Goal: Task Accomplishment & Management: Use online tool/utility

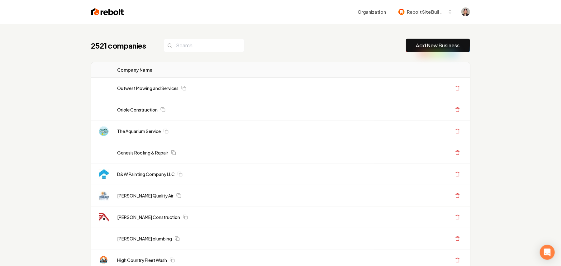
scroll to position [233, 0]
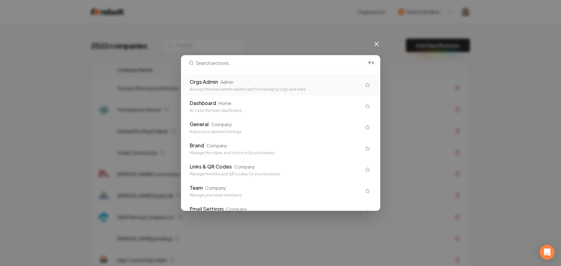
click at [230, 83] on div "Admin" at bounding box center [227, 82] width 13 height 6
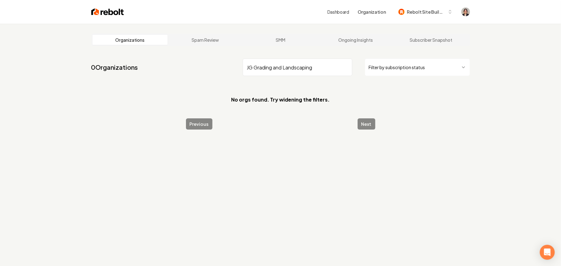
click at [279, 69] on input "JG Grading and Landscaping" at bounding box center [298, 67] width 110 height 17
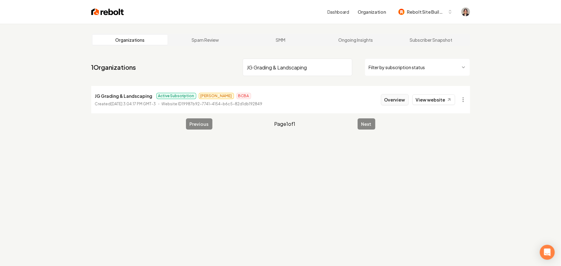
type input "JG Grading & Landscaping"
click at [406, 100] on button "Overview" at bounding box center [395, 99] width 28 height 11
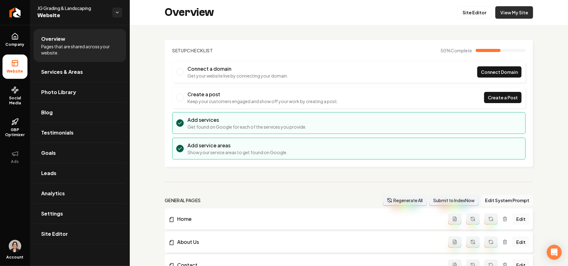
click at [505, 15] on link "View My Site" at bounding box center [514, 12] width 38 height 12
click at [464, 12] on link "Site Editor" at bounding box center [474, 12] width 34 height 12
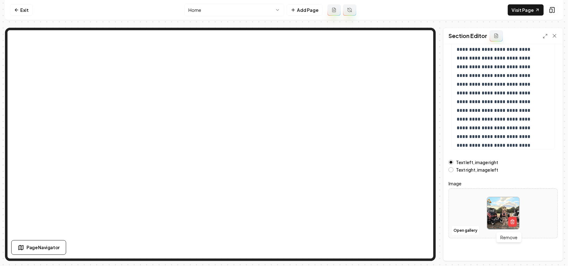
scroll to position [71, 0]
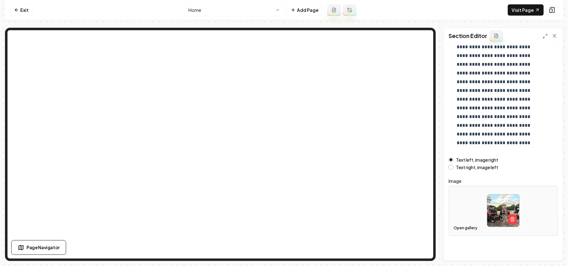
click at [463, 226] on button "Open gallery" at bounding box center [465, 228] width 28 height 10
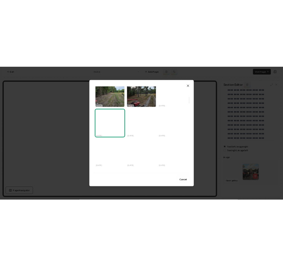
scroll to position [291, 0]
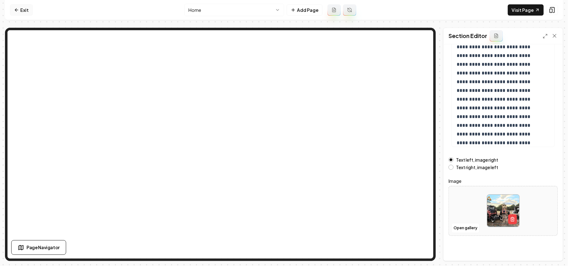
click at [15, 9] on icon at bounding box center [16, 9] width 5 height 5
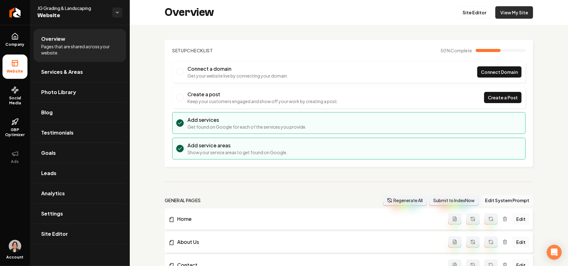
click at [501, 11] on link "View My Site" at bounding box center [514, 12] width 38 height 12
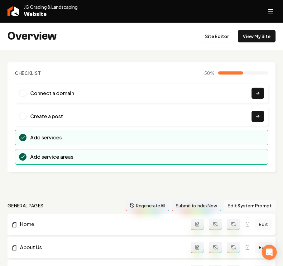
click at [276, 12] on button "Open navigation menu" at bounding box center [270, 11] width 15 height 15
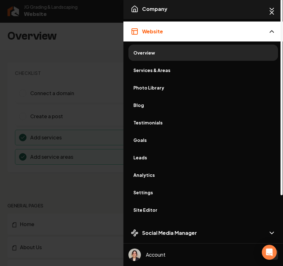
click at [168, 11] on button "Company" at bounding box center [203, 9] width 160 height 20
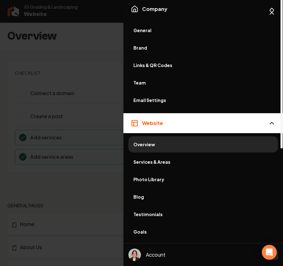
click at [137, 34] on link "General" at bounding box center [203, 30] width 150 height 16
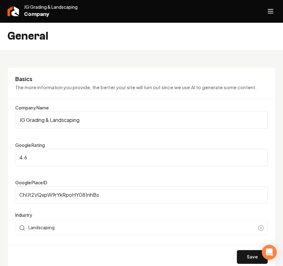
click at [268, 13] on line "Open navigation menu" at bounding box center [270, 13] width 5 height 0
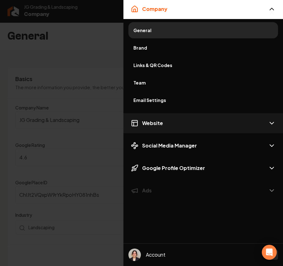
click at [165, 120] on button "Website" at bounding box center [203, 123] width 160 height 20
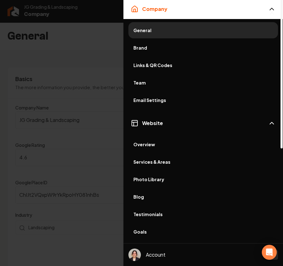
click at [171, 166] on link "Services & Areas" at bounding box center [203, 162] width 150 height 16
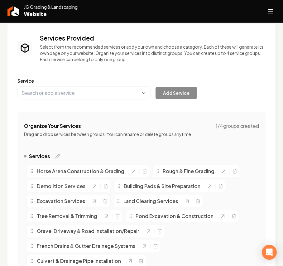
scroll to position [83, 0]
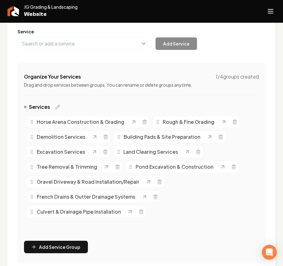
click at [267, 10] on icon "Open navigation menu" at bounding box center [270, 11] width 7 height 10
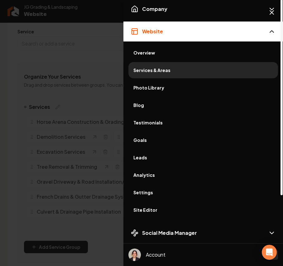
click at [153, 206] on link "Site Editor" at bounding box center [203, 210] width 150 height 16
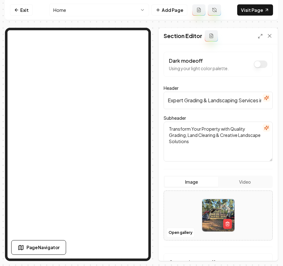
click at [240, 106] on input "Expert Grading & Landscaping Services in [GEOGRAPHIC_DATA], [GEOGRAPHIC_DATA]" at bounding box center [218, 100] width 109 height 17
paste input "“Land Clearing • Grading • Excavation • Landscaping — Done Right”"
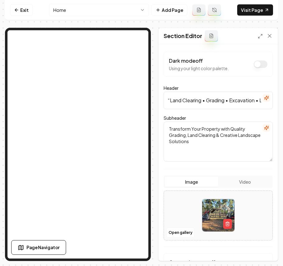
scroll to position [0, 70]
type input "“Land Clearing • Grading • Excavation • Landscaping — Done Right”"
drag, startPoint x: 242, startPoint y: 147, endPoint x: 148, endPoint y: 110, distance: 101.4
click at [120, 71] on div "Page Settings Section Editor Dark mode off Using your light color palette. Head…" at bounding box center [141, 144] width 273 height 233
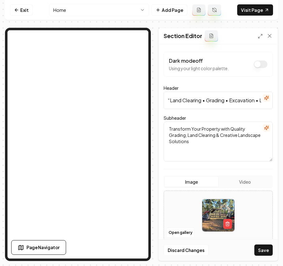
paste textarea "“Serving [DEMOGRAPHIC_DATA], continuing our family legacy, and building communi…"
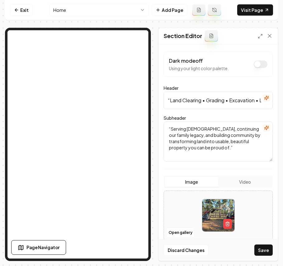
type textarea "“Serving [DEMOGRAPHIC_DATA], continuing our family legacy, and building communi…"
drag, startPoint x: 262, startPoint y: 252, endPoint x: 276, endPoint y: 248, distance: 14.2
click at [262, 252] on button "Save" at bounding box center [263, 249] width 18 height 11
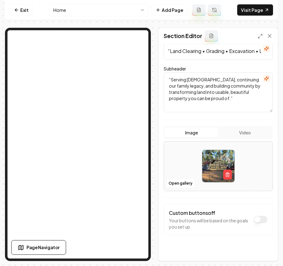
scroll to position [57, 0]
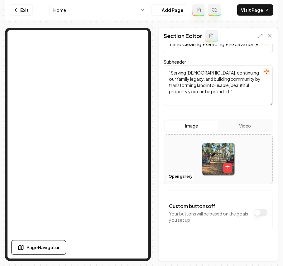
click at [254, 210] on button "Dark mode off" at bounding box center [261, 212] width 14 height 7
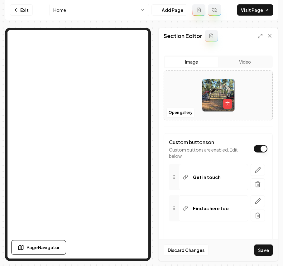
scroll to position [136, 0]
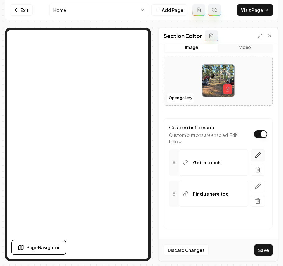
click at [259, 153] on icon "button" at bounding box center [259, 153] width 1 height 1
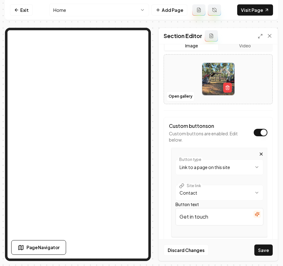
click at [253, 151] on div "**********" at bounding box center [219, 192] width 96 height 89
click at [268, 170] on div "**********" at bounding box center [218, 152] width 119 height 216
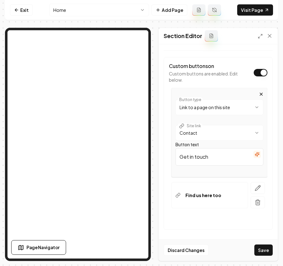
scroll to position [199, 0]
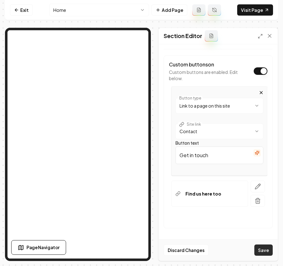
click at [268, 250] on button "Save" at bounding box center [263, 249] width 18 height 11
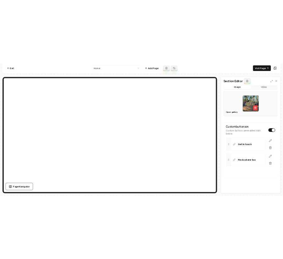
scroll to position [136, 0]
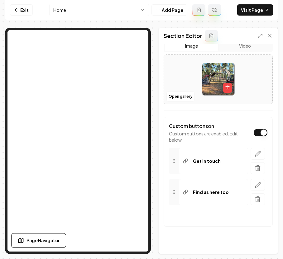
click at [86, 7] on html "Computer Required This feature is only available on a computer. Please switch t…" at bounding box center [141, 129] width 283 height 259
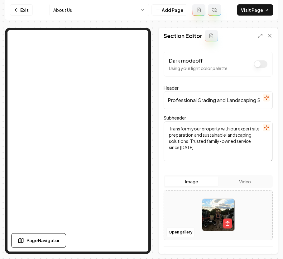
click at [245, 102] on input "Professional Grading and Landscaping Services" at bounding box center [218, 100] width 109 height 17
paste input "Who We Are & What We Stand For"
type input "Who We Are & What We Stand For"
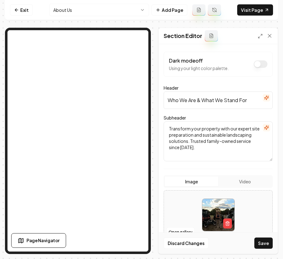
scroll to position [64, 0]
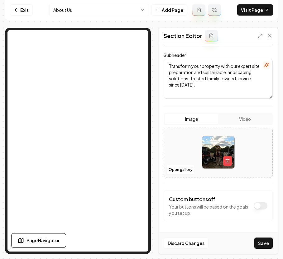
click at [254, 207] on button "Dark mode off" at bounding box center [261, 205] width 14 height 7
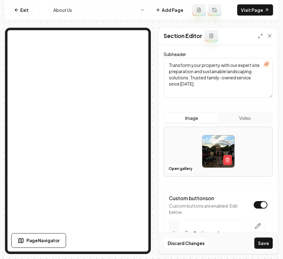
scroll to position [0, 0]
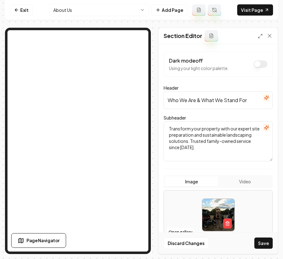
drag, startPoint x: 238, startPoint y: 90, endPoint x: 70, endPoint y: -10, distance: 196.0
click at [70, 0] on html "Computer Required This feature is only available on a computer. Please switch t…" at bounding box center [141, 129] width 283 height 259
paste textarea "At JG Grading & Landscaping, we keep it simple — our work is guided by three co…"
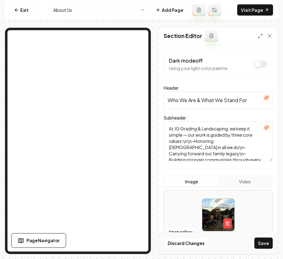
scroll to position [2, 0]
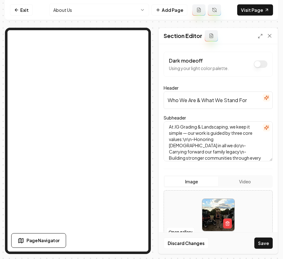
type textarea "At JG Grading & Landscaping, we keep it simple — our work is guided by three co…"
click at [262, 245] on button "Save" at bounding box center [263, 243] width 18 height 11
click at [102, 11] on html "Computer Required This feature is only available on a computer. Please switch t…" at bounding box center [141, 129] width 283 height 259
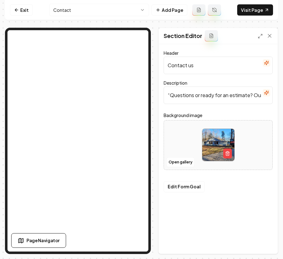
click at [221, 93] on input "“Questions or ready for an estimate? Our team is here and happy to help.”" at bounding box center [218, 95] width 109 height 17
click at [100, 13] on html "Computer Required This feature is only available on a computer. Please switch t…" at bounding box center [141, 129] width 283 height 259
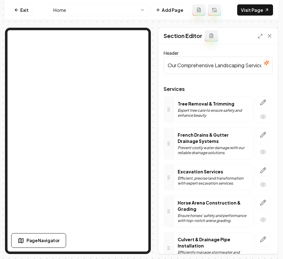
click at [224, 69] on input "Our Comprehensive Landscaping Services" at bounding box center [218, 65] width 109 height 17
paste input "Expertise in"
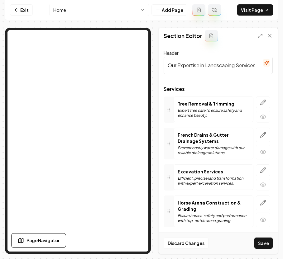
scroll to position [0, 2]
type input "Our Expertise in Landscaping Services"
drag, startPoint x: 266, startPoint y: 246, endPoint x: 271, endPoint y: 240, distance: 7.4
click at [266, 246] on button "Save" at bounding box center [263, 243] width 18 height 11
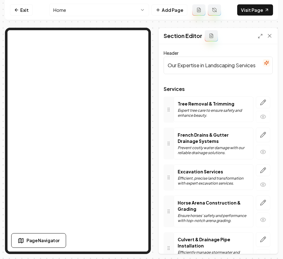
click at [84, 10] on html "Computer Required This feature is only available on a computer. Please switch t…" at bounding box center [141, 129] width 283 height 259
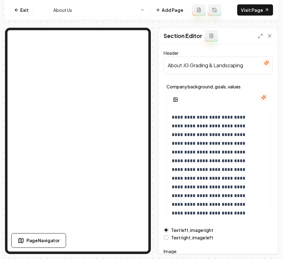
click at [224, 69] on input "About JG Grading & Landscaping" at bounding box center [218, 65] width 109 height 17
paste input "Our Story: Who We Are a"
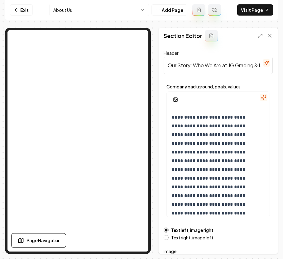
scroll to position [0, 35]
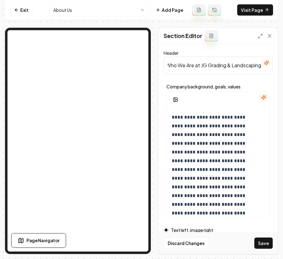
type input "Our Story: Who We Are at JG Grading & Landscaping"
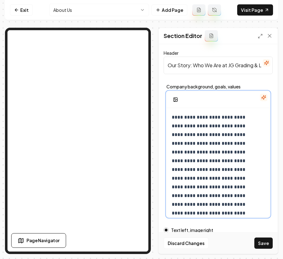
click at [226, 147] on p "**********" at bounding box center [212, 178] width 80 height 131
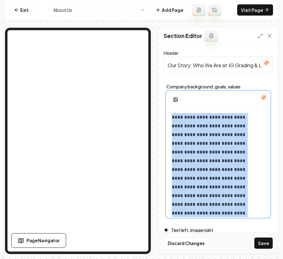
click at [226, 147] on p "**********" at bounding box center [212, 178] width 80 height 131
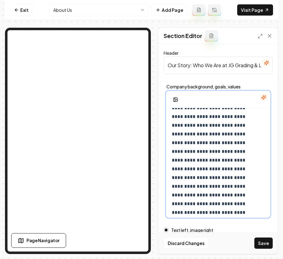
scroll to position [41, 0]
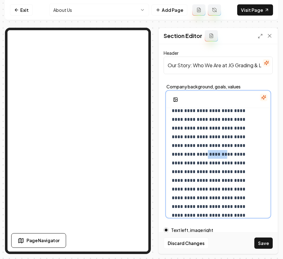
drag, startPoint x: 194, startPoint y: 152, endPoint x: 163, endPoint y: 153, distance: 30.2
click at [163, 153] on div "Header Our Story: Who We Are at JG Grading & Landscaping Company background, go…" at bounding box center [218, 149] width 119 height 210
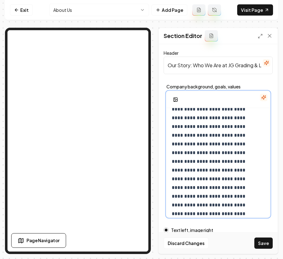
scroll to position [166, 0]
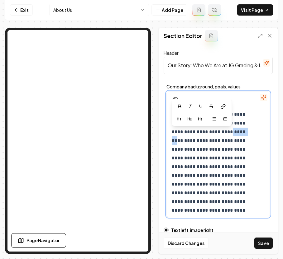
drag, startPoint x: 214, startPoint y: 130, endPoint x: 191, endPoint y: 132, distance: 22.5
click at [191, 132] on p at bounding box center [212, 193] width 80 height 323
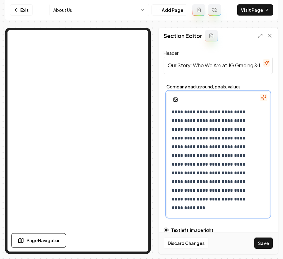
scroll to position [273, 0]
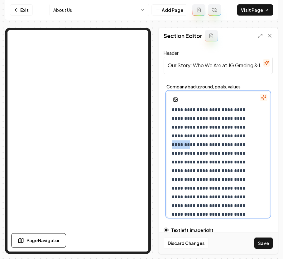
drag, startPoint x: 236, startPoint y: 145, endPoint x: 215, endPoint y: 145, distance: 20.9
click at [215, 145] on p "**********" at bounding box center [212, 145] width 80 height 218
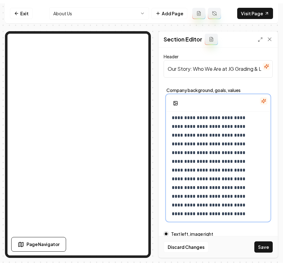
scroll to position [321, 0]
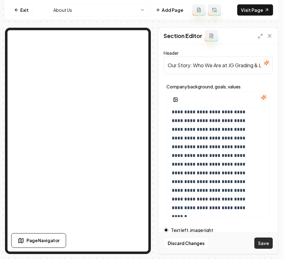
click at [263, 242] on button "Save" at bounding box center [263, 243] width 18 height 11
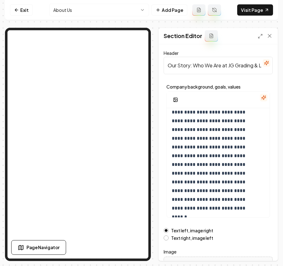
click at [100, 6] on html "**********" at bounding box center [141, 133] width 283 height 266
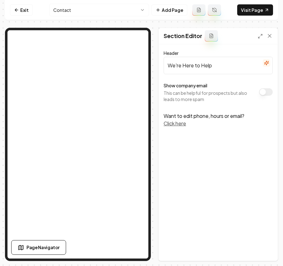
click at [91, 7] on html "Computer Required This feature is only available on a computer. Please switch t…" at bounding box center [141, 133] width 283 height 266
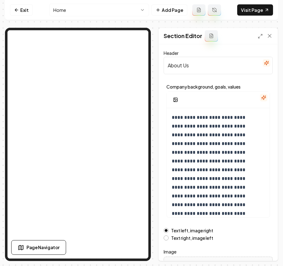
drag, startPoint x: 234, startPoint y: 58, endPoint x: 135, endPoint y: 60, distance: 99.1
click at [56, 27] on div "**********" at bounding box center [141, 130] width 273 height 261
paste input "JG Grading & Landscaping"
type input "About JG Grading & Landscaping"
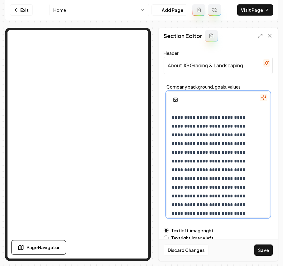
click at [202, 154] on p "**********" at bounding box center [212, 183] width 80 height 140
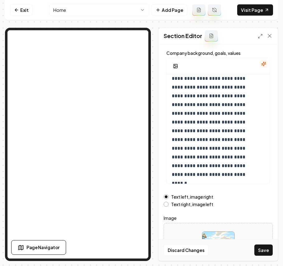
scroll to position [71, 0]
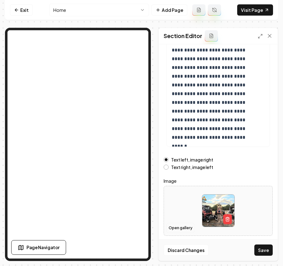
click at [185, 226] on button "Open gallery" at bounding box center [180, 228] width 28 height 10
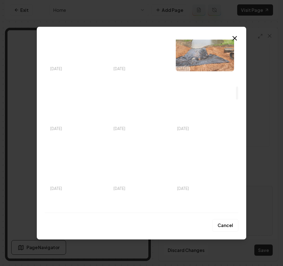
scroll to position [623, 0]
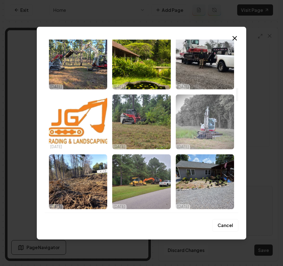
click at [195, 126] on img "Select image image_68d574215c7cd75eb823a7f0.jpeg" at bounding box center [205, 121] width 58 height 55
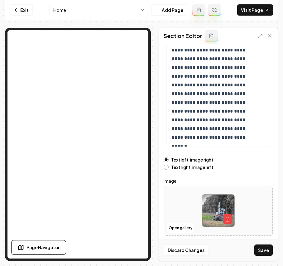
click at [263, 248] on button "Save" at bounding box center [263, 249] width 18 height 11
click at [74, 5] on html "**********" at bounding box center [141, 133] width 283 height 266
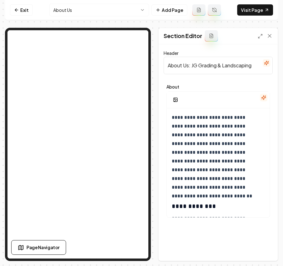
click at [251, 64] on input "About Us: JG Grading & Landscaping" at bounding box center [218, 65] width 109 height 17
paste input "Why Choose JG Grading & Landscaping?"
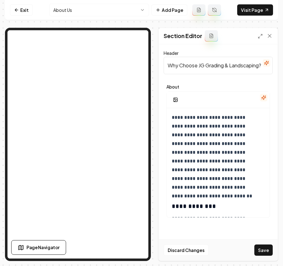
type input "Why Choose JG Grading & Landscaping?"
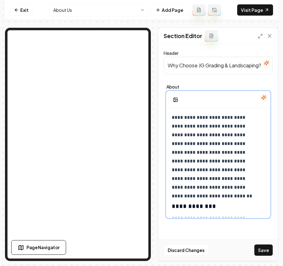
click at [232, 149] on p "**********" at bounding box center [215, 152] width 86 height 79
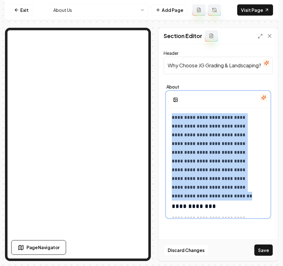
click at [232, 149] on p "**********" at bounding box center [215, 152] width 86 height 79
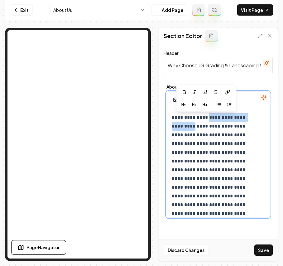
drag, startPoint x: 211, startPoint y: 117, endPoint x: 203, endPoint y: 125, distance: 11.5
click at [184, 95] on button "button" at bounding box center [184, 92] width 10 height 10
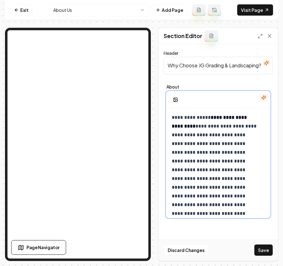
drag, startPoint x: 204, startPoint y: 125, endPoint x: 226, endPoint y: 127, distance: 22.0
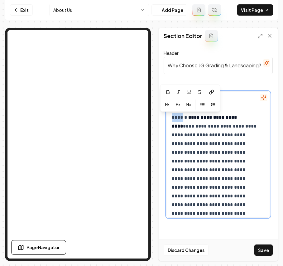
drag, startPoint x: 184, startPoint y: 116, endPoint x: 146, endPoint y: 115, distance: 37.7
click at [107, 84] on div "**********" at bounding box center [141, 144] width 273 height 233
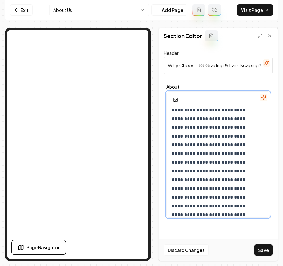
scroll to position [83, 0]
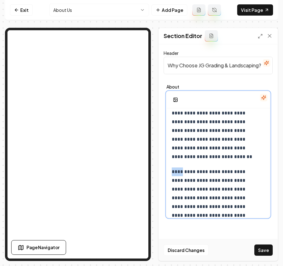
drag, startPoint x: 184, startPoint y: 171, endPoint x: 145, endPoint y: 167, distance: 38.9
click at [111, 134] on div "**********" at bounding box center [141, 144] width 273 height 233
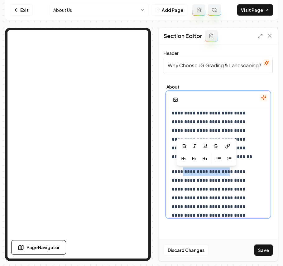
drag, startPoint x: 184, startPoint y: 171, endPoint x: 230, endPoint y: 172, distance: 45.8
click at [202, 160] on button "button" at bounding box center [205, 159] width 10 height 10
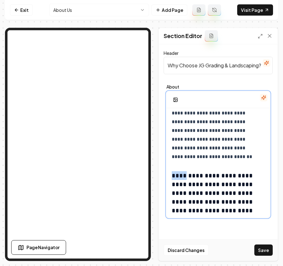
drag, startPoint x: 186, startPoint y: 176, endPoint x: 146, endPoint y: 172, distance: 40.4
click at [137, 142] on div "**********" at bounding box center [141, 144] width 273 height 233
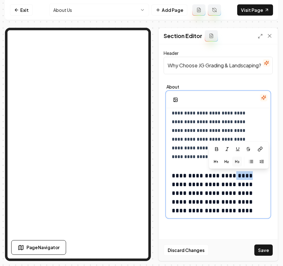
drag, startPoint x: 246, startPoint y: 175, endPoint x: 229, endPoint y: 174, distance: 17.5
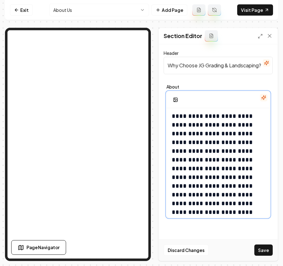
scroll to position [166, 0]
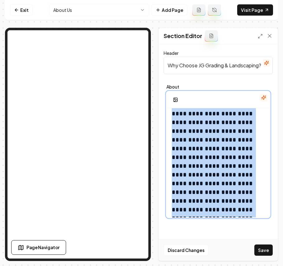
click at [211, 90] on icon "button" at bounding box center [212, 90] width 5 height 5
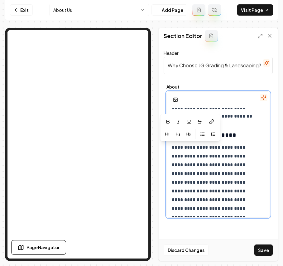
scroll to position [124, 0]
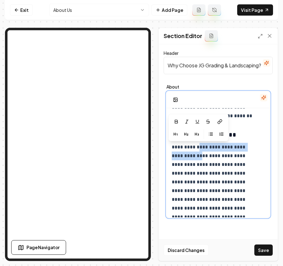
drag, startPoint x: 203, startPoint y: 147, endPoint x: 194, endPoint y: 156, distance: 12.8
click at [179, 120] on icon "button" at bounding box center [176, 121] width 5 height 5
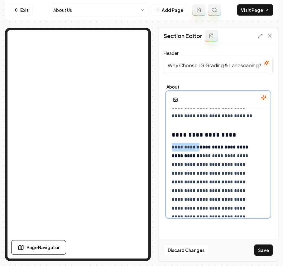
drag, startPoint x: 203, startPoint y: 148, endPoint x: 147, endPoint y: 144, distance: 56.3
click at [123, 110] on div "**********" at bounding box center [141, 144] width 273 height 233
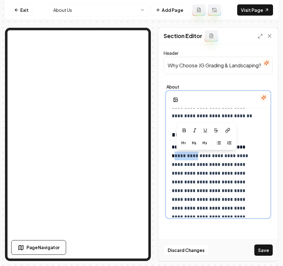
drag, startPoint x: 219, startPoint y: 156, endPoint x: 196, endPoint y: 157, distance: 23.7
drag, startPoint x: 206, startPoint y: 156, endPoint x: 195, endPoint y: 160, distance: 11.7
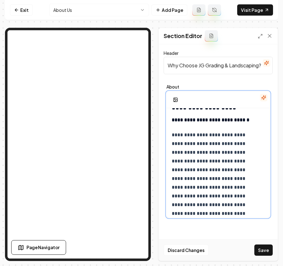
scroll to position [165, 0]
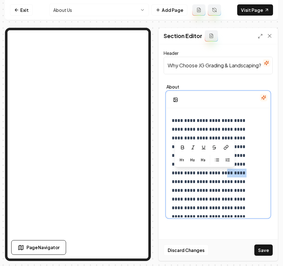
drag, startPoint x: 218, startPoint y: 174, endPoint x: 194, endPoint y: 174, distance: 24.0
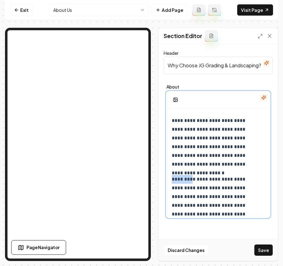
drag, startPoint x: 195, startPoint y: 179, endPoint x: 148, endPoint y: 176, distance: 46.8
click at [135, 145] on div "**********" at bounding box center [141, 144] width 273 height 233
drag, startPoint x: 225, startPoint y: 178, endPoint x: 160, endPoint y: 180, distance: 64.6
click at [160, 180] on div "**********" at bounding box center [218, 152] width 119 height 216
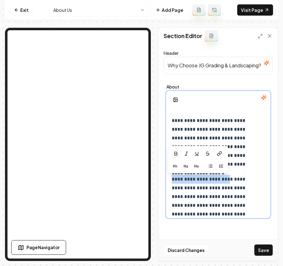
click at [176, 154] on icon "button" at bounding box center [175, 153] width 5 height 5
click at [226, 177] on strong "**********" at bounding box center [201, 179] width 58 height 5
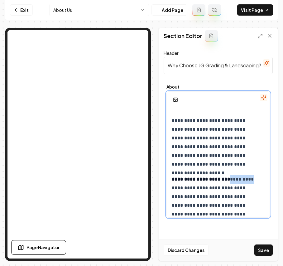
drag, startPoint x: 228, startPoint y: 180, endPoint x: 250, endPoint y: 181, distance: 22.2
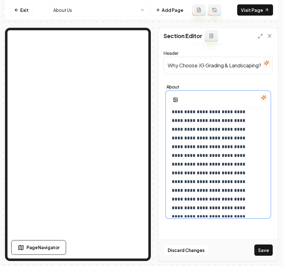
scroll to position [248, 0]
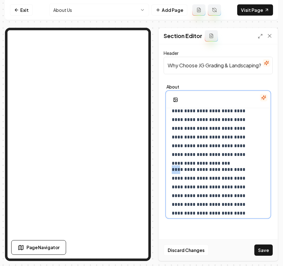
drag, startPoint x: 181, startPoint y: 170, endPoint x: 147, endPoint y: 165, distance: 34.3
click at [140, 135] on div "**********" at bounding box center [141, 144] width 273 height 233
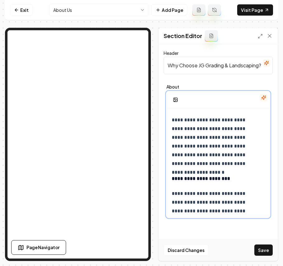
scroll to position [165, 0]
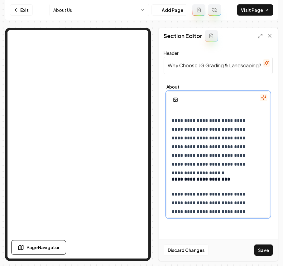
click at [253, 164] on p "**********" at bounding box center [215, 142] width 86 height 52
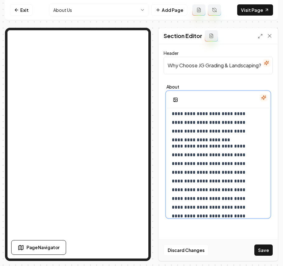
scroll to position [291, 0]
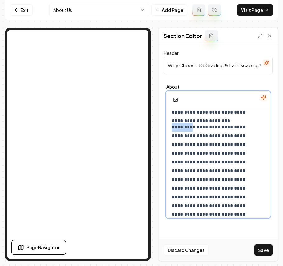
drag, startPoint x: 194, startPoint y: 129, endPoint x: 148, endPoint y: 129, distance: 45.8
click at [135, 99] on div "**********" at bounding box center [141, 144] width 273 height 233
drag, startPoint x: 222, startPoint y: 127, endPoint x: 148, endPoint y: 125, distance: 74.2
click at [135, 94] on div "**********" at bounding box center [141, 144] width 273 height 233
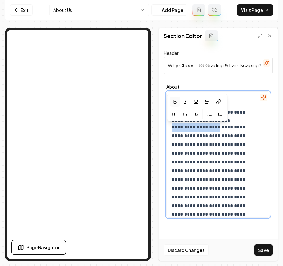
click at [180, 103] on button "button" at bounding box center [175, 102] width 10 height 10
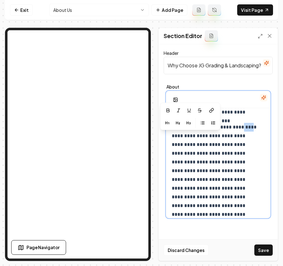
drag, startPoint x: 182, startPoint y: 136, endPoint x: 146, endPoint y: 136, distance: 36.2
click at [135, 106] on div "**********" at bounding box center [141, 144] width 273 height 233
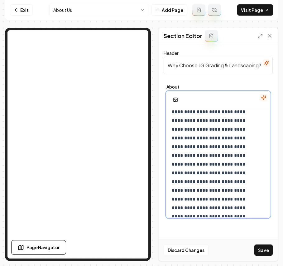
scroll to position [374, 0]
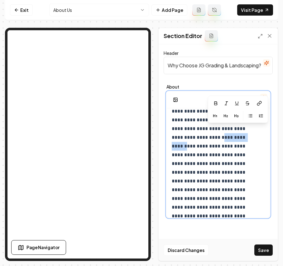
drag, startPoint x: 228, startPoint y: 131, endPoint x: 195, endPoint y: 140, distance: 34.6
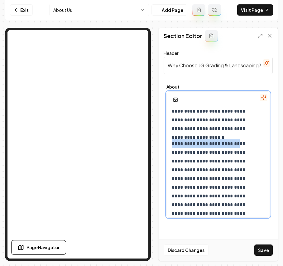
drag, startPoint x: 198, startPoint y: 154, endPoint x: 171, endPoint y: 145, distance: 28.2
click at [171, 145] on div "**********" at bounding box center [218, 257] width 103 height 1047
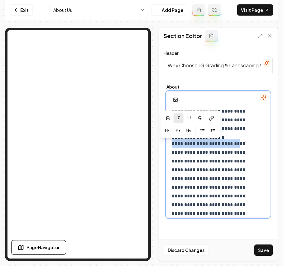
click at [175, 120] on button "button" at bounding box center [178, 118] width 10 height 10
click at [168, 118] on icon "button" at bounding box center [167, 118] width 5 height 5
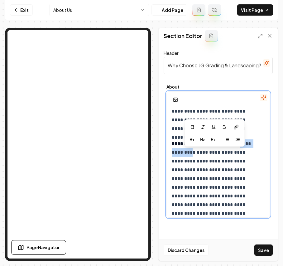
drag, startPoint x: 197, startPoint y: 152, endPoint x: 233, endPoint y: 154, distance: 35.6
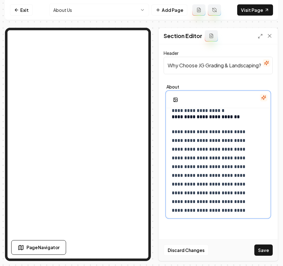
scroll to position [416, 0]
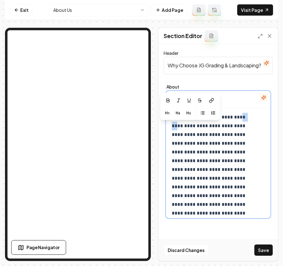
drag, startPoint x: 186, startPoint y: 126, endPoint x: 146, endPoint y: 126, distance: 39.9
click at [132, 96] on div "**********" at bounding box center [141, 144] width 273 height 233
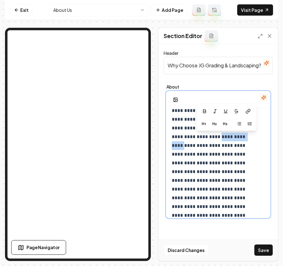
drag, startPoint x: 206, startPoint y: 138, endPoint x: 248, endPoint y: 138, distance: 41.1
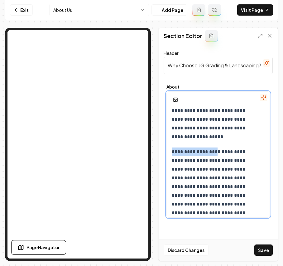
drag, startPoint x: 172, startPoint y: 153, endPoint x: 214, endPoint y: 155, distance: 42.1
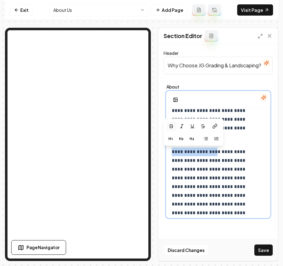
click at [171, 125] on icon "button" at bounding box center [171, 126] width 5 height 5
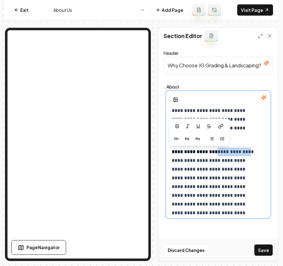
drag, startPoint x: 218, startPoint y: 152, endPoint x: 182, endPoint y: 160, distance: 35.9
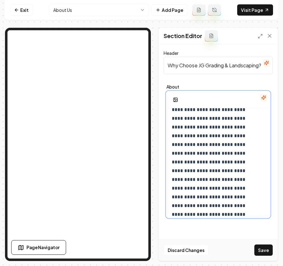
scroll to position [499, 0]
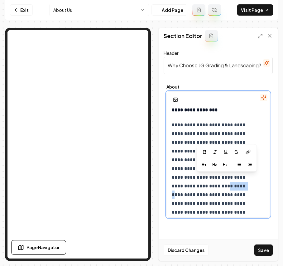
drag, startPoint x: 216, startPoint y: 178, endPoint x: 240, endPoint y: 178, distance: 24.3
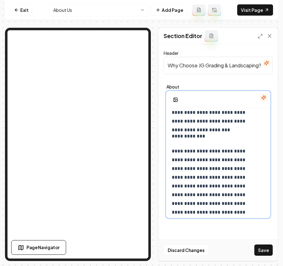
scroll to position [540, 0]
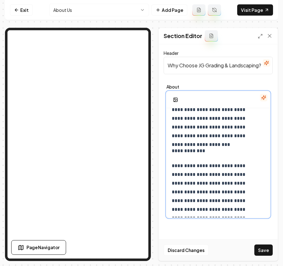
click at [188, 148] on p "**********" at bounding box center [215, 151] width 86 height 9
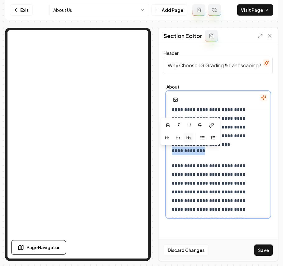
click at [190, 134] on button "button" at bounding box center [189, 138] width 10 height 10
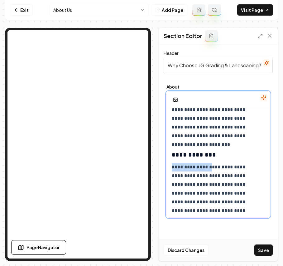
drag, startPoint x: 216, startPoint y: 168, endPoint x: 148, endPoint y: 163, distance: 68.8
click at [131, 131] on div "**********" at bounding box center [141, 144] width 273 height 233
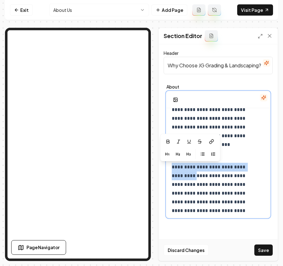
drag, startPoint x: 172, startPoint y: 167, endPoint x: 199, endPoint y: 174, distance: 27.0
click at [172, 141] on button "button" at bounding box center [168, 142] width 10 height 10
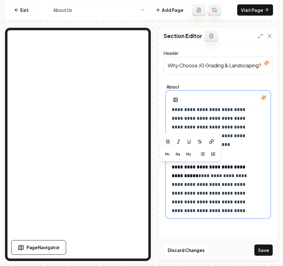
click at [229, 167] on strong "**********" at bounding box center [209, 171] width 75 height 13
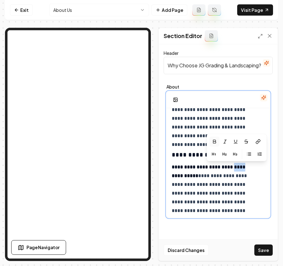
drag, startPoint x: 231, startPoint y: 167, endPoint x: 246, endPoint y: 166, distance: 14.7
click at [246, 166] on strong "**********" at bounding box center [209, 171] width 75 height 13
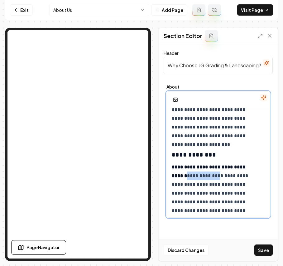
drag, startPoint x: 234, startPoint y: 176, endPoint x: 200, endPoint y: 173, distance: 34.1
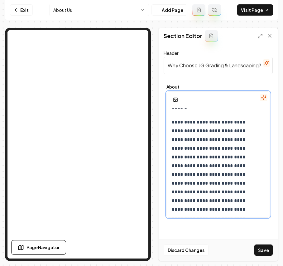
scroll to position [623, 0]
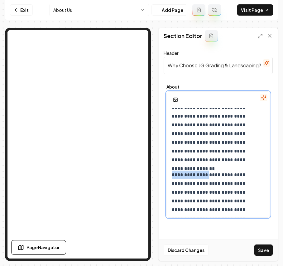
drag, startPoint x: 214, startPoint y: 176, endPoint x: 147, endPoint y: 177, distance: 68.0
click at [135, 148] on div "**********" at bounding box center [141, 144] width 273 height 233
drag, startPoint x: 211, startPoint y: 177, endPoint x: 224, endPoint y: 176, distance: 12.8
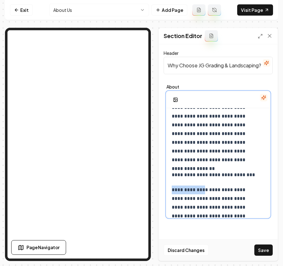
drag, startPoint x: 206, startPoint y: 190, endPoint x: 163, endPoint y: 186, distance: 43.8
click at [162, 189] on div "**********" at bounding box center [218, 152] width 119 height 216
click at [176, 175] on p "**********" at bounding box center [215, 175] width 86 height 9
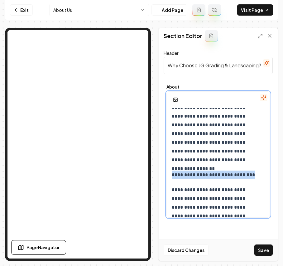
click at [176, 175] on p "**********" at bounding box center [215, 175] width 86 height 9
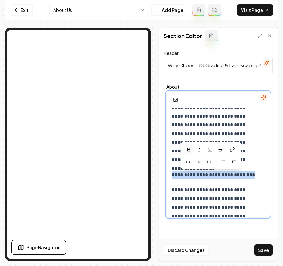
click at [190, 151] on icon "button" at bounding box center [188, 149] width 5 height 5
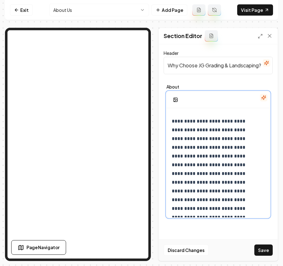
scroll to position [706, 0]
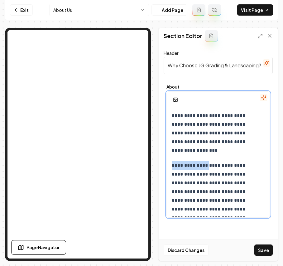
drag, startPoint x: 215, startPoint y: 165, endPoint x: 144, endPoint y: 164, distance: 71.4
click at [121, 134] on div "**********" at bounding box center [141, 144] width 273 height 233
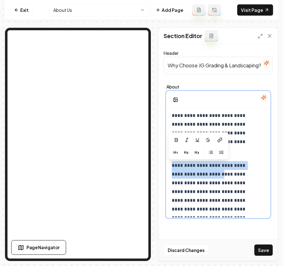
drag, startPoint x: 172, startPoint y: 166, endPoint x: 226, endPoint y: 173, distance: 54.1
click at [174, 143] on button "button" at bounding box center [176, 140] width 10 height 10
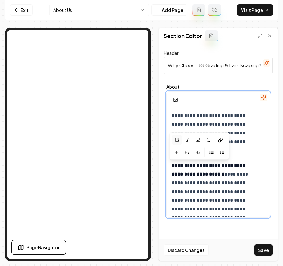
click at [186, 168] on strong "**********" at bounding box center [209, 169] width 75 height 13
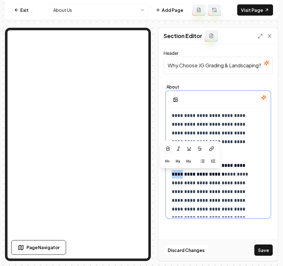
drag, startPoint x: 188, startPoint y: 174, endPoint x: 176, endPoint y: 177, distance: 12.2
click at [176, 176] on strong "**********" at bounding box center [209, 169] width 75 height 13
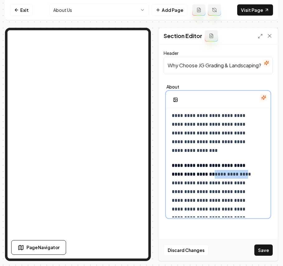
drag, startPoint x: 210, startPoint y: 175, endPoint x: 244, endPoint y: 173, distance: 34.7
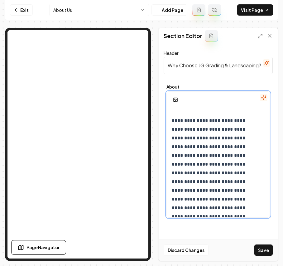
scroll to position [790, 0]
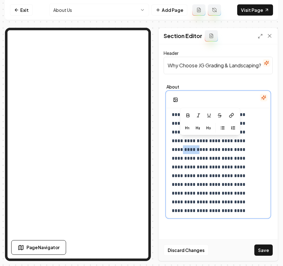
drag, startPoint x: 199, startPoint y: 142, endPoint x: 220, endPoint y: 140, distance: 20.3
click at [220, 140] on p "**********" at bounding box center [215, 254] width 86 height 305
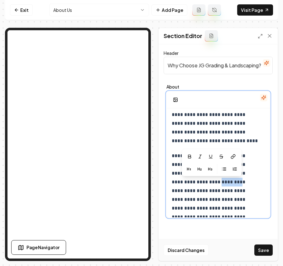
drag, startPoint x: 201, startPoint y: 182, endPoint x: 225, endPoint y: 185, distance: 23.8
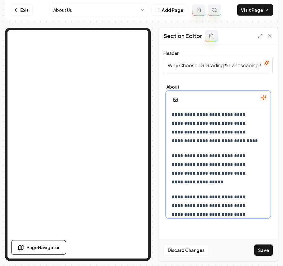
scroll to position [831, 0]
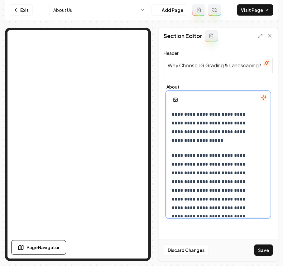
click at [216, 158] on p "**********" at bounding box center [215, 269] width 86 height 236
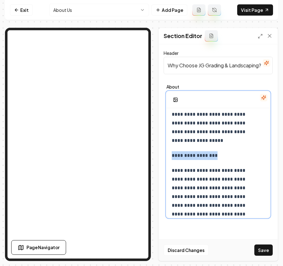
drag, startPoint x: 219, startPoint y: 157, endPoint x: 161, endPoint y: 153, distance: 57.5
click at [161, 153] on div "**********" at bounding box center [218, 152] width 119 height 216
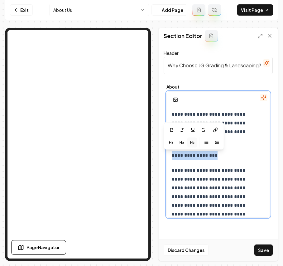
click at [194, 139] on button "button" at bounding box center [192, 142] width 10 height 10
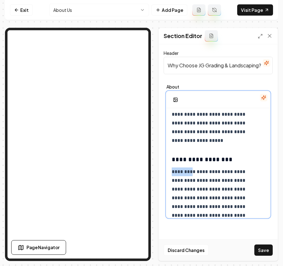
drag, startPoint x: 196, startPoint y: 172, endPoint x: 145, endPoint y: 171, distance: 50.5
click at [128, 142] on div "**********" at bounding box center [141, 144] width 273 height 233
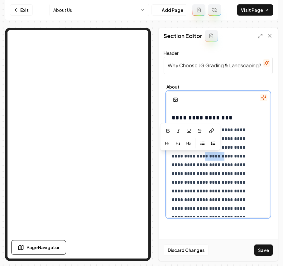
drag, startPoint x: 193, startPoint y: 156, endPoint x: 147, endPoint y: 156, distance: 45.2
click at [136, 125] on div "**********" at bounding box center [141, 144] width 273 height 233
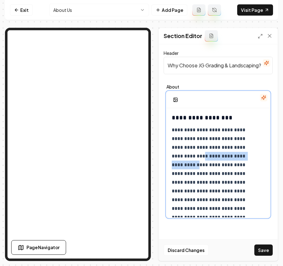
drag, startPoint x: 172, startPoint y: 155, endPoint x: 202, endPoint y: 165, distance: 31.5
click at [202, 165] on p "**********" at bounding box center [215, 239] width 86 height 227
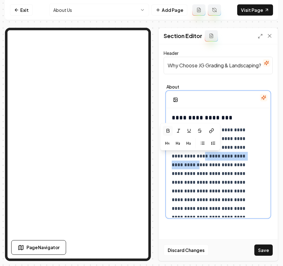
click at [165, 129] on icon "button" at bounding box center [167, 130] width 5 height 5
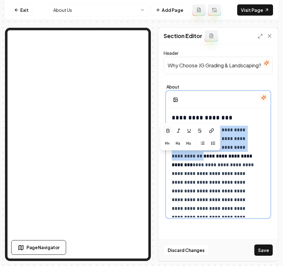
click at [196, 160] on p "**********" at bounding box center [215, 239] width 86 height 227
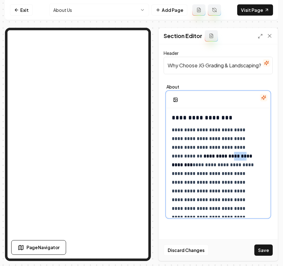
drag, startPoint x: 202, startPoint y: 157, endPoint x: 225, endPoint y: 159, distance: 22.8
click at [225, 159] on p "**********" at bounding box center [215, 239] width 86 height 227
drag, startPoint x: 225, startPoint y: 165, endPoint x: 203, endPoint y: 166, distance: 22.5
click at [203, 166] on p "**********" at bounding box center [215, 239] width 86 height 227
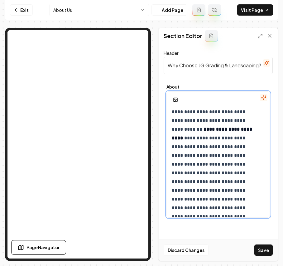
scroll to position [914, 0]
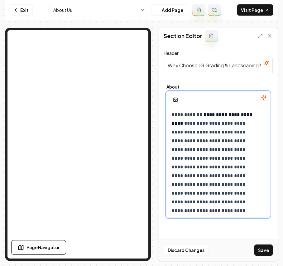
click at [224, 160] on p "**********" at bounding box center [215, 193] width 86 height 218
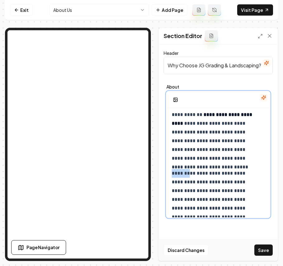
drag, startPoint x: 193, startPoint y: 175, endPoint x: 147, endPoint y: 173, distance: 45.9
click at [132, 142] on div "**********" at bounding box center [141, 144] width 273 height 233
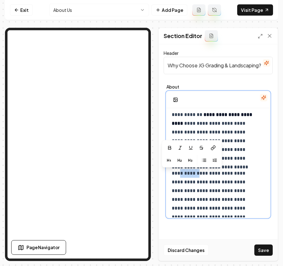
drag, startPoint x: 202, startPoint y: 173, endPoint x: 181, endPoint y: 174, distance: 21.5
click at [181, 174] on p "**********" at bounding box center [215, 239] width 86 height 140
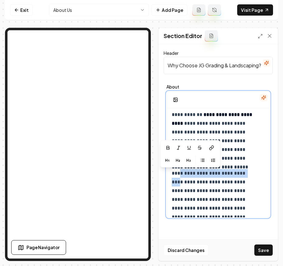
drag, startPoint x: 180, startPoint y: 174, endPoint x: 183, endPoint y: 181, distance: 8.2
click at [183, 181] on p "**********" at bounding box center [215, 239] width 86 height 140
click at [170, 145] on icon "button" at bounding box center [167, 147] width 5 height 5
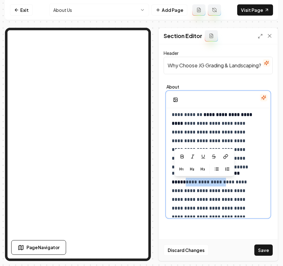
drag, startPoint x: 226, startPoint y: 182, endPoint x: 182, endPoint y: 181, distance: 44.0
click at [182, 181] on p "**********" at bounding box center [215, 239] width 86 height 140
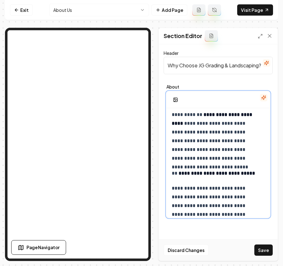
scroll to position [956, 0]
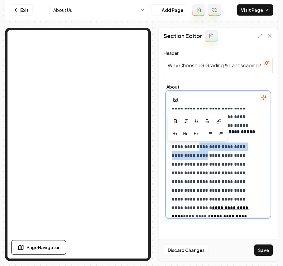
drag, startPoint x: 201, startPoint y: 147, endPoint x: 195, endPoint y: 152, distance: 8.0
click at [195, 152] on p "**********" at bounding box center [215, 203] width 86 height 122
click at [175, 123] on icon "button" at bounding box center [175, 120] width 3 height 3
click at [201, 147] on strong "**********" at bounding box center [211, 150] width 78 height 13
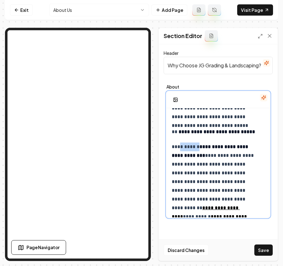
drag, startPoint x: 201, startPoint y: 148, endPoint x: 181, endPoint y: 145, distance: 20.5
click at [181, 145] on p "**********" at bounding box center [215, 203] width 86 height 122
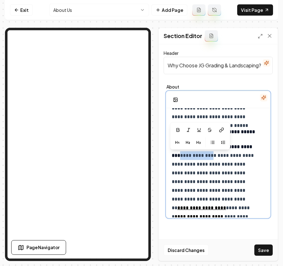
drag, startPoint x: 217, startPoint y: 156, endPoint x: 182, endPoint y: 152, distance: 35.1
click at [182, 152] on p "**********" at bounding box center [215, 203] width 86 height 122
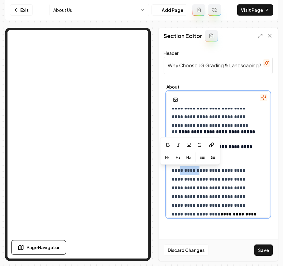
drag, startPoint x: 181, startPoint y: 171, endPoint x: 201, endPoint y: 171, distance: 20.6
click at [201, 171] on p "**********" at bounding box center [215, 218] width 86 height 105
drag, startPoint x: 180, startPoint y: 171, endPoint x: 205, endPoint y: 174, distance: 25.1
click at [205, 174] on p "**********" at bounding box center [215, 218] width 86 height 105
click at [168, 150] on button "button" at bounding box center [170, 145] width 10 height 10
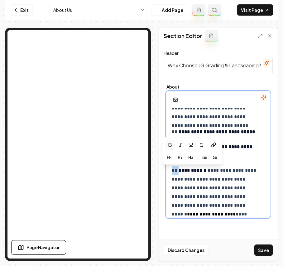
click at [196, 173] on strong "**********" at bounding box center [193, 170] width 29 height 5
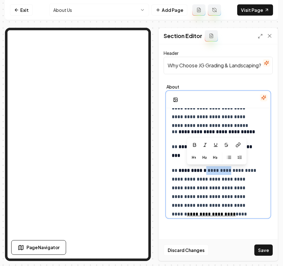
drag, startPoint x: 204, startPoint y: 172, endPoint x: 231, endPoint y: 172, distance: 26.8
click at [231, 172] on p "**********" at bounding box center [215, 218] width 86 height 105
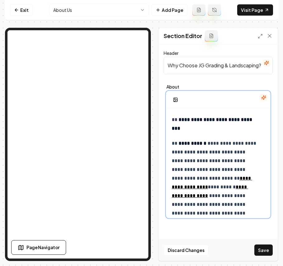
scroll to position [997, 0]
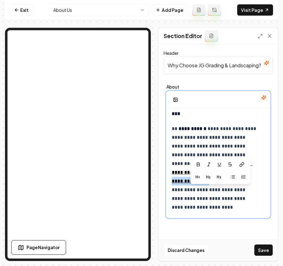
drag, startPoint x: 194, startPoint y: 188, endPoint x: 249, endPoint y: 193, distance: 55.4
click at [249, 193] on p "**********" at bounding box center [215, 176] width 86 height 105
click at [256, 189] on p "**********" at bounding box center [215, 176] width 86 height 105
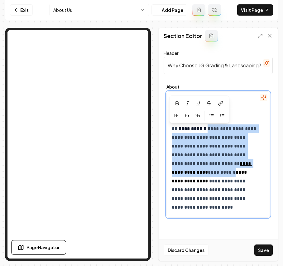
drag, startPoint x: 193, startPoint y: 191, endPoint x: 206, endPoint y: 128, distance: 63.6
click at [206, 128] on p "**********" at bounding box center [215, 176] width 86 height 105
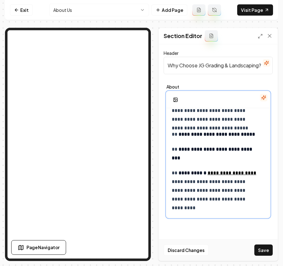
scroll to position [953, 0]
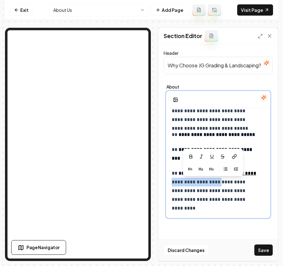
drag, startPoint x: 226, startPoint y: 183, endPoint x: 203, endPoint y: 190, distance: 23.4
click at [203, 190] on p "**********" at bounding box center [215, 191] width 86 height 44
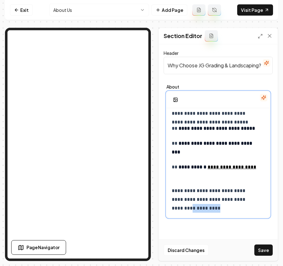
drag, startPoint x: 216, startPoint y: 212, endPoint x: 244, endPoint y: 202, distance: 30.3
click at [244, 202] on p "**********" at bounding box center [215, 199] width 86 height 26
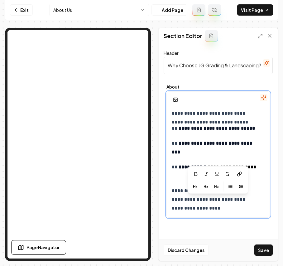
scroll to position [950, 0]
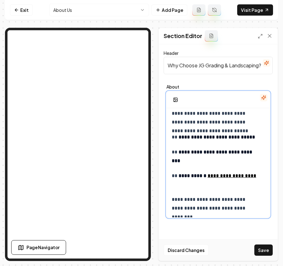
click at [223, 175] on p "**********" at bounding box center [215, 179] width 86 height 17
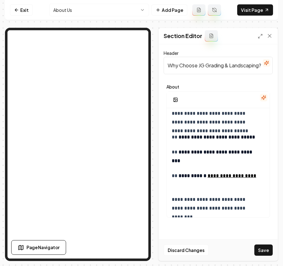
click at [265, 251] on button "Save" at bounding box center [263, 249] width 18 height 11
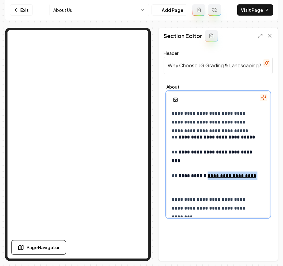
drag, startPoint x: 236, startPoint y: 188, endPoint x: 151, endPoint y: 186, distance: 84.2
click at [151, 186] on div "**********" at bounding box center [141, 144] width 273 height 233
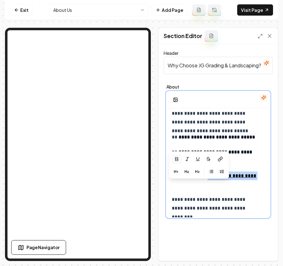
click at [177, 158] on icon "button" at bounding box center [176, 158] width 5 height 5
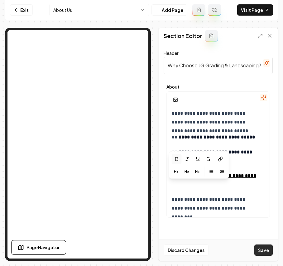
click at [265, 252] on button "Save" at bounding box center [263, 249] width 18 height 11
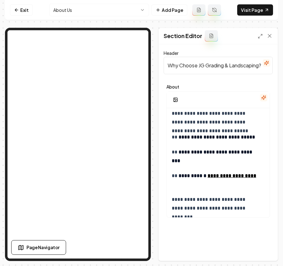
click at [103, 7] on html "**********" at bounding box center [141, 133] width 283 height 266
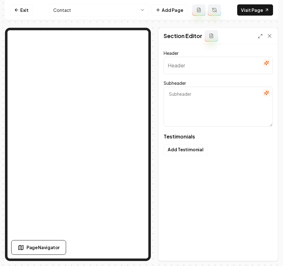
type input "See What Makes Us Stand Out"
type textarea "Genuine feedback from homeowners and businesses we serve"
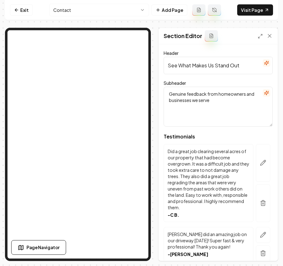
drag, startPoint x: 246, startPoint y: 64, endPoint x: 143, endPoint y: 62, distance: 102.9
click at [116, 32] on div "Page Settings Section Editor Header See What Makes Us Stand Out Subheader Genui…" at bounding box center [141, 144] width 273 height 233
paste input "Neighbors sharing their stories"
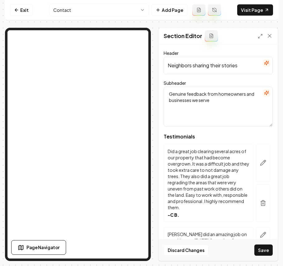
type input "Neighbors sharing their stories"
drag, startPoint x: 231, startPoint y: 111, endPoint x: 145, endPoint y: 70, distance: 94.8
click at [131, 39] on div "Page Settings Section Editor Header Neighbors sharing their stories Subheader G…" at bounding box center [141, 144] width 273 height 233
paste textarea "Explore genuine experiences and see why we're a top choic"
type textarea "Explore genuine experiences and see why we're a top choice"
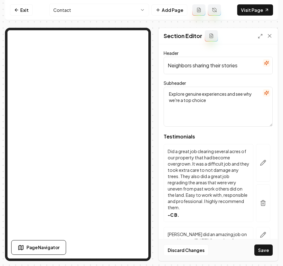
drag, startPoint x: 260, startPoint y: 253, endPoint x: 276, endPoint y: 253, distance: 15.6
click at [260, 253] on button "Save" at bounding box center [263, 249] width 18 height 11
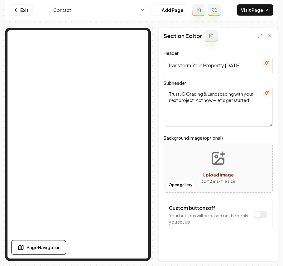
drag, startPoint x: 248, startPoint y: 65, endPoint x: 148, endPoint y: 66, distance: 100.4
click at [89, 36] on div "Page Settings Section Editor Header Transform Your Property [DATE] Subheader Tr…" at bounding box center [141, 144] width 273 height 233
paste input "!"
type input "Transform Your Property [DATE]!"
drag, startPoint x: 260, startPoint y: 111, endPoint x: 139, endPoint y: 82, distance: 124.0
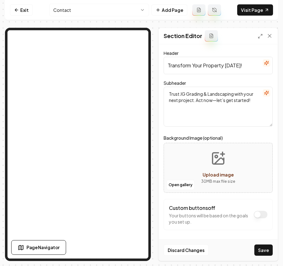
click at [87, 45] on div "Page Settings Section Editor Header Transform Your Property [DATE]! Subheader T…" at bounding box center [141, 144] width 273 height 233
paste textarea "Contact JG Grading & Landscaping for expert care and stunning results. Act now …"
type textarea "Contact JG Grading & Landscaping for expert care and stunning results. Act now …"
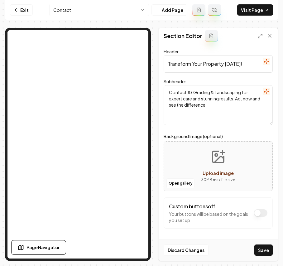
scroll to position [2, 0]
click at [256, 211] on button "Custom buttons off" at bounding box center [261, 212] width 14 height 7
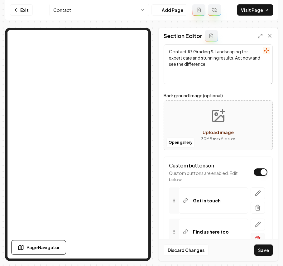
scroll to position [81, 0]
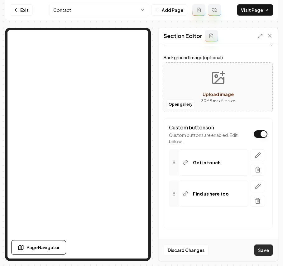
click at [259, 251] on button "Save" at bounding box center [263, 249] width 18 height 11
click at [111, 11] on html "Computer Required This feature is only available on a computer. Please switch t…" at bounding box center [141, 133] width 283 height 266
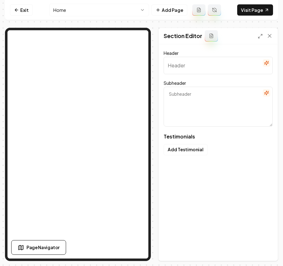
type input "Residents love our transformations"
type textarea "Insights into how we've reshaped local landscapes beautifully"
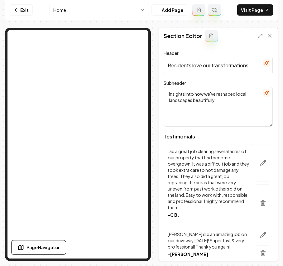
click at [233, 67] on input "Residents love our transformations" at bounding box center [218, 65] width 109 height 17
paste input "Why Neighbors Trust U"
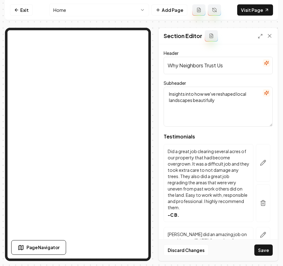
type input "Why Neighbors Trust Us"
drag, startPoint x: 217, startPoint y: 107, endPoint x: 135, endPoint y: 77, distance: 87.5
click at [74, 27] on div "Exit Home Add Page Visit Page Page Navigator Page Settings Section Editor Heade…" at bounding box center [141, 130] width 273 height 261
paste textarea "See how we've transformed everyday spaces into beautiful, functional landscapes…"
type textarea "See how we've transformed everyday spaces into beautiful, functional landscapes…"
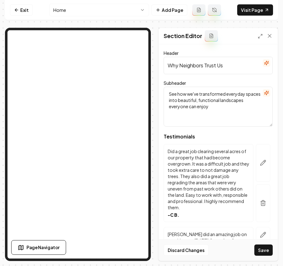
click at [233, 112] on textarea "See how we've transformed everyday spaces into beautiful, functional landscapes…" at bounding box center [218, 107] width 109 height 40
click at [262, 248] on button "Save" at bounding box center [263, 249] width 18 height 11
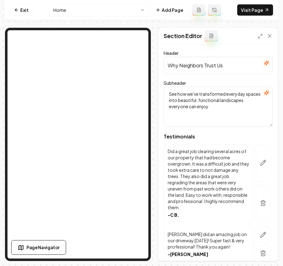
click at [93, 11] on html "Computer Required This feature is only available on a computer. Please switch t…" at bounding box center [141, 133] width 283 height 266
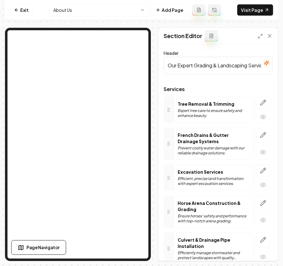
click at [230, 65] on input "Our Expert Grading & Landscaping Services" at bounding box center [218, 65] width 109 height 17
paste input "text"
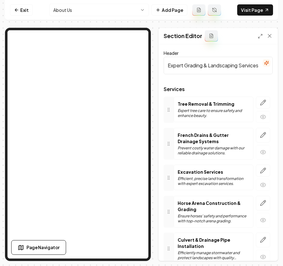
scroll to position [0, 6]
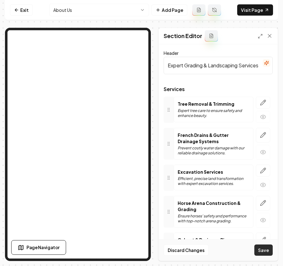
type input "Expert Grading & Landscaping Services"
click at [262, 250] on button "Save" at bounding box center [263, 249] width 18 height 11
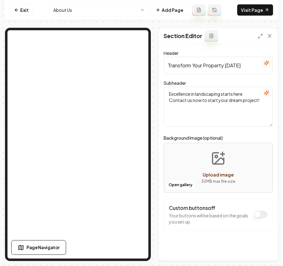
drag, startPoint x: 246, startPoint y: 71, endPoint x: 145, endPoint y: 65, distance: 101.8
click at [69, 36] on div "Page Settings Section Editor Header Transform Your Property [DATE] Subheader Ex…" at bounding box center [141, 144] width 273 height 233
drag, startPoint x: 232, startPoint y: 122, endPoint x: 148, endPoint y: 81, distance: 94.0
click at [73, 23] on div "Exit About Us Add Page Visit Page Page Navigator Page Settings Section Editor H…" at bounding box center [141, 130] width 273 height 261
paste textarea "Act now to enhance and secure your land with our professional services. Contact…"
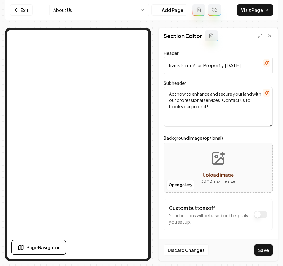
type textarea "Act now to enhance and secure your land with our professional services. Contact…"
click at [263, 251] on button "Save" at bounding box center [263, 249] width 18 height 11
click at [86, 12] on html "Computer Required This feature is only available on a computer. Please switch t…" at bounding box center [141, 133] width 283 height 266
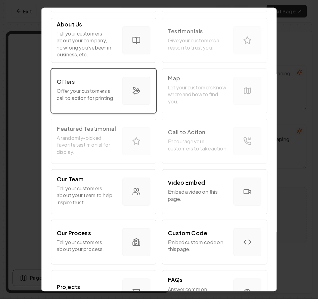
scroll to position [83, 0]
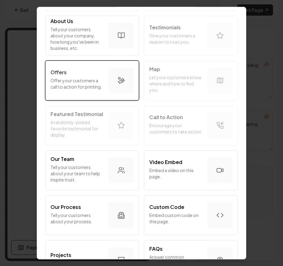
click at [94, 89] on p "Offer your customers a call to action for printing." at bounding box center [76, 83] width 53 height 12
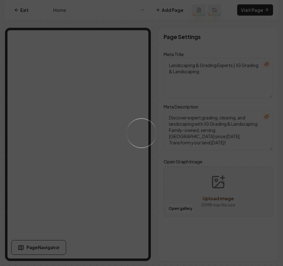
click at [163, 31] on div "Loading..." at bounding box center [141, 133] width 283 height 266
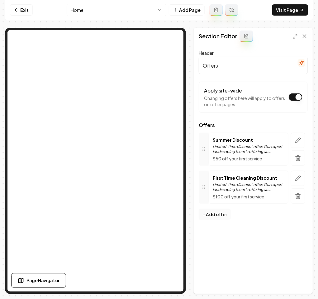
paste input "Special Offers: Enhancing Your Property Believe Us to Deliver"
type input "Special Offers: Enhancing Your Property Believe Us to Deliver"
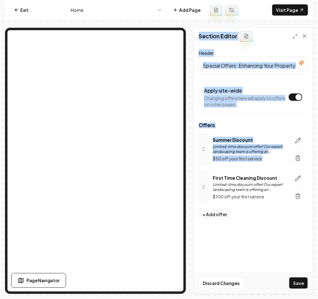
click at [310, 145] on div "Page Settings Section Editor Header Special Offers: Enhancing Your Property Bel…" at bounding box center [254, 161] width 120 height 267
click at [287, 125] on span "Offers" at bounding box center [253, 125] width 109 height 5
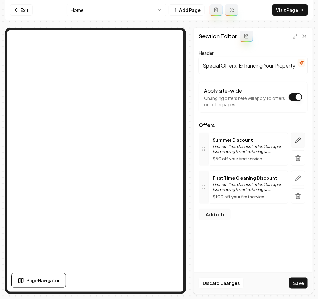
click at [300, 143] on icon "button" at bounding box center [298, 140] width 6 height 6
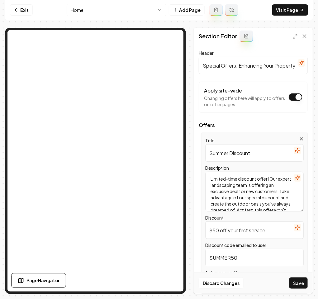
drag, startPoint x: 267, startPoint y: 157, endPoint x: 186, endPoint y: 141, distance: 82.8
click at [171, 117] on div "Page Settings Section Editor Header Special Offers: Enhancing Your Property Bel…" at bounding box center [159, 161] width 308 height 267
paste input "$200 Off Grading Services"
type input "$200 Off Grading Services"
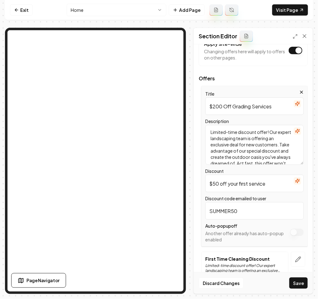
drag, startPoint x: 281, startPoint y: 185, endPoint x: 183, endPoint y: 185, distance: 98.2
click at [107, 149] on div "Page Settings Section Editor Header Special Offers: Enhancing Your Property Bel…" at bounding box center [159, 161] width 308 height 267
paste input "200 off"
type input "$200 off"
click at [259, 149] on textarea "Limited-time discount offer! Our expert landscaping team is offering an exclusi…" at bounding box center [254, 145] width 99 height 40
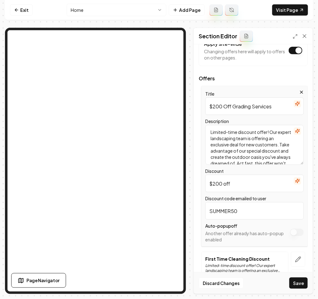
click at [259, 149] on textarea "Limited-time discount offer! Our expert landscaping team is offering an exclusi…" at bounding box center [254, 145] width 99 height 40
paste textarea "Book any grading project and receive $200 off. Transform your land; limited tim…"
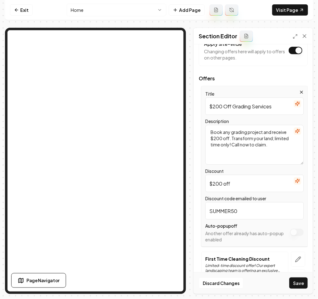
type textarea "Book any grading project and receive $200 off. Transform your land; limited tim…"
drag, startPoint x: 251, startPoint y: 214, endPoint x: 169, endPoint y: 208, distance: 81.9
click at [119, 175] on div "Page Settings Section Editor Header Special Offers: Enhancing Your Property Bel…" at bounding box center [159, 161] width 308 height 267
paste input "GRADE20"
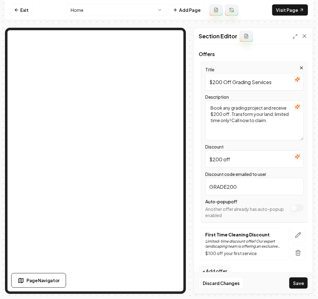
scroll to position [84, 0]
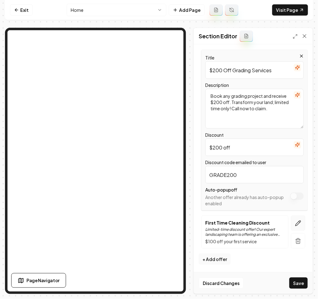
type input "GRADE200"
click at [295, 223] on icon "button" at bounding box center [298, 223] width 6 height 6
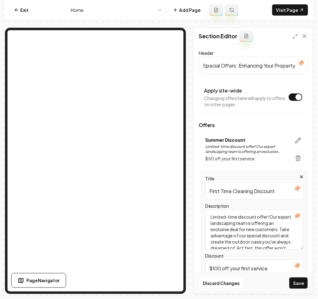
click at [264, 192] on input "First Time Cleaning Discount" at bounding box center [254, 190] width 99 height 17
paste input "ree Pond Design Consultation"
type input "Free Pond Design Consultation"
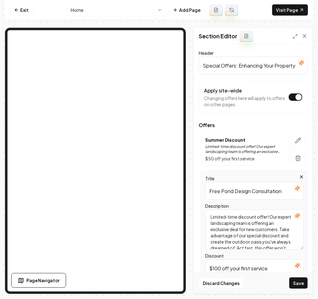
scroll to position [18, 0]
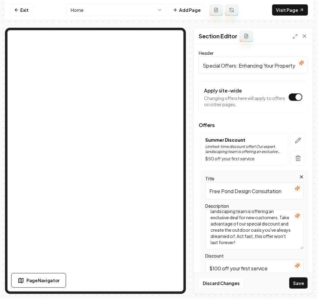
drag, startPoint x: 282, startPoint y: 271, endPoint x: 182, endPoint y: 260, distance: 100.7
click at [167, 228] on div "Page Settings Section Editor Header Special Offers: Enhancing Your Property Bel…" at bounding box center [159, 161] width 308 height 267
paste input "Free Consultation"
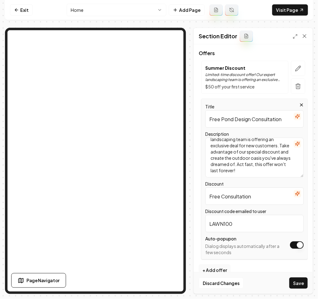
scroll to position [84, 0]
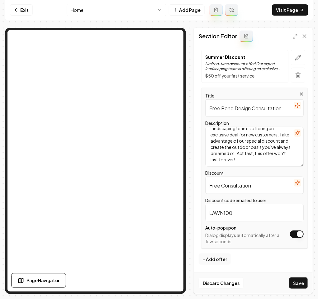
type input "Free Consultation"
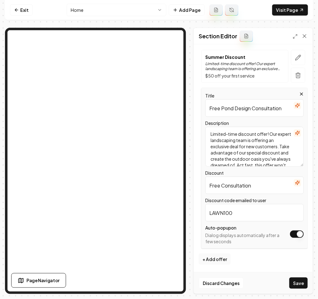
drag, startPoint x: 262, startPoint y: 157, endPoint x: 173, endPoint y: 122, distance: 96.1
click at [103, 29] on div "Page Settings Section Editor Header Special Offers: Enhancing Your Property Bel…" at bounding box center [159, 161] width 308 height 267
paste textarea "Thinking about a pond? Enjoy a free consultation with our experts and discover …"
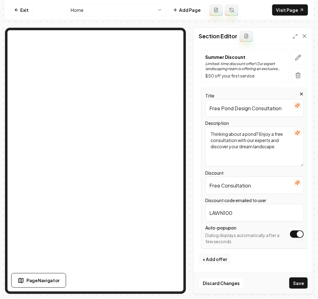
type textarea "Thinking about a pond? Enjoy a free consultation with our experts and discover …"
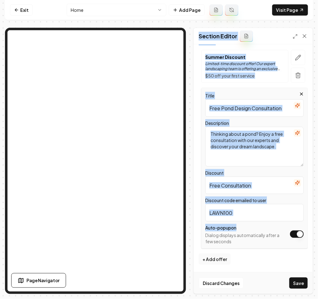
drag, startPoint x: 230, startPoint y: 211, endPoint x: 190, endPoint y: 204, distance: 40.7
click at [190, 204] on div "Page Settings Section Editor Header Special Offers: Enhancing Your Property Bel…" at bounding box center [159, 161] width 308 height 267
click at [257, 218] on input "LAWN100" at bounding box center [254, 212] width 99 height 17
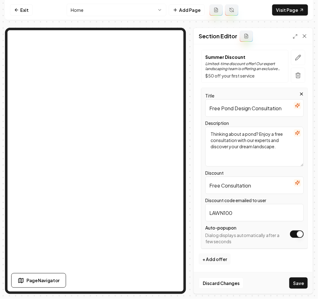
click at [150, 172] on div "Page Settings Section Editor Header Special Offers: Enhancing Your Property Bel…" at bounding box center [159, 161] width 308 height 267
paste input "PONDPLAN"
type input "PONDPLAN"
click at [293, 234] on button "Apply site-wide" at bounding box center [297, 234] width 14 height 7
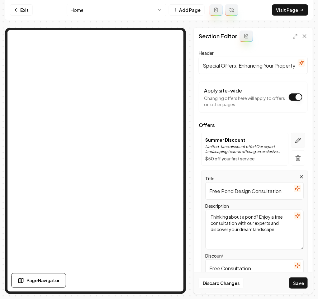
click at [295, 139] on icon "button" at bounding box center [298, 140] width 6 height 6
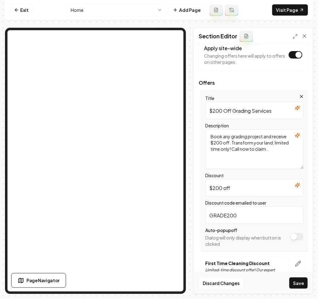
scroll to position [84, 0]
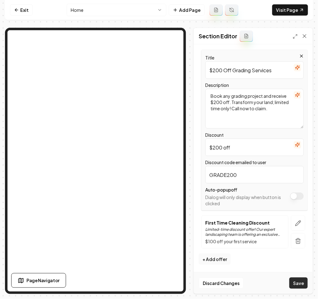
click at [301, 266] on button "Save" at bounding box center [299, 283] width 18 height 11
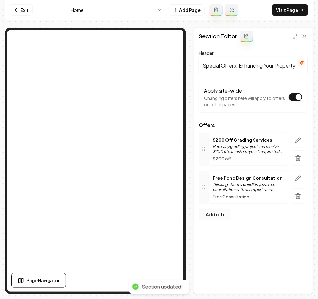
scroll to position [0, 0]
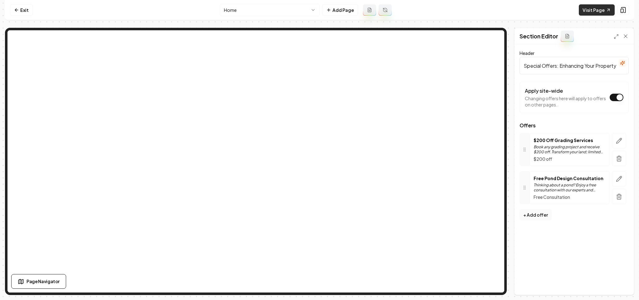
click at [561, 12] on link "Visit Page" at bounding box center [597, 9] width 36 height 11
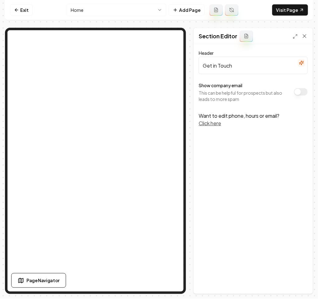
paste input "We're here to help"
type input "We're here to help"
click at [293, 266] on button "Save" at bounding box center [299, 283] width 18 height 11
click at [306, 266] on button "Save" at bounding box center [299, 283] width 18 height 11
click at [304, 266] on button "Save" at bounding box center [299, 283] width 18 height 11
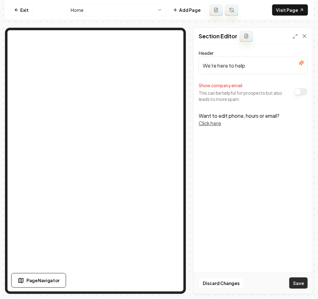
click at [304, 266] on button "Save" at bounding box center [299, 283] width 18 height 11
click at [306, 95] on button "Show company email" at bounding box center [301, 91] width 14 height 7
click at [293, 266] on button "Save" at bounding box center [299, 283] width 18 height 11
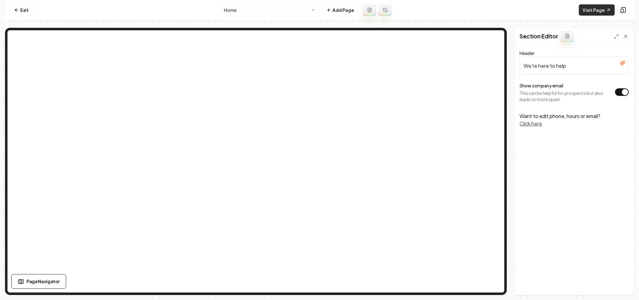
click at [561, 12] on link "Visit Page" at bounding box center [597, 9] width 36 height 11
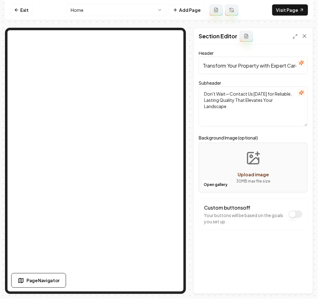
click at [261, 64] on input "Transform Your Property with Expert Care" at bounding box center [253, 65] width 109 height 17
paste input "[DATE]!"
type input "Transform Your Property [DATE]!"
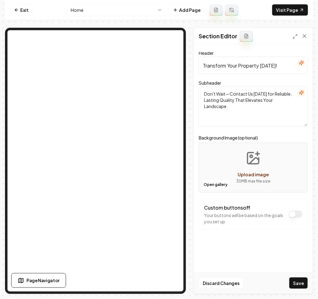
drag, startPoint x: 260, startPoint y: 113, endPoint x: -1, endPoint y: 0, distance: 284.1
click at [0, 0] on html "Computer Required This feature is only available on a computer. Please switch t…" at bounding box center [159, 149] width 318 height 299
paste textarea "Speak with our experts now and discover the JG Grading & Landscaping differenc"
type textarea "Speak with our experts now and discover the JG Grading & Landscaping difference."
click at [294, 215] on button "Custom buttons off" at bounding box center [296, 214] width 14 height 7
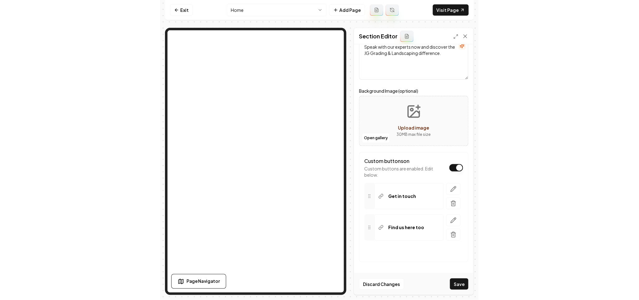
scroll to position [49, 0]
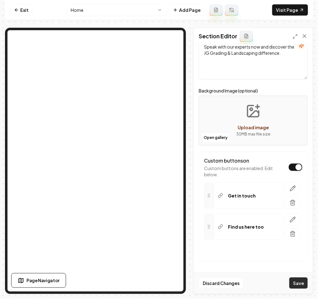
click at [300, 266] on button "Save" at bounding box center [299, 283] width 18 height 11
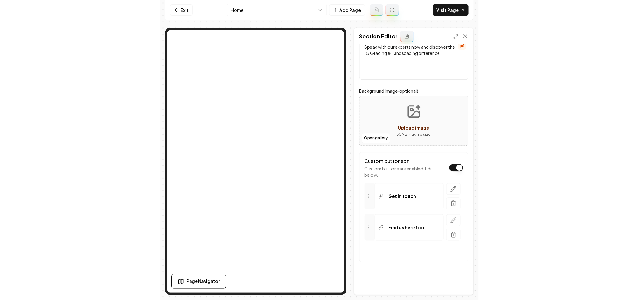
scroll to position [49, 0]
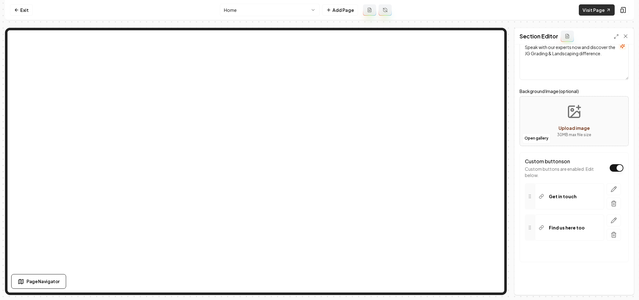
click at [561, 9] on link "Visit Page" at bounding box center [597, 9] width 36 height 11
click at [18, 7] on icon at bounding box center [16, 9] width 5 height 5
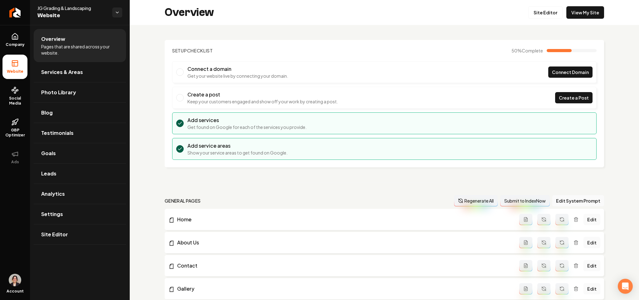
click at [13, 40] on icon at bounding box center [14, 36] width 7 height 7
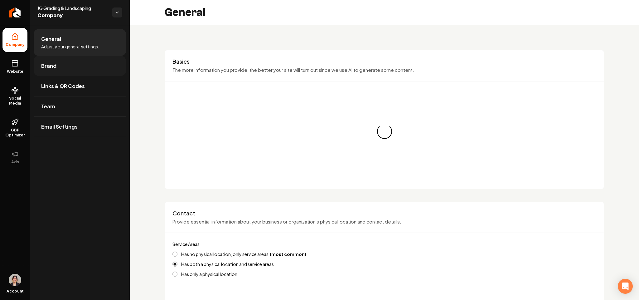
click at [57, 69] on link "Brand" at bounding box center [80, 66] width 92 height 20
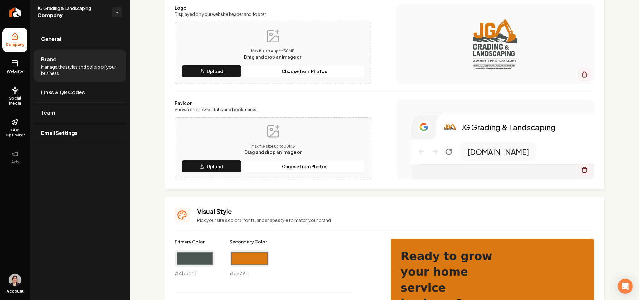
scroll to position [94, 0]
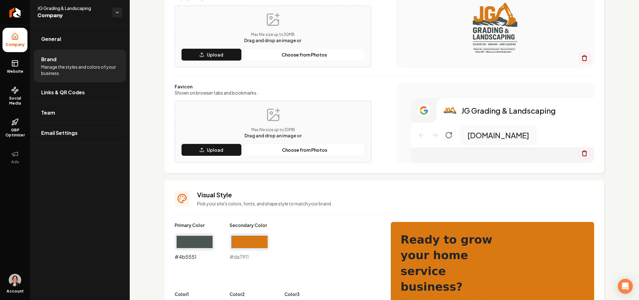
click at [186, 238] on input "#4b5551" at bounding box center [195, 241] width 40 height 17
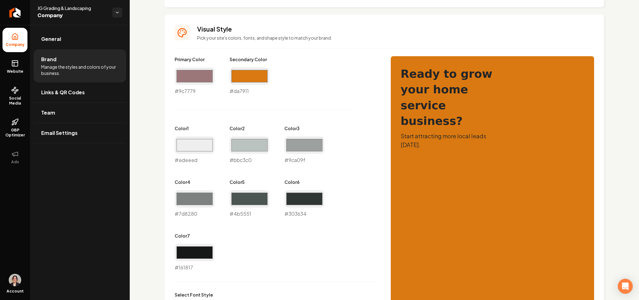
scroll to position [166, 0]
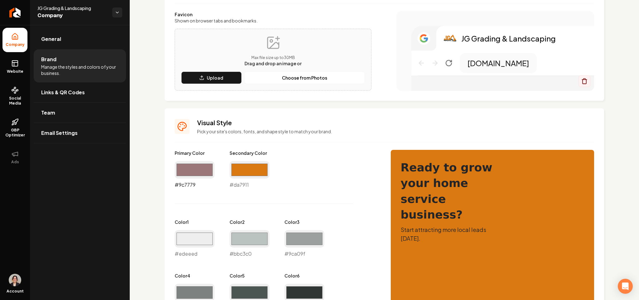
click at [191, 176] on input "#9c7779" at bounding box center [195, 169] width 40 height 17
type input "#887777"
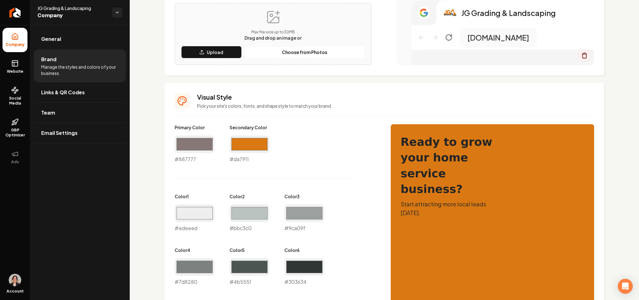
scroll to position [212, 0]
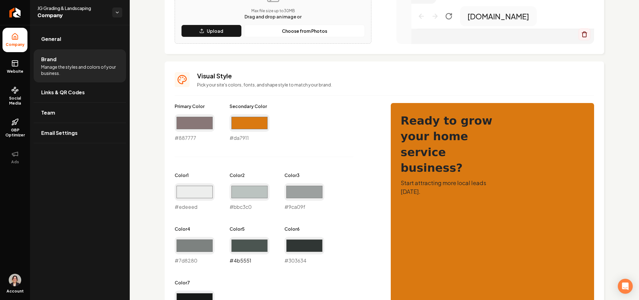
click at [246, 240] on input "#4b5551" at bounding box center [249, 245] width 40 height 17
type input "#887777"
click at [200, 242] on input "#7d8280" at bounding box center [195, 245] width 40 height 17
type input "#9c9696"
click at [299, 199] on input "#9ca09f" at bounding box center [304, 191] width 40 height 17
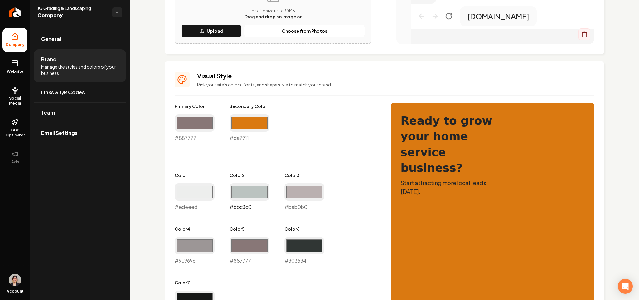
type input "#bab0b0"
click at [242, 194] on input "#bbc3c0" at bounding box center [249, 191] width 40 height 17
type input "#d6d1d1"
click at [191, 190] on input "#edeeed" at bounding box center [195, 191] width 40 height 17
type input "#efecec"
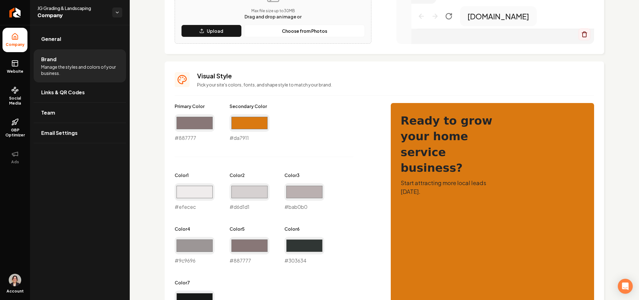
click at [301, 143] on div "Primary Color #887777 #887777 Secondary Color #da7911 #da7911 Color 1 #efecec #…" at bounding box center [277, 210] width 204 height 215
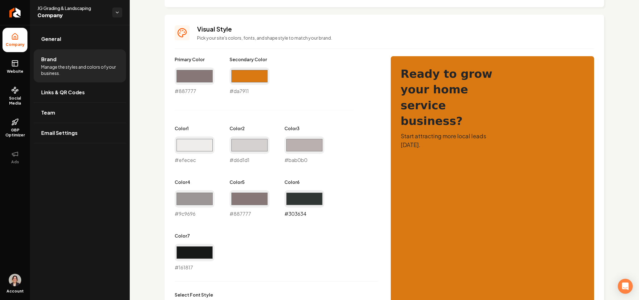
click at [309, 201] on input "#303634" at bounding box center [304, 198] width 40 height 17
type input "#534646"
click at [192, 254] on input "#161817" at bounding box center [195, 251] width 40 height 17
type input "#302c2c"
click at [393, 255] on div "Primary Color #887777 #887777 Secondary Color #da7911 #da7911 Color 1 #efecec #…" at bounding box center [384, 246] width 419 height 381
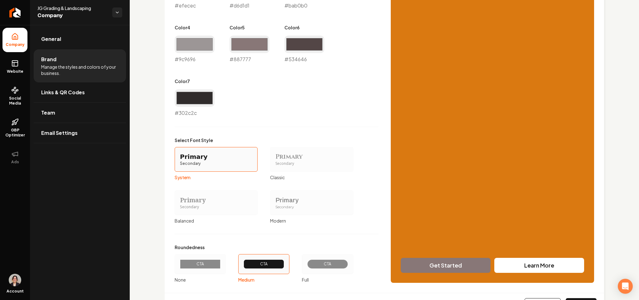
scroll to position [446, 0]
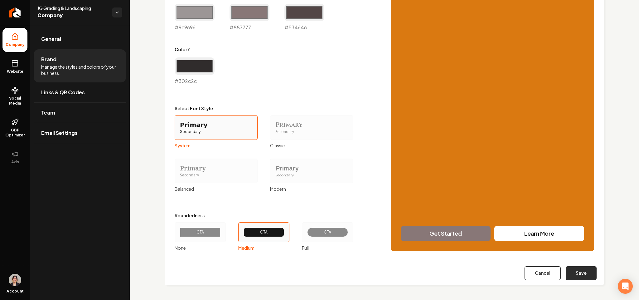
click at [561, 266] on button "Save" at bounding box center [580, 273] width 31 height 14
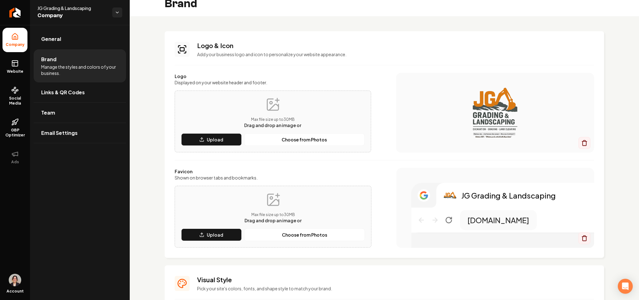
scroll to position [0, 0]
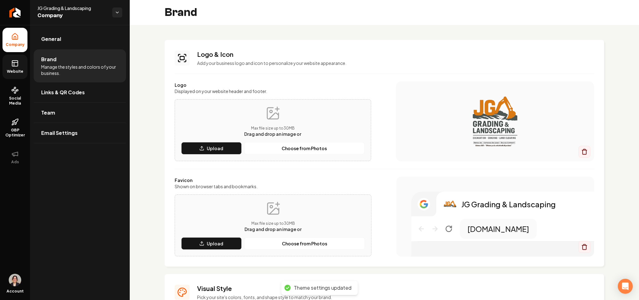
click at [8, 67] on link "Website" at bounding box center [14, 67] width 25 height 24
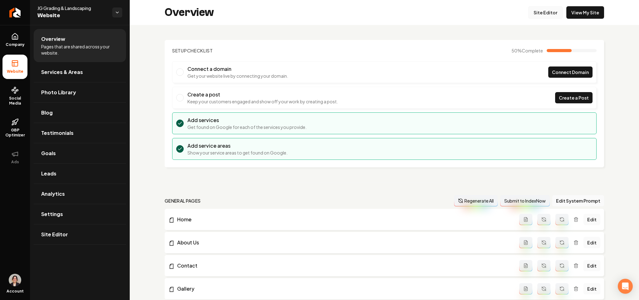
click at [530, 6] on link "Site Editor" at bounding box center [545, 12] width 34 height 12
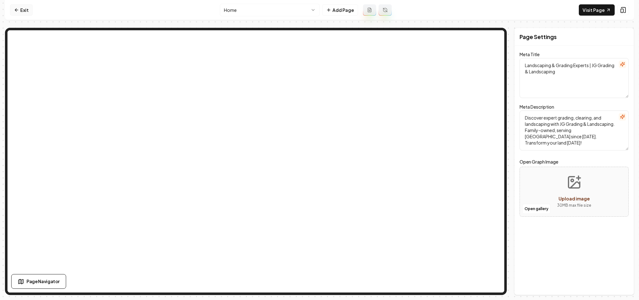
click at [13, 10] on link "Exit" at bounding box center [21, 9] width 23 height 11
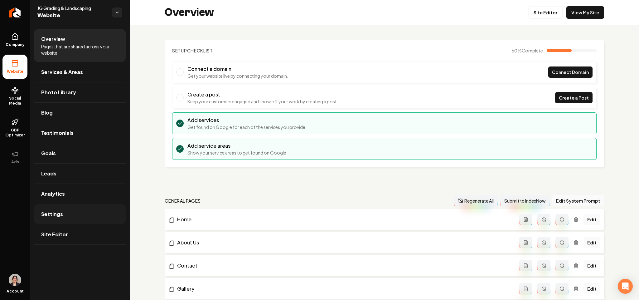
click at [56, 213] on span "Settings" at bounding box center [52, 213] width 22 height 7
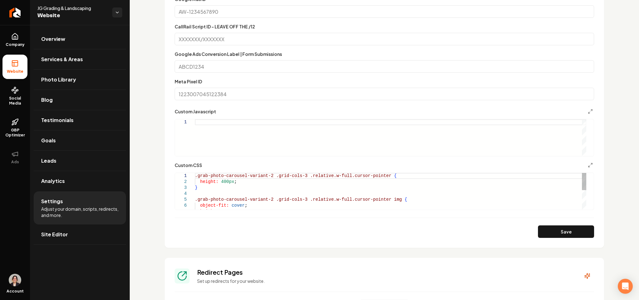
scroll to position [336, 0]
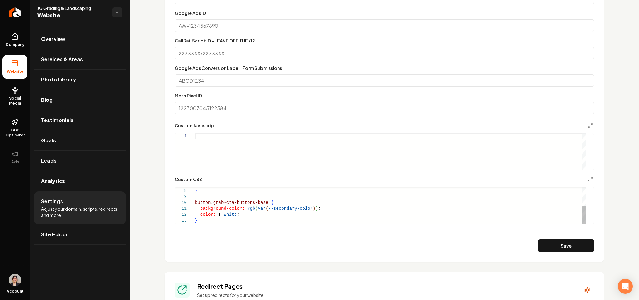
click at [244, 215] on div "height: 100% ; } button.grab-cta-buttons-base { background-color: rgb ( var ( -…" at bounding box center [390, 184] width 391 height 77
click at [538, 246] on button "Save" at bounding box center [566, 245] width 56 height 12
type textarea "**********"
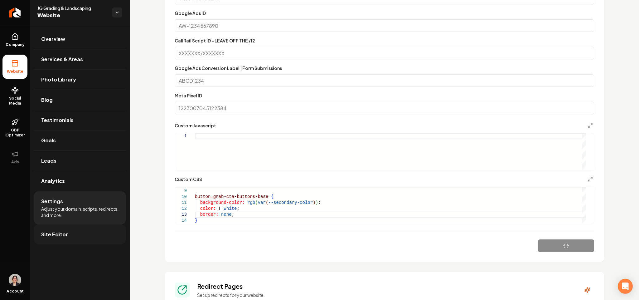
click at [72, 235] on link "Site Editor" at bounding box center [80, 234] width 92 height 20
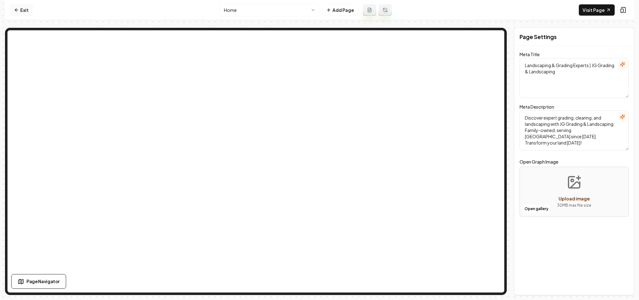
click at [31, 10] on link "Exit" at bounding box center [21, 9] width 23 height 11
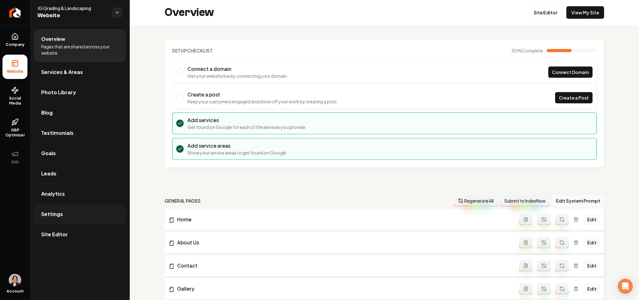
click at [79, 207] on link "Settings" at bounding box center [80, 214] width 92 height 20
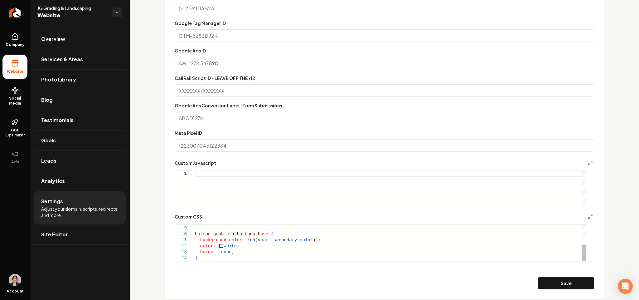
scroll to position [345, 0]
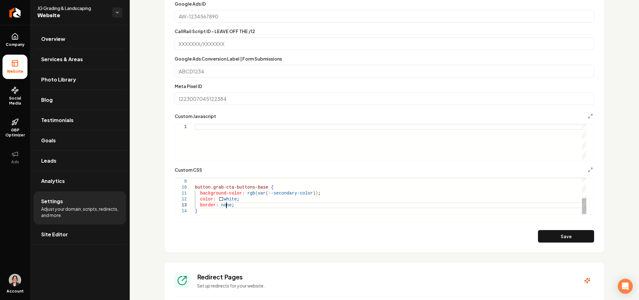
click at [227, 206] on div "} button.grab-cta-buttons-base { background-color: rgb ( var ( --secondary-colo…" at bounding box center [390, 172] width 391 height 83
click at [530, 237] on div "Save" at bounding box center [384, 236] width 419 height 12
click at [542, 236] on button "Save" at bounding box center [566, 236] width 56 height 12
type textarea "**********"
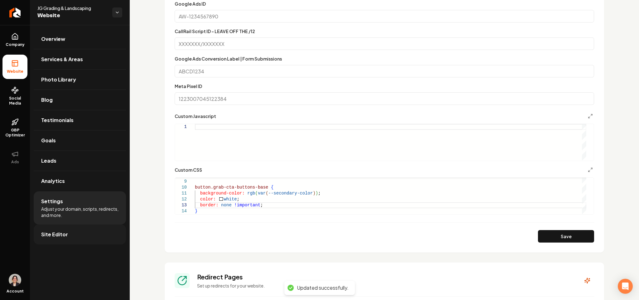
click at [93, 239] on link "Site Editor" at bounding box center [80, 234] width 92 height 20
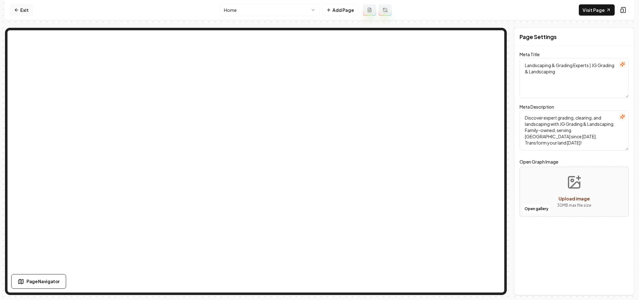
click at [20, 7] on link "Exit" at bounding box center [21, 9] width 23 height 11
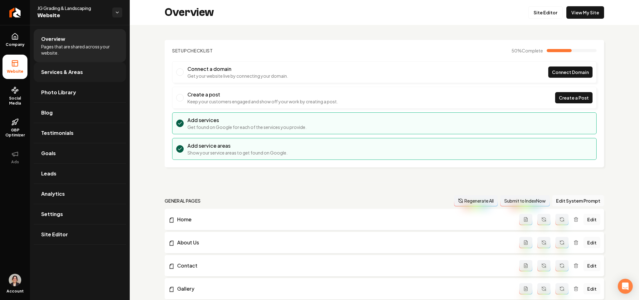
click at [62, 78] on link "Services & Areas" at bounding box center [80, 72] width 92 height 20
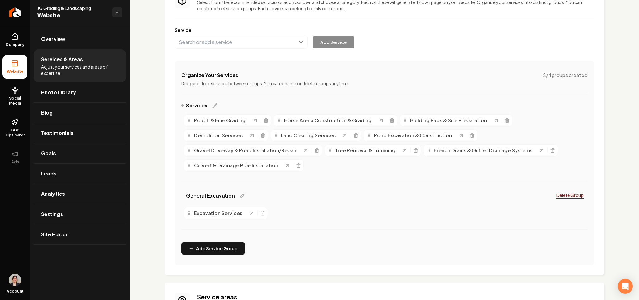
scroll to position [47, 0]
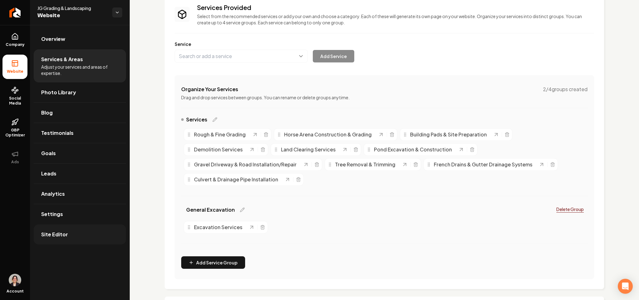
click at [55, 238] on span "Site Editor" at bounding box center [54, 233] width 27 height 7
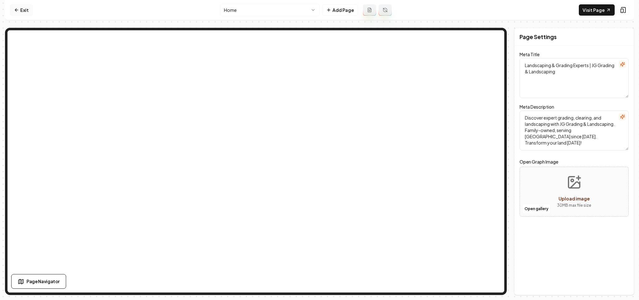
click at [22, 10] on link "Exit" at bounding box center [21, 9] width 23 height 11
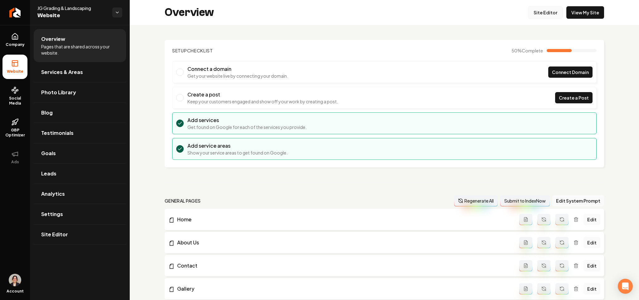
click at [551, 10] on link "Site Editor" at bounding box center [545, 12] width 34 height 12
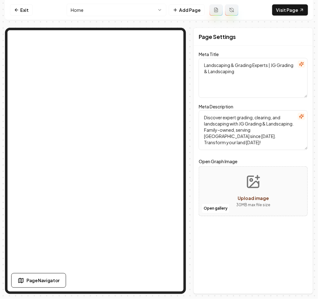
drag, startPoint x: 265, startPoint y: 87, endPoint x: 124, endPoint y: 20, distance: 155.6
click at [124, 20] on div "Exit Home Add Page Visit Page Page Navigator Page Settings Meta Title Landscapi…" at bounding box center [159, 147] width 308 height 294
paste textarea "Service"
type textarea "Landscaping & Grading Services | JG Grading & Landscaping"
paste textarea "Transform your outdoor space with JG Grading & Landscaping. Serving Henderson f…"
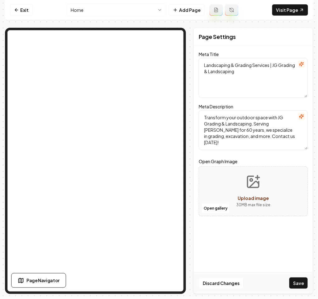
type textarea "Transform your outdoor space with JG Grading & Landscaping. Serving Henderson f…"
click at [299, 285] on button "Save" at bounding box center [299, 283] width 18 height 11
click at [123, 13] on html "Computer Required This feature is only available on a computer. Please switch t…" at bounding box center [159, 149] width 318 height 299
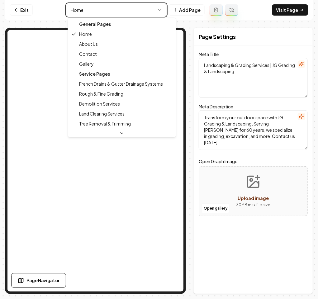
type textarea "About Us - Legacy & Expertise | JG Grading & Landscaping"
type textarea "Discover JG Grading & Landscaping: A family-owned business rooted in faith and …"
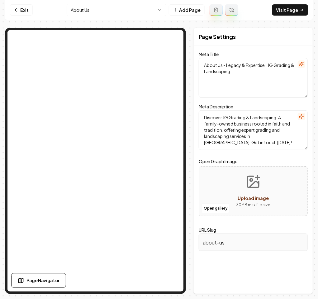
drag, startPoint x: 255, startPoint y: 79, endPoint x: 67, endPoint y: 26, distance: 195.1
click at [67, 27] on div "Exit About Us Add Page Visit Page Page Navigator Page Settings Meta Title About…" at bounding box center [159, 147] width 308 height 294
paste textarea "JG Grading & Landscaping - Expert Landscaping Services"
type textarea "About JG Grading & Landscaping - Expert Landscaping Services"
paste textarea "At JG Grading & Landscaping, experience and passion drive our dedication to cre…"
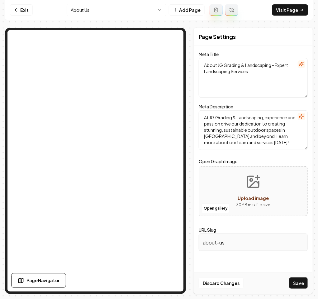
type textarea "At JG Grading & Landscaping, experience and passion drive our dedication to cre…"
click at [296, 283] on button "Save" at bounding box center [299, 283] width 18 height 11
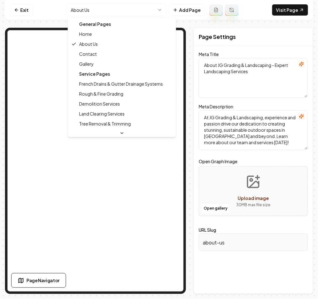
click at [102, 12] on html "Computer Required This feature is only available on a computer. Please switch t…" at bounding box center [159, 149] width 318 height 299
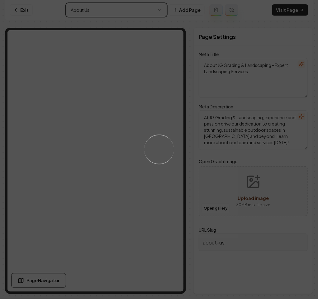
type textarea "Contact JG Grading & Landscaping | Expert Service & Estimates"
type textarea "Contact JG Grading & Landscaping to transform your property [DATE]! Our expert …"
type input "contact-us"
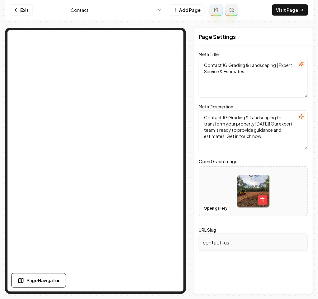
drag, startPoint x: 272, startPoint y: 84, endPoint x: 19, endPoint y: -25, distance: 276.3
click at [19, 0] on html "Computer Required This feature is only available on a computer. Please switch t…" at bounding box center [159, 149] width 318 height 299
paste textarea "Us | JG Grading & Landscaping in Henderson"
type textarea "Contact Us | JG Grading & Landscaping in Henderson"
paste textarea "in Henderson for expert land grading and landscaping services. We'd love to hea…"
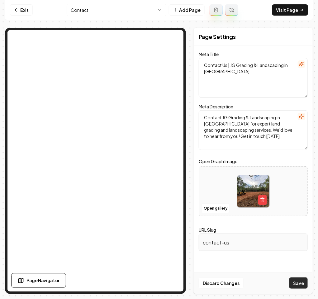
type textarea "Contact JG Grading & Landscaping in Henderson for expert land grading and lands…"
click at [299, 280] on button "Save" at bounding box center [299, 283] width 18 height 11
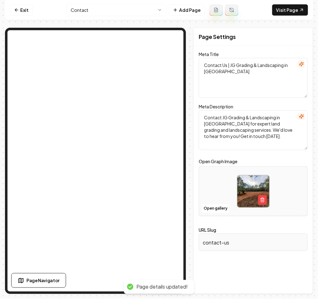
click at [99, 14] on html "Computer Required This feature is only available on a computer. Please switch t…" at bounding box center [159, 149] width 318 height 299
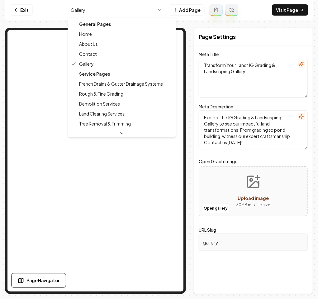
click at [113, 7] on html "Computer Required This feature is only available on a computer. Please switch t…" at bounding box center [159, 149] width 318 height 299
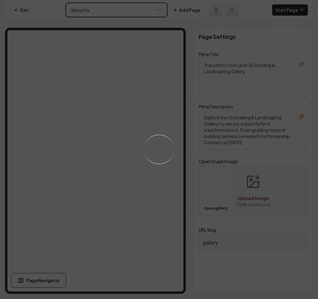
type textarea "About JG Grading & Landscaping - Expert Landscaping Services"
type textarea "At JG Grading & Landscaping, experience and passion drive our dedication to cre…"
type input "about-us"
click at [94, 7] on div "Loading..." at bounding box center [159, 149] width 318 height 299
click at [99, 14] on div "Loading..." at bounding box center [159, 149] width 318 height 299
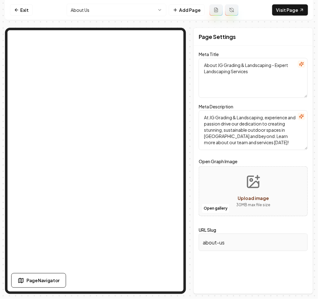
click at [99, 9] on html "Computer Required This feature is only available on a computer. Please switch t…" at bounding box center [159, 149] width 318 height 299
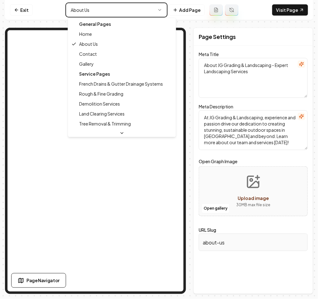
type textarea "Landscaping & Grading Services | JG Grading & Landscaping"
type textarea "Transform your outdoor space with JG Grading & Landscaping. Serving Henderson f…"
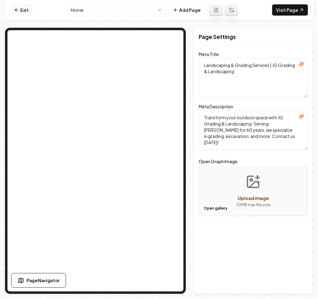
click at [24, 12] on link "Exit" at bounding box center [21, 9] width 23 height 11
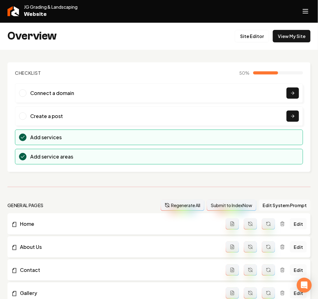
click at [304, 13] on line "Open navigation menu" at bounding box center [305, 13] width 5 height 0
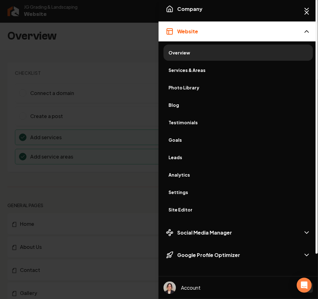
click at [184, 69] on span "Services & Areas" at bounding box center [239, 70] width 140 height 6
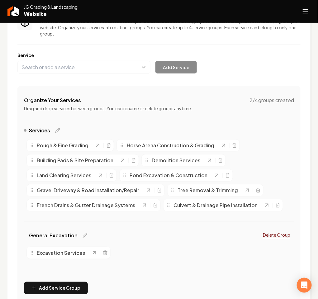
scroll to position [47, 0]
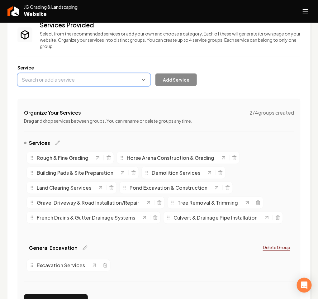
click at [83, 83] on button "Main content area" at bounding box center [83, 79] width 133 height 13
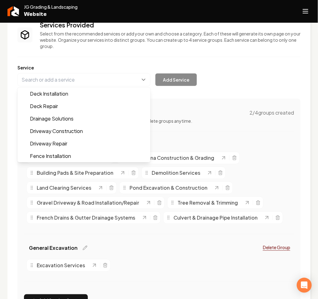
click at [219, 136] on div "Services Provided Select from the recommended services or add your own and choo…" at bounding box center [158, 169] width 283 height 297
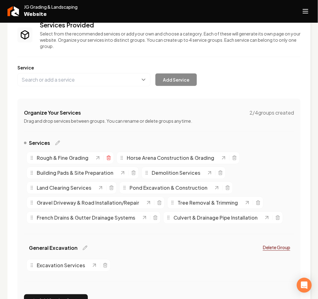
click at [109, 159] on line "Main content area" at bounding box center [109, 158] width 0 height 1
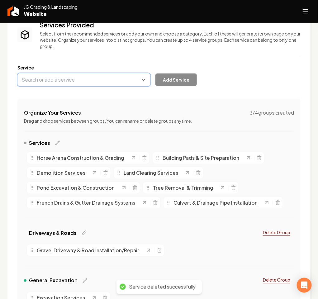
click at [79, 75] on button "Main content area" at bounding box center [83, 79] width 133 height 13
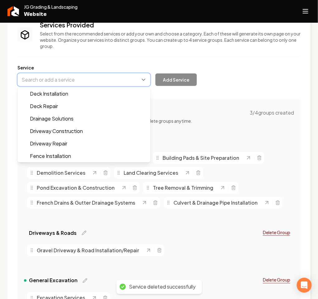
paste input "{ "website_id": 19987b92-7741-4154-b6c5-82d1db192849, "page_id": 396f5717-b500-…"
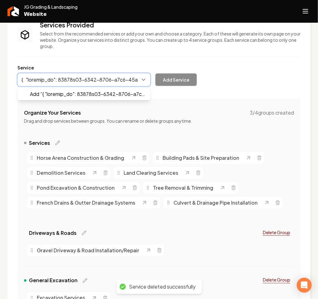
scroll to position [0, 72532]
type input "{ "website_id": 19987b92-7741-4154-b6c5-82d1db192849, "page_id": 396f5717-b500-…"
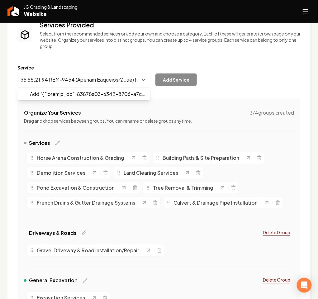
scroll to position [0, 0]
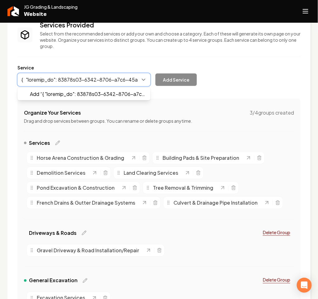
click at [115, 80] on button "Main content area" at bounding box center [83, 79] width 133 height 13
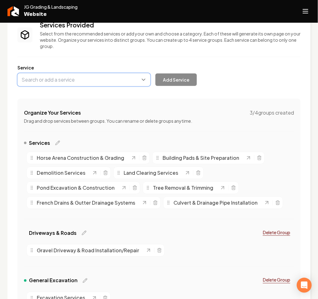
click at [115, 80] on button "Main content area" at bounding box center [83, 79] width 133 height 13
paste input "Rough and Fine Grading"
type input "Rough and Fine Grading"
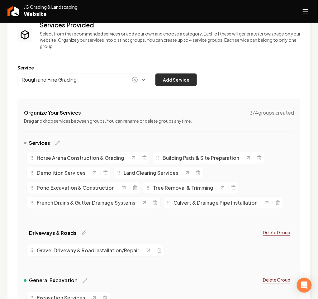
click at [171, 82] on button "Add Service" at bounding box center [176, 80] width 41 height 12
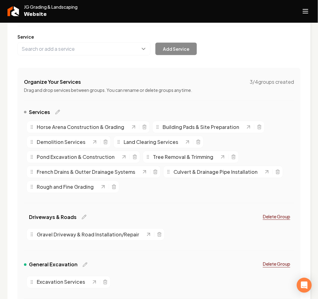
scroll to position [94, 0]
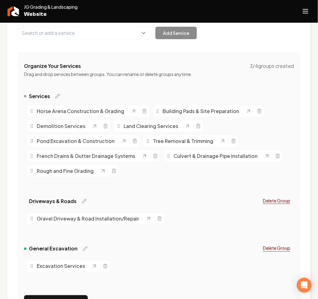
click at [298, 12] on div "JG Grading & Landscaping Website" at bounding box center [152, 11] width 291 height 15
click at [306, 8] on icon "Open navigation menu" at bounding box center [305, 11] width 7 height 10
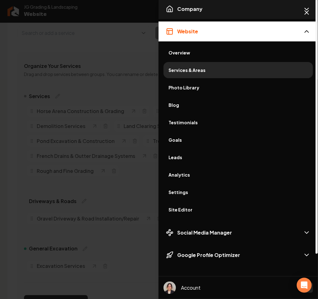
click at [187, 16] on button "Company" at bounding box center [239, 9] width 160 height 20
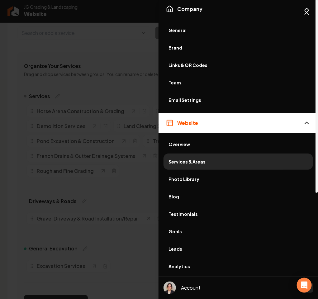
click at [198, 144] on span "Overview" at bounding box center [239, 144] width 140 height 6
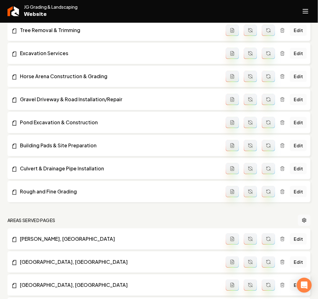
scroll to position [421, 0]
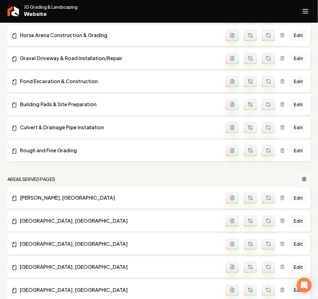
click at [290, 152] on link "Edit" at bounding box center [298, 150] width 17 height 11
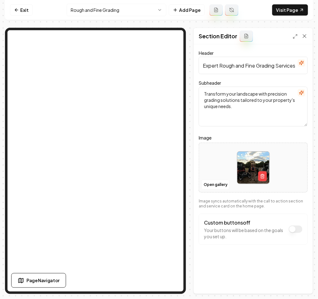
click at [281, 70] on input "Expert Rough and Fine Grading Services" at bounding box center [253, 65] width 109 height 17
paste input "Rough and Fine Grading Services | JG Grading & Landscaping"
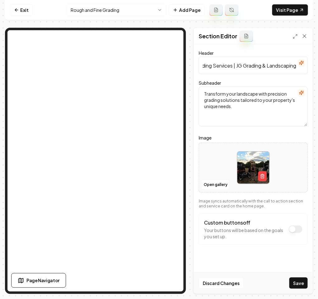
type input "Rough and Fine Grading Services | JG Grading & Landscaping"
paste textarea "Discover professional Rough and Fine Grading services with JG Grading & Landsca…"
type textarea "Discover professional Rough and Fine Grading services with JG Grading & Landsca…"
click at [305, 34] on icon at bounding box center [305, 36] width 6 height 6
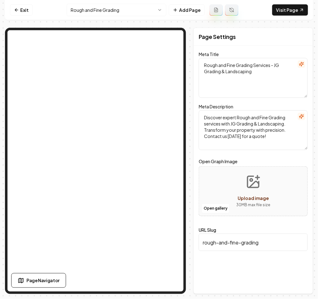
paste textarea "|"
type textarea "Rough and Fine Grading Services | JG Grading & Landscaping"
paste textarea "professional Rough and Fine Grading services with JG Grading & Landscaping. Tra…"
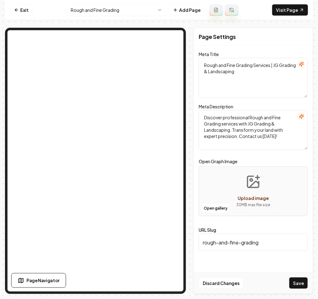
type textarea "Discover professional Rough and Fine Grading services with JG Grading & Landsca…"
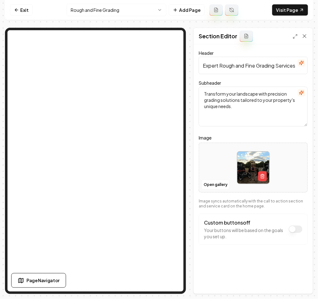
click at [309, 35] on div "Section Editor" at bounding box center [253, 36] width 119 height 16
click at [305, 35] on icon at bounding box center [305, 36] width 6 height 6
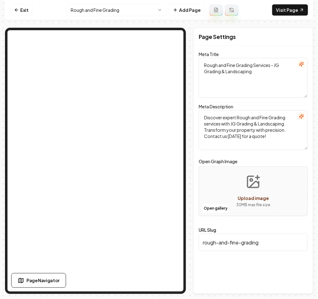
drag, startPoint x: 276, startPoint y: 82, endPoint x: 14, endPoint y: -10, distance: 278.0
click at [14, 0] on html "Computer Required This feature is only available on a computer. Please switch t…" at bounding box center [159, 149] width 318 height 299
paste textarea "Rough and Fine Grading Services |"
drag, startPoint x: 206, startPoint y: 61, endPoint x: 197, endPoint y: 63, distance: 9.0
click at [197, 63] on div "Page Settings Meta Title Rough and Fine Grading Services | JG Grading & Landsca…" at bounding box center [254, 161] width 120 height 267
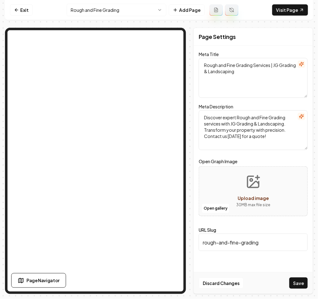
type textarea "Rough and Fine Grading Services | JG Grading & Landscaping"
drag, startPoint x: 281, startPoint y: 136, endPoint x: -1, endPoint y: 48, distance: 294.9
click at [0, 48] on html "Computer Required This feature is only available on a computer. Please switch t…" at bounding box center [159, 149] width 318 height 299
paste textarea "professional Rough and Fine Grading services with JG Grading & Landscaping. Tra…"
type textarea "Discover professional Rough and Fine Grading services with JG Grading & Landsca…"
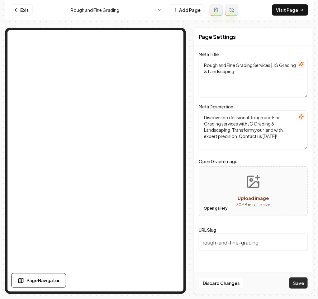
click at [300, 285] on button "Save" at bounding box center [299, 283] width 18 height 11
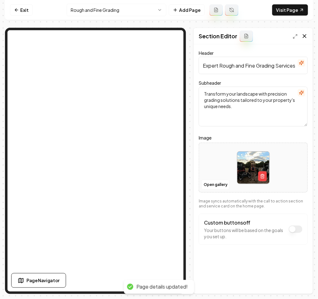
click at [303, 34] on icon at bounding box center [305, 36] width 6 height 6
click at [266, 67] on input "Expert Rough and Fine Grading Services" at bounding box center [253, 65] width 109 height 17
paste input "Professional Rough & Fine Grading — Built to Last"
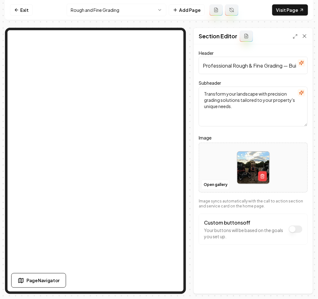
scroll to position [0, 21]
type input "Professional Rough & Fine Grading — Built to Last"
paste textarea "he difference between “just moving dirt” and true grading expertise — see why h…"
type textarea "The difference between “just moving dirt” and true grading expertise — see why …"
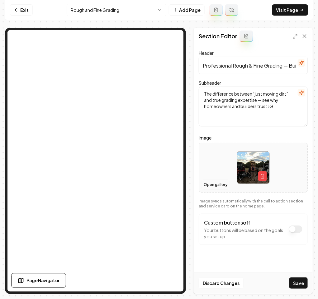
click at [220, 185] on button "Open gallery" at bounding box center [216, 185] width 28 height 10
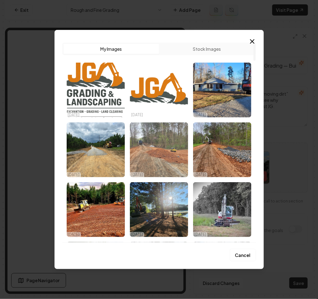
click at [130, 152] on img "Select image image_68dafdc55c7cd75eb8af3797.jpg" at bounding box center [159, 150] width 58 height 55
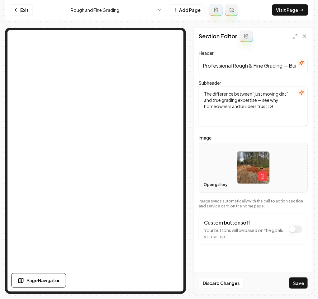
click at [221, 182] on button "Open gallery" at bounding box center [216, 185] width 28 height 10
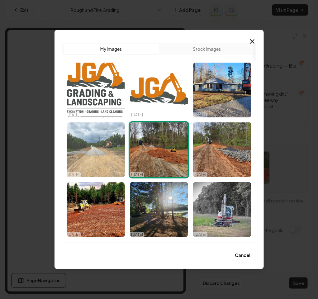
click at [91, 152] on img "Select image image_68db02255c7cd75eb8cbe512.heic" at bounding box center [96, 150] width 58 height 55
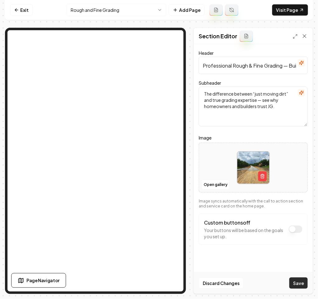
click at [300, 283] on button "Save" at bounding box center [299, 283] width 18 height 11
click at [300, 231] on button "Custom buttons off" at bounding box center [296, 229] width 14 height 7
click at [300, 283] on button "Save" at bounding box center [299, 283] width 18 height 11
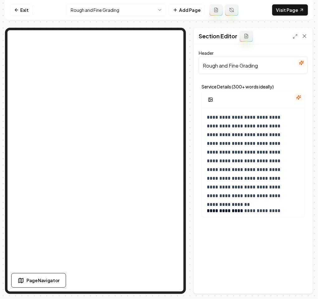
paste input "&"
type input "Rough & Fine Grading"
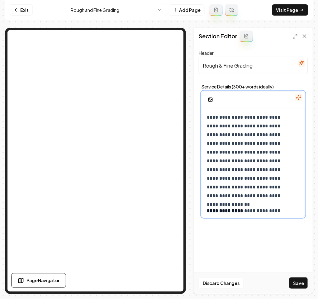
click at [211, 178] on p "**********" at bounding box center [249, 156] width 85 height 87
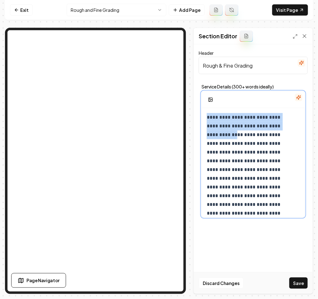
drag, startPoint x: 257, startPoint y: 136, endPoint x: 181, endPoint y: 114, distance: 79.0
click at [151, 77] on div "**********" at bounding box center [159, 161] width 308 height 267
click at [212, 95] on button "button" at bounding box center [209, 92] width 10 height 10
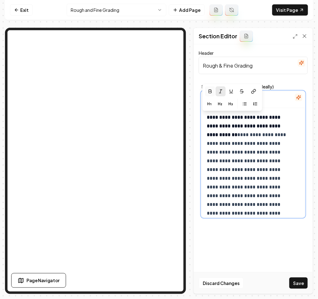
click at [219, 92] on icon "button" at bounding box center [220, 91] width 5 height 5
click at [212, 91] on icon "button" at bounding box center [210, 91] width 3 height 3
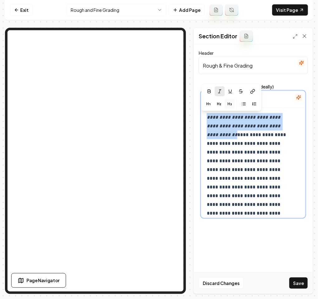
click at [231, 107] on icon "button" at bounding box center [230, 104] width 5 height 5
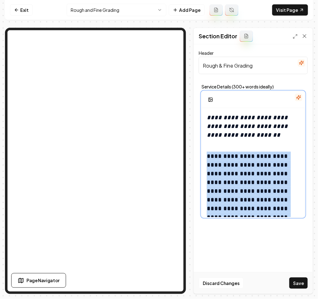
click at [228, 142] on icon "button" at bounding box center [228, 141] width 1 height 1
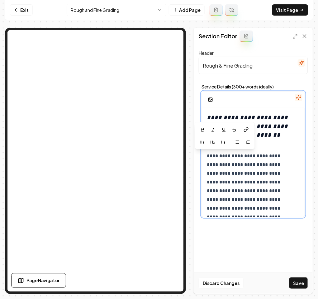
click at [263, 146] on h3 "**********" at bounding box center [249, 130] width 85 height 35
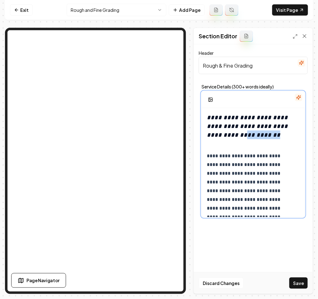
drag, startPoint x: 261, startPoint y: 146, endPoint x: 263, endPoint y: 139, distance: 7.4
click at [263, 139] on h3 "**********" at bounding box center [249, 130] width 85 height 35
drag, startPoint x: 240, startPoint y: 118, endPoint x: 183, endPoint y: 112, distance: 57.3
click at [175, 82] on div "**********" at bounding box center [159, 161] width 308 height 267
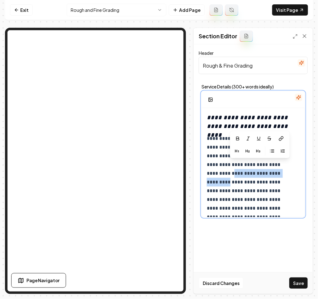
drag, startPoint x: 263, startPoint y: 166, endPoint x: 255, endPoint y: 173, distance: 11.1
click at [237, 140] on icon "button" at bounding box center [236, 138] width 5 height 5
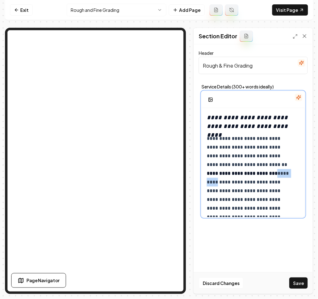
drag, startPoint x: 239, startPoint y: 173, endPoint x: 262, endPoint y: 175, distance: 22.5
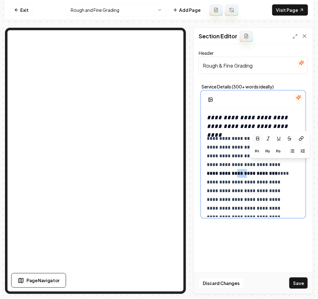
drag, startPoint x: 286, startPoint y: 166, endPoint x: 273, endPoint y: 165, distance: 12.8
click at [273, 171] on strong "**********" at bounding box center [242, 173] width 71 height 5
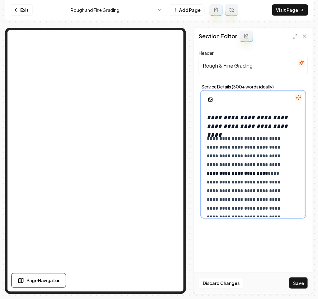
scroll to position [47, 0]
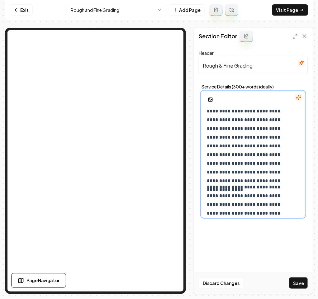
scroll to position [94, 0]
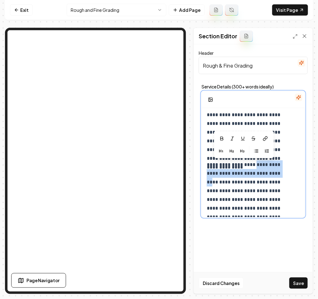
drag, startPoint x: 264, startPoint y: 165, endPoint x: 226, endPoint y: 182, distance: 41.4
click at [241, 153] on icon "button" at bounding box center [242, 151] width 5 height 5
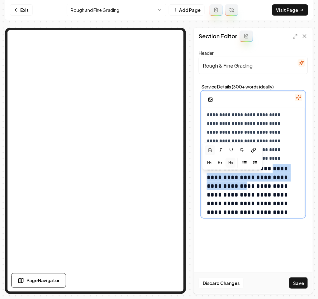
click at [209, 151] on icon "button" at bounding box center [210, 150] width 5 height 5
click at [227, 183] on strong "**********" at bounding box center [249, 178] width 85 height 24
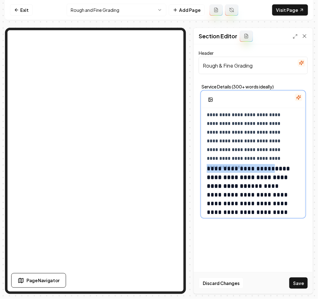
drag, startPoint x: 234, startPoint y: 180, endPoint x: 200, endPoint y: 172, distance: 34.4
click at [200, 172] on div "**********" at bounding box center [253, 151] width 109 height 139
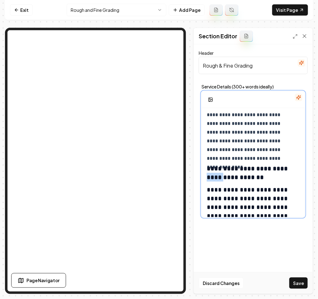
drag, startPoint x: 229, startPoint y: 178, endPoint x: 212, endPoint y: 178, distance: 17.1
click at [212, 178] on strong "**********" at bounding box center [248, 173] width 83 height 15
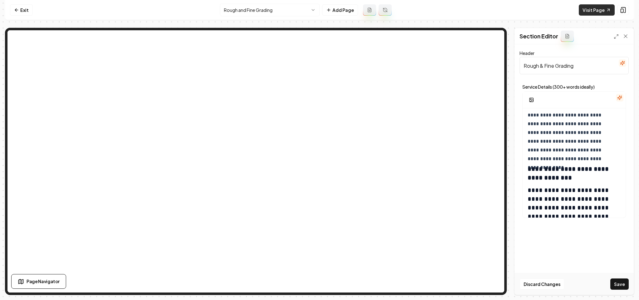
click at [601, 13] on link "Visit Page" at bounding box center [597, 9] width 36 height 11
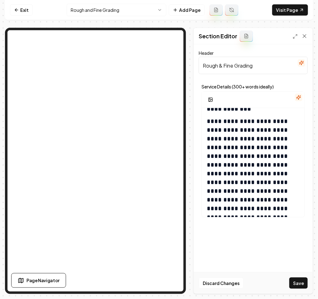
scroll to position [140, 0]
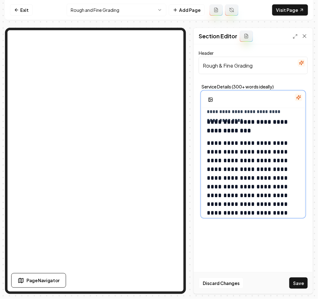
drag, startPoint x: 249, startPoint y: 161, endPoint x: 242, endPoint y: 158, distance: 7.3
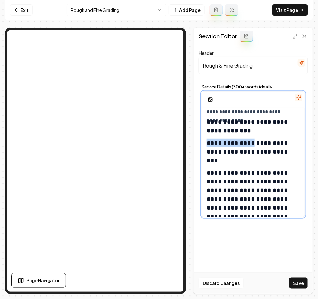
drag, startPoint x: 255, startPoint y: 142, endPoint x: 192, endPoint y: 143, distance: 63.0
click at [192, 143] on div "**********" at bounding box center [159, 161] width 308 height 267
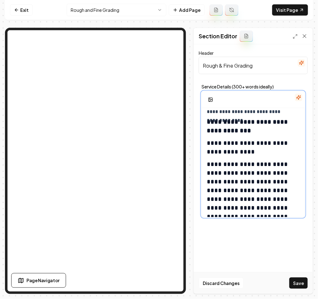
click at [251, 155] on h3 "**********" at bounding box center [249, 147] width 85 height 17
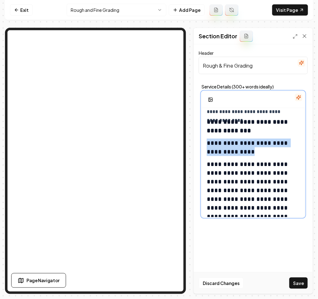
drag, startPoint x: 260, startPoint y: 155, endPoint x: 184, endPoint y: 144, distance: 76.6
click at [184, 144] on div "**********" at bounding box center [159, 161] width 308 height 267
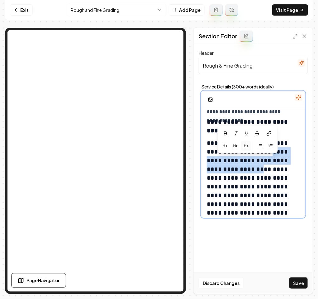
drag, startPoint x: 234, startPoint y: 160, endPoint x: 262, endPoint y: 178, distance: 33.2
click at [226, 135] on icon "button" at bounding box center [225, 133] width 5 height 5
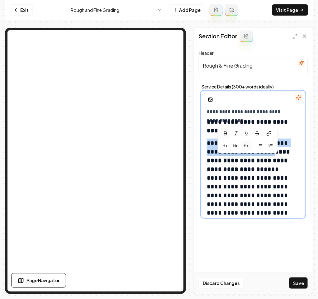
click at [240, 166] on strong "**********" at bounding box center [249, 161] width 85 height 24
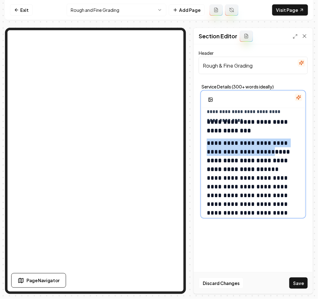
drag, startPoint x: 233, startPoint y: 162, endPoint x: 191, endPoint y: 146, distance: 45.0
click at [191, 146] on div "**********" at bounding box center [159, 161] width 308 height 267
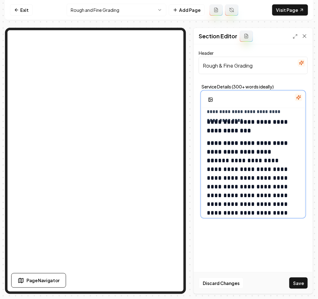
click at [215, 145] on strong "**********" at bounding box center [248, 152] width 83 height 24
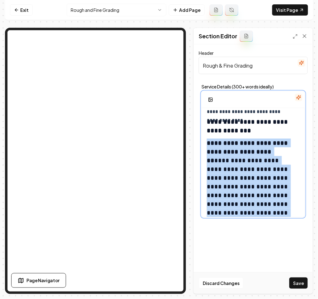
click at [215, 145] on strong "**********" at bounding box center [248, 152] width 83 height 24
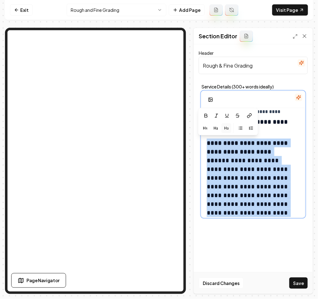
click at [224, 126] on button "button" at bounding box center [227, 128] width 10 height 10
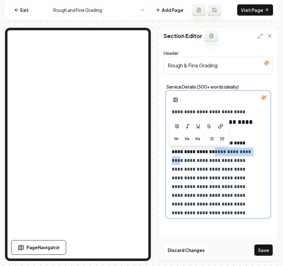
drag, startPoint x: 218, startPoint y: 152, endPoint x: 182, endPoint y: 159, distance: 36.4
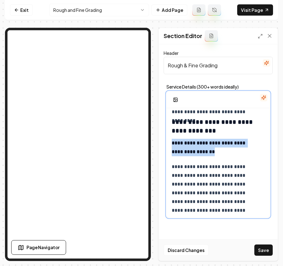
drag, startPoint x: 220, startPoint y: 153, endPoint x: 163, endPoint y: 142, distance: 57.8
click at [163, 142] on div "**********" at bounding box center [218, 152] width 119 height 216
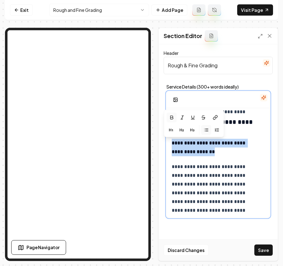
click at [203, 129] on button "button" at bounding box center [206, 130] width 10 height 10
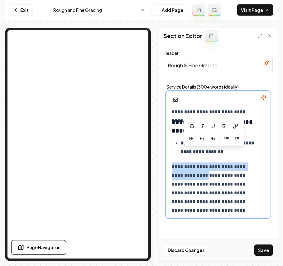
drag, startPoint x: 204, startPoint y: 176, endPoint x: 229, endPoint y: 152, distance: 34.9
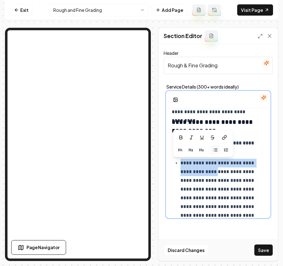
drag, startPoint x: 224, startPoint y: 171, endPoint x: 182, endPoint y: 161, distance: 42.9
click at [178, 137] on icon "button" at bounding box center [178, 137] width 5 height 5
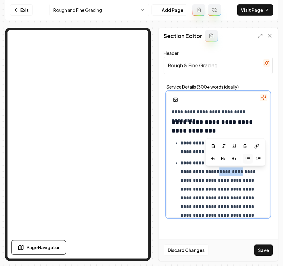
drag, startPoint x: 224, startPoint y: 172, endPoint x: 248, endPoint y: 170, distance: 23.1
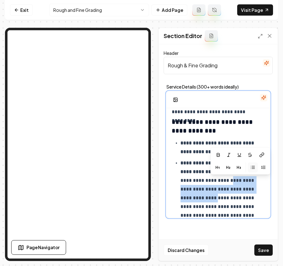
drag, startPoint x: 226, startPoint y: 181, endPoint x: 213, endPoint y: 198, distance: 22.2
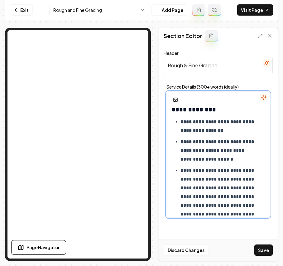
scroll to position [182, 0]
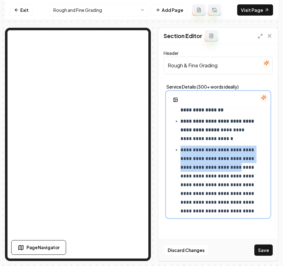
drag, startPoint x: 201, startPoint y: 177, endPoint x: 181, endPoint y: 148, distance: 35.1
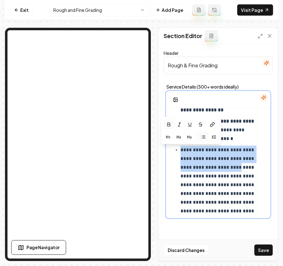
click at [168, 123] on icon "button" at bounding box center [168, 124] width 3 height 3
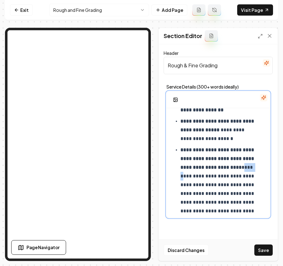
drag, startPoint x: 205, startPoint y: 176, endPoint x: 216, endPoint y: 176, distance: 11.2
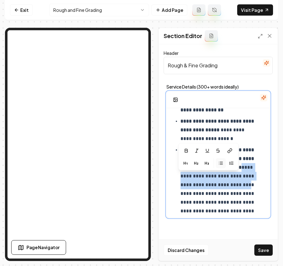
drag, startPoint x: 204, startPoint y: 177, endPoint x: 211, endPoint y: 192, distance: 16.9
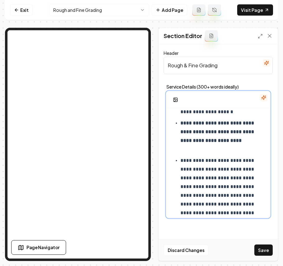
scroll to position [224, 0]
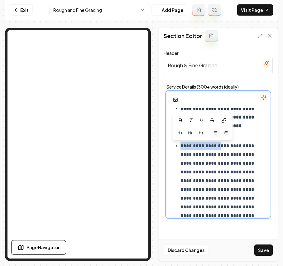
drag, startPoint x: 223, startPoint y: 146, endPoint x: 181, endPoint y: 147, distance: 41.8
click at [178, 120] on icon "button" at bounding box center [179, 120] width 3 height 3
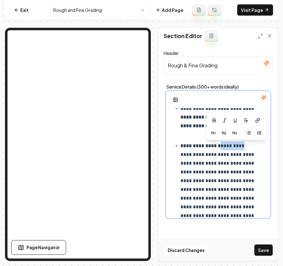
drag, startPoint x: 225, startPoint y: 145, endPoint x: 248, endPoint y: 147, distance: 23.5
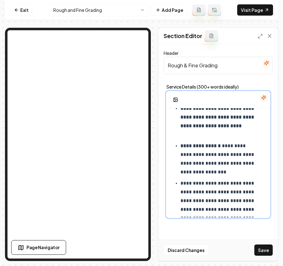
scroll to position [265, 0]
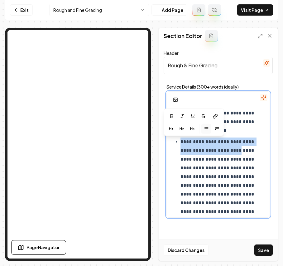
drag, startPoint x: 201, startPoint y: 159, endPoint x: 180, endPoint y: 142, distance: 26.4
drag, startPoint x: 180, startPoint y: 142, endPoint x: 207, endPoint y: 159, distance: 31.8
click at [168, 117] on button "button" at bounding box center [171, 116] width 10 height 10
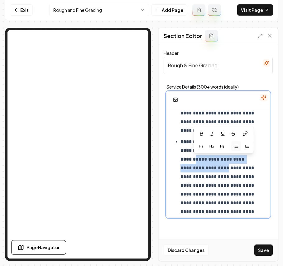
drag, startPoint x: 209, startPoint y: 160, endPoint x: 238, endPoint y: 167, distance: 29.6
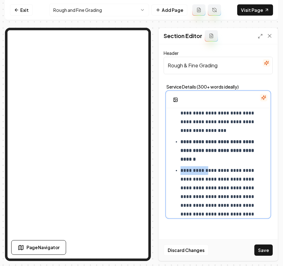
drag, startPoint x: 182, startPoint y: 170, endPoint x: 206, endPoint y: 170, distance: 24.3
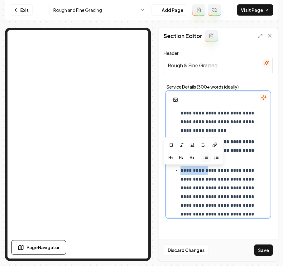
click at [206, 158] on icon "button" at bounding box center [205, 157] width 5 height 5
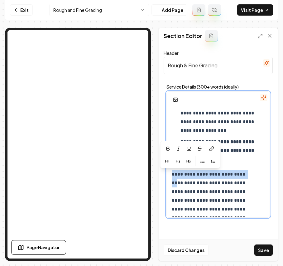
drag, startPoint x: 191, startPoint y: 182, endPoint x: 171, endPoint y: 178, distance: 21.1
click at [187, 159] on icon "button" at bounding box center [188, 161] width 5 height 5
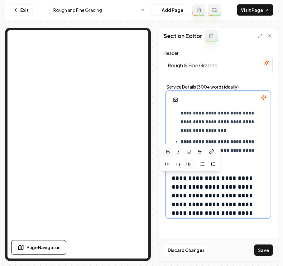
click at [169, 150] on icon "button" at bounding box center [167, 151] width 3 height 3
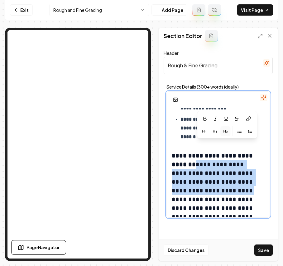
scroll to position [307, 0]
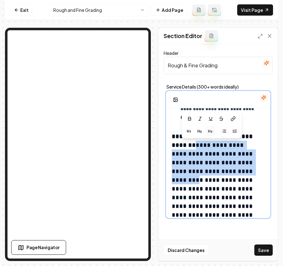
drag, startPoint x: 198, startPoint y: 186, endPoint x: 199, endPoint y: 181, distance: 5.3
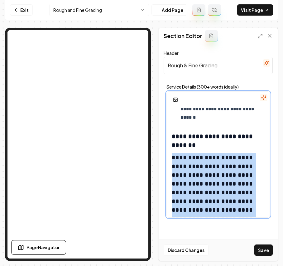
click at [193, 145] on icon "button" at bounding box center [191, 143] width 5 height 5
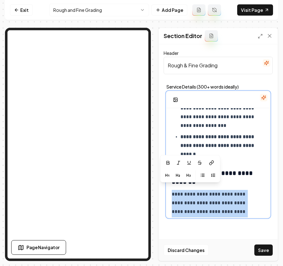
scroll to position [282, 0]
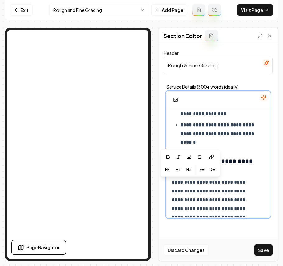
click at [251, 160] on h3 "**********" at bounding box center [215, 165] width 86 height 17
drag, startPoint x: 211, startPoint y: 185, endPoint x: 159, endPoint y: 183, distance: 52.1
click at [159, 183] on div "**********" at bounding box center [218, 152] width 119 height 216
click at [201, 167] on button "button" at bounding box center [203, 169] width 10 height 10
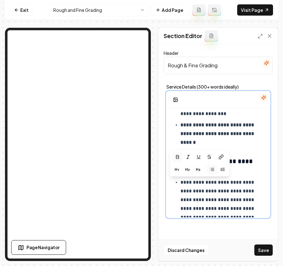
click at [182, 157] on button "button" at bounding box center [177, 157] width 10 height 10
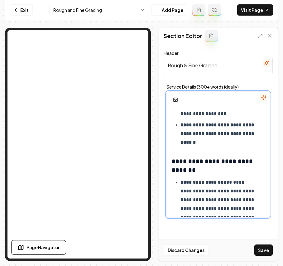
drag, startPoint x: 221, startPoint y: 183, endPoint x: 255, endPoint y: 184, distance: 34.0
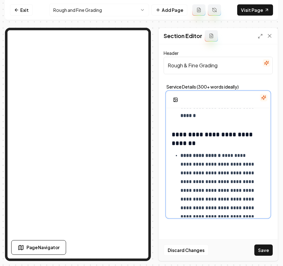
scroll to position [323, 0]
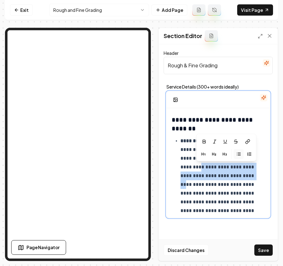
drag, startPoint x: 232, startPoint y: 168, endPoint x: 222, endPoint y: 184, distance: 19.2
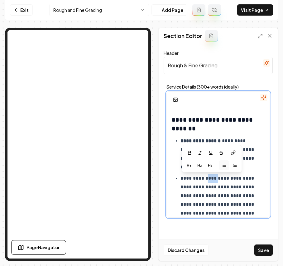
drag, startPoint x: 216, startPoint y: 178, endPoint x: 205, endPoint y: 180, distance: 11.1
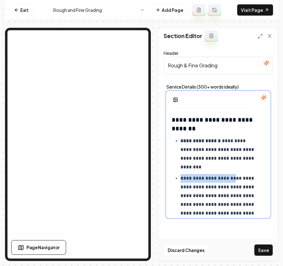
drag, startPoint x: 231, startPoint y: 178, endPoint x: 170, endPoint y: 173, distance: 60.7
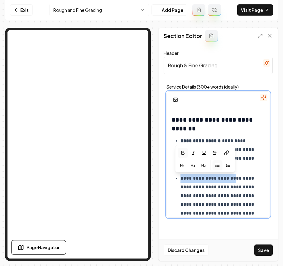
click at [184, 150] on icon "button" at bounding box center [182, 152] width 5 height 5
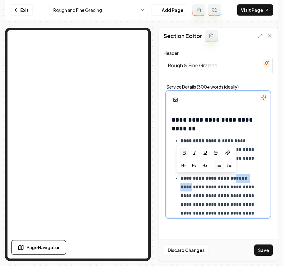
drag, startPoint x: 233, startPoint y: 179, endPoint x: 257, endPoint y: 179, distance: 24.3
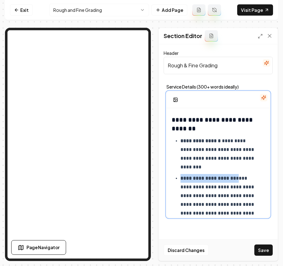
drag, startPoint x: 258, startPoint y: 179, endPoint x: 236, endPoint y: 177, distance: 22.2
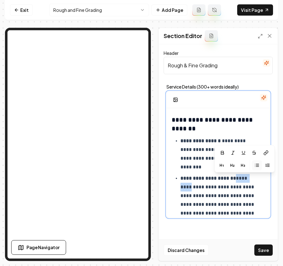
drag, startPoint x: 233, startPoint y: 178, endPoint x: 256, endPoint y: 179, distance: 22.2
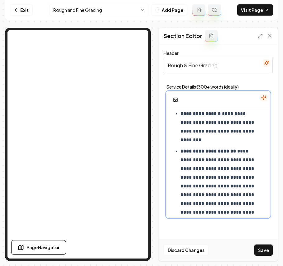
scroll to position [365, 0]
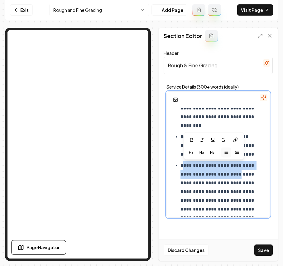
drag, startPoint x: 245, startPoint y: 174, endPoint x: 183, endPoint y: 165, distance: 62.0
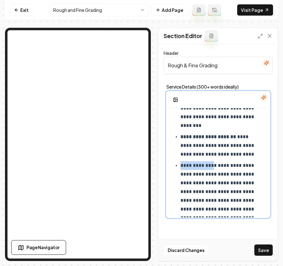
drag, startPoint x: 213, startPoint y: 165, endPoint x: 181, endPoint y: 166, distance: 32.1
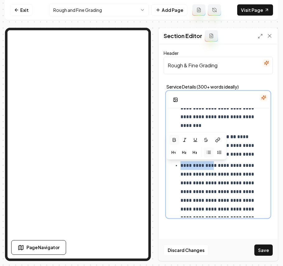
click at [175, 140] on icon "button" at bounding box center [173, 139] width 5 height 5
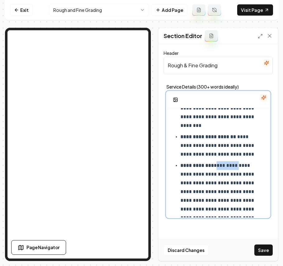
drag, startPoint x: 216, startPoint y: 167, endPoint x: 252, endPoint y: 168, distance: 36.2
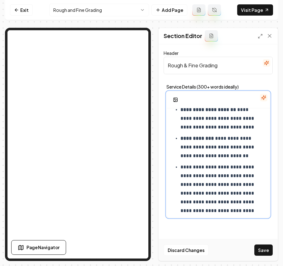
scroll to position [406, 0]
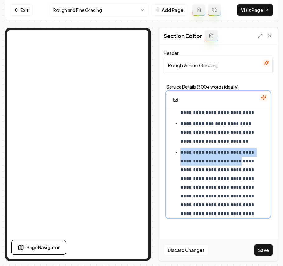
drag, startPoint x: 202, startPoint y: 170, endPoint x: 181, endPoint y: 155, distance: 26.6
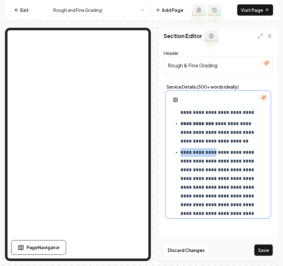
drag, startPoint x: 216, startPoint y: 155, endPoint x: 178, endPoint y: 153, distance: 38.4
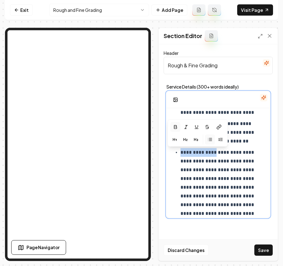
click at [176, 125] on icon "button" at bounding box center [175, 126] width 5 height 5
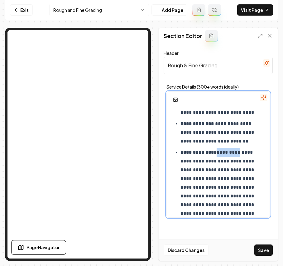
drag, startPoint x: 241, startPoint y: 153, endPoint x: 218, endPoint y: 152, distance: 22.4
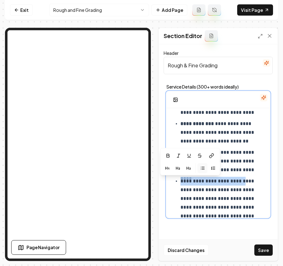
drag, startPoint x: 194, startPoint y: 191, endPoint x: 181, endPoint y: 184, distance: 15.0
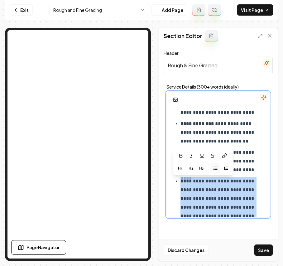
click at [213, 165] on button "button" at bounding box center [215, 168] width 10 height 10
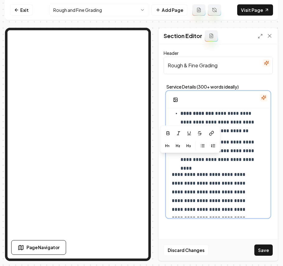
scroll to position [416, 0]
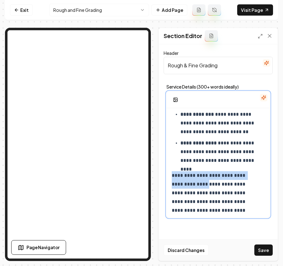
drag, startPoint x: 210, startPoint y: 185, endPoint x: 169, endPoint y: 177, distance: 41.9
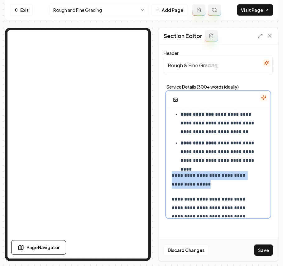
drag, startPoint x: 215, startPoint y: 184, endPoint x: 156, endPoint y: 177, distance: 59.0
click at [156, 177] on div "**********" at bounding box center [141, 144] width 273 height 233
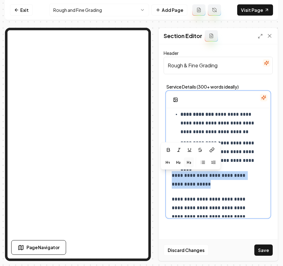
click at [192, 162] on button "button" at bounding box center [189, 162] width 10 height 10
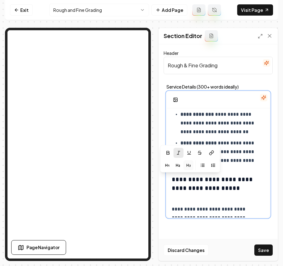
click at [182, 151] on button "button" at bounding box center [178, 153] width 10 height 10
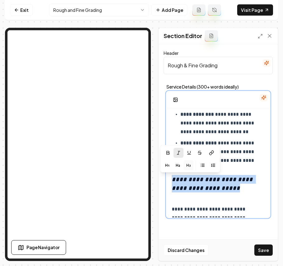
click at [198, 186] on em "**********" at bounding box center [213, 183] width 83 height 15
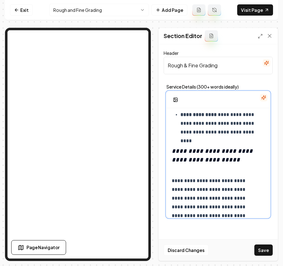
scroll to position [458, 0]
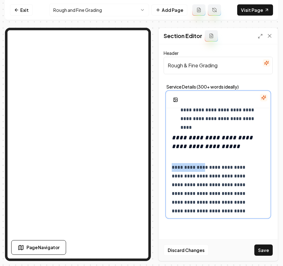
drag, startPoint x: 211, startPoint y: 167, endPoint x: 154, endPoint y: 167, distance: 57.0
click at [154, 167] on div "**********" at bounding box center [141, 144] width 273 height 233
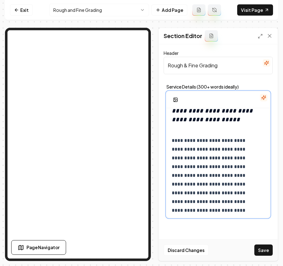
scroll to position [499, 0]
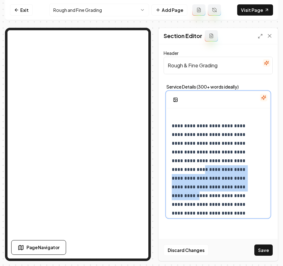
drag, startPoint x: 235, startPoint y: 188, endPoint x: 160, endPoint y: 173, distance: 76.0
click at [160, 173] on div "**********" at bounding box center [218, 152] width 119 height 216
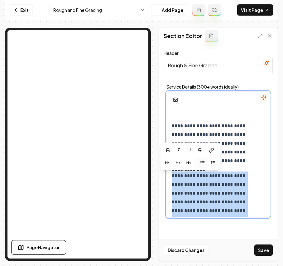
click at [201, 162] on icon "button" at bounding box center [202, 162] width 5 height 5
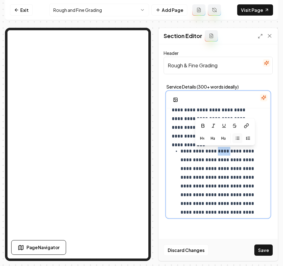
drag, startPoint x: 220, startPoint y: 152, endPoint x: 233, endPoint y: 152, distance: 12.5
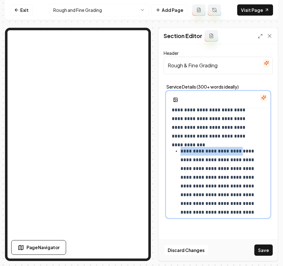
drag, startPoint x: 247, startPoint y: 151, endPoint x: 166, endPoint y: 153, distance: 80.8
click at [166, 153] on div "**********" at bounding box center [217, 154] width 103 height 126
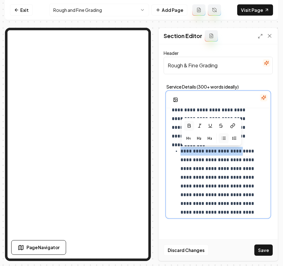
click at [191, 126] on icon "button" at bounding box center [188, 125] width 5 height 5
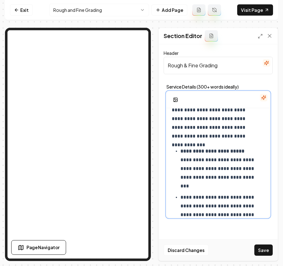
scroll to position [565, 0]
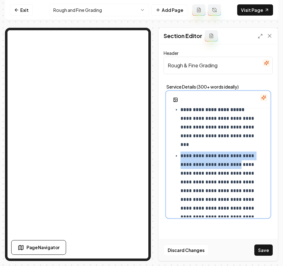
drag, startPoint x: 201, startPoint y: 175, endPoint x: 180, endPoint y: 158, distance: 27.1
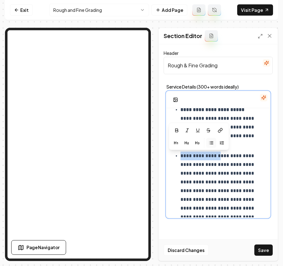
drag, startPoint x: 182, startPoint y: 155, endPoint x: 219, endPoint y: 156, distance: 36.8
click at [180, 130] on button "button" at bounding box center [177, 130] width 10 height 10
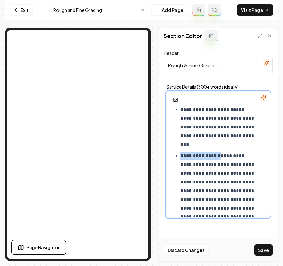
drag, startPoint x: 221, startPoint y: 156, endPoint x: 258, endPoint y: 154, distance: 37.1
click at [258, 154] on div "**********" at bounding box center [218, 216] width 103 height 1347
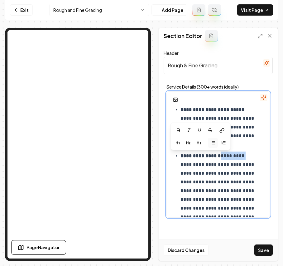
drag, startPoint x: 222, startPoint y: 156, endPoint x: 253, endPoint y: 157, distance: 31.5
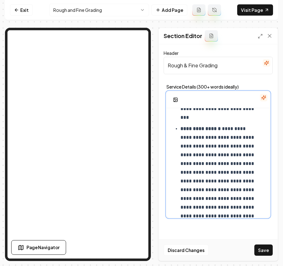
scroll to position [607, 0]
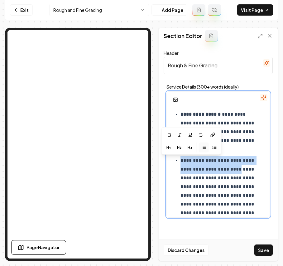
drag, startPoint x: 202, startPoint y: 177, endPoint x: 180, endPoint y: 160, distance: 27.7
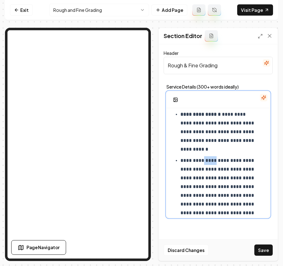
drag, startPoint x: 204, startPoint y: 160, endPoint x: 216, endPoint y: 161, distance: 11.9
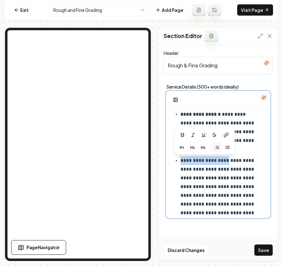
drag, startPoint x: 228, startPoint y: 161, endPoint x: 181, endPoint y: 163, distance: 47.7
click at [184, 135] on icon "button" at bounding box center [182, 134] width 3 height 3
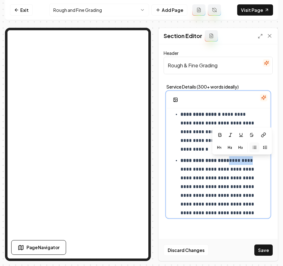
drag, startPoint x: 231, startPoint y: 161, endPoint x: 253, endPoint y: 161, distance: 22.1
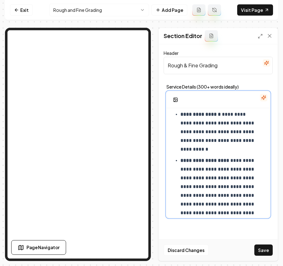
scroll to position [648, 0]
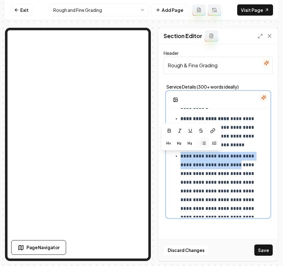
drag, startPoint x: 203, startPoint y: 173, endPoint x: 182, endPoint y: 157, distance: 26.2
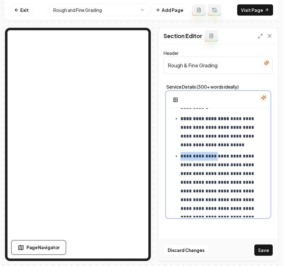
drag, startPoint x: 182, startPoint y: 157, endPoint x: 217, endPoint y: 157, distance: 34.9
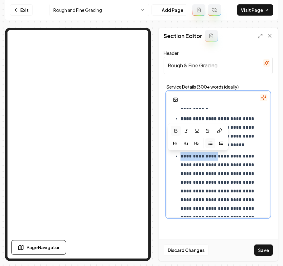
click at [179, 130] on button "button" at bounding box center [176, 131] width 10 height 10
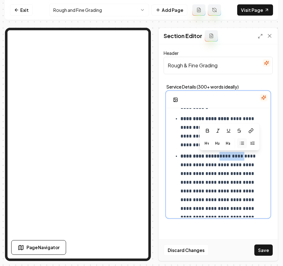
drag, startPoint x: 242, startPoint y: 158, endPoint x: 217, endPoint y: 158, distance: 24.9
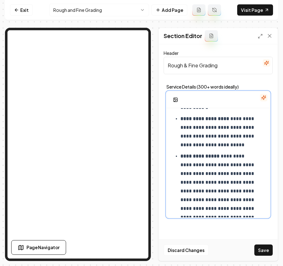
scroll to position [690, 0]
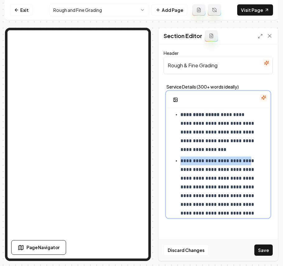
drag, startPoint x: 202, startPoint y: 169, endPoint x: 182, endPoint y: 161, distance: 21.7
drag, startPoint x: 180, startPoint y: 161, endPoint x: 211, endPoint y: 169, distance: 32.1
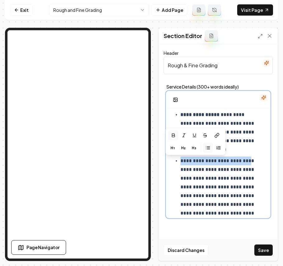
click at [175, 136] on icon "button" at bounding box center [173, 135] width 5 height 5
click at [203, 159] on strong "**********" at bounding box center [211, 164] width 62 height 13
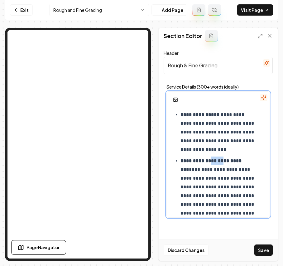
drag, startPoint x: 212, startPoint y: 161, endPoint x: 230, endPoint y: 161, distance: 17.8
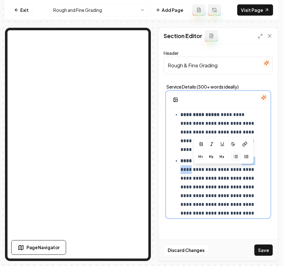
drag, startPoint x: 235, startPoint y: 171, endPoint x: 211, endPoint y: 173, distance: 23.8
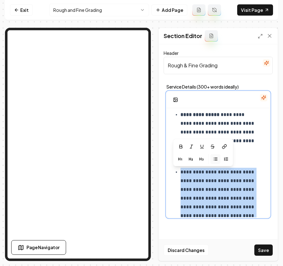
click at [216, 157] on icon "button" at bounding box center [215, 158] width 5 height 5
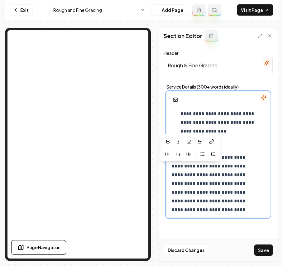
scroll to position [693, 0]
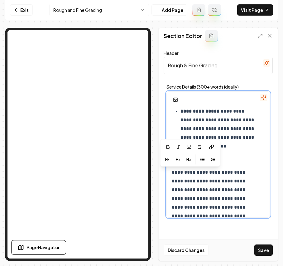
click at [224, 157] on p "**********" at bounding box center [218, 157] width 77 height 9
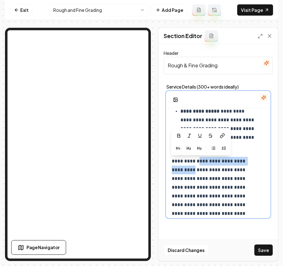
drag, startPoint x: 199, startPoint y: 161, endPoint x: 204, endPoint y: 168, distance: 7.7
click at [178, 135] on icon "button" at bounding box center [178, 135] width 3 height 3
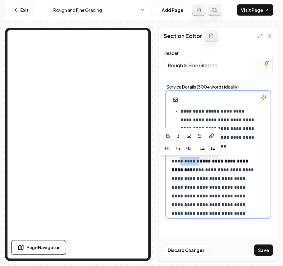
drag, startPoint x: 200, startPoint y: 161, endPoint x: 178, endPoint y: 162, distance: 21.5
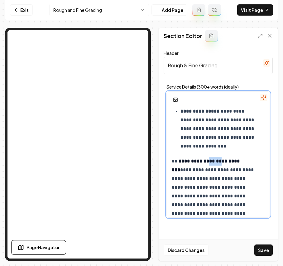
drag, startPoint x: 210, startPoint y: 161, endPoint x: 225, endPoint y: 163, distance: 15.3
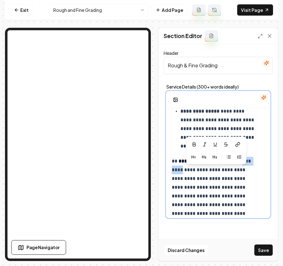
drag, startPoint x: 226, startPoint y: 172, endPoint x: 205, endPoint y: 169, distance: 21.7
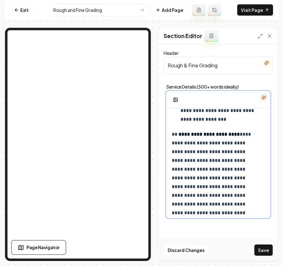
scroll to position [735, 0]
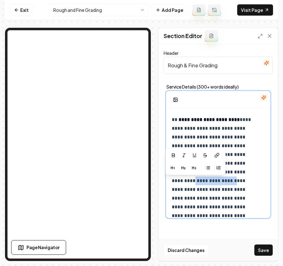
drag, startPoint x: 194, startPoint y: 182, endPoint x: 199, endPoint y: 189, distance: 8.0
click at [175, 156] on icon "button" at bounding box center [173, 155] width 3 height 3
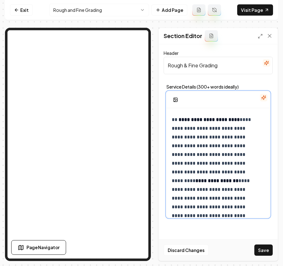
drag, startPoint x: 192, startPoint y: 180, endPoint x: 170, endPoint y: 181, distance: 22.1
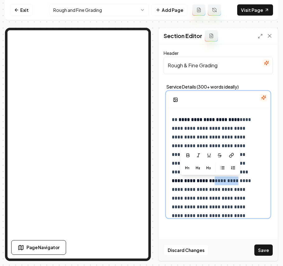
drag, startPoint x: 199, startPoint y: 184, endPoint x: 221, endPoint y: 184, distance: 22.8
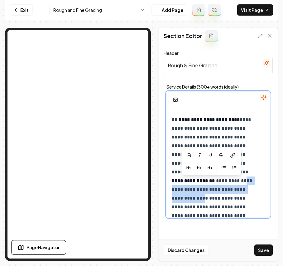
drag, startPoint x: 230, startPoint y: 181, endPoint x: 191, endPoint y: 198, distance: 42.3
click at [190, 157] on icon "button" at bounding box center [189, 155] width 3 height 3
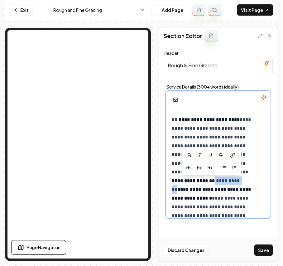
click at [219, 192] on strong "**********" at bounding box center [212, 193] width 80 height 13
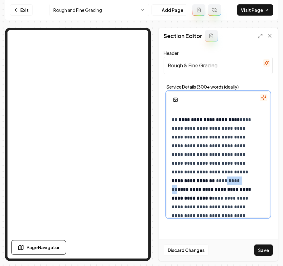
drag, startPoint x: 230, startPoint y: 181, endPoint x: 211, endPoint y: 181, distance: 19.3
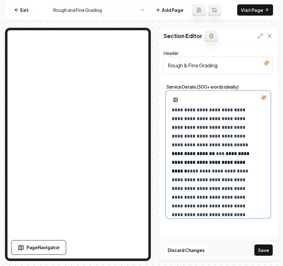
scroll to position [776, 0]
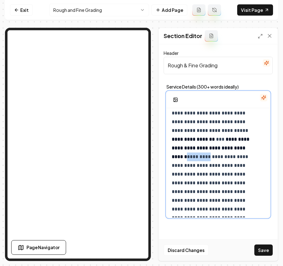
drag, startPoint x: 193, startPoint y: 159, endPoint x: 215, endPoint y: 159, distance: 22.4
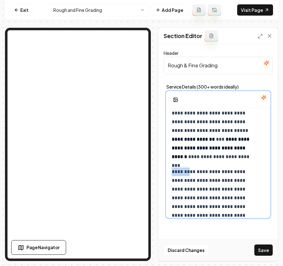
drag, startPoint x: 194, startPoint y: 171, endPoint x: 148, endPoint y: 174, distance: 46.2
click at [137, 144] on div "**********" at bounding box center [141, 144] width 273 height 233
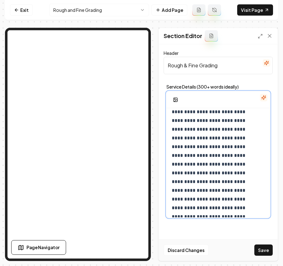
scroll to position [859, 0]
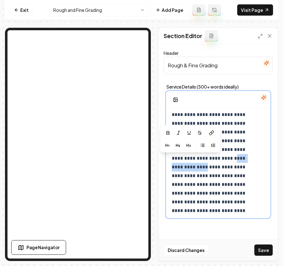
drag, startPoint x: 194, startPoint y: 158, endPoint x: 183, endPoint y: 165, distance: 12.9
click at [167, 135] on icon "button" at bounding box center [167, 132] width 3 height 3
drag, startPoint x: 193, startPoint y: 160, endPoint x: 161, endPoint y: 160, distance: 32.4
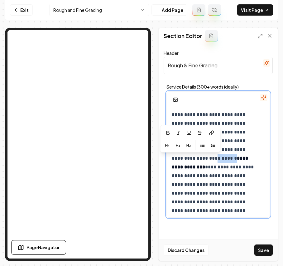
click at [161, 160] on div "**********" at bounding box center [218, 152] width 119 height 216
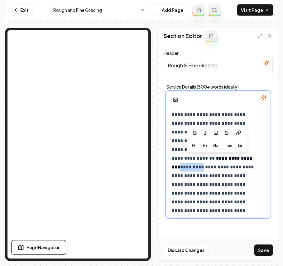
drag, startPoint x: 204, startPoint y: 159, endPoint x: 229, endPoint y: 161, distance: 25.0
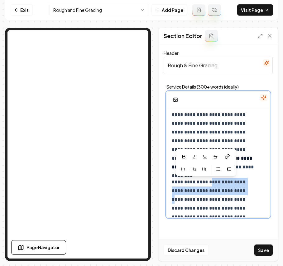
drag, startPoint x: 217, startPoint y: 183, endPoint x: 193, endPoint y: 198, distance: 29.1
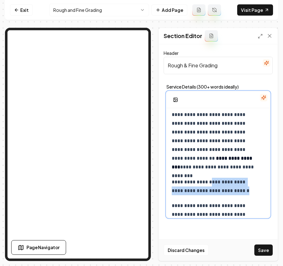
drag, startPoint x: 256, startPoint y: 192, endPoint x: 218, endPoint y: 182, distance: 39.5
click at [218, 182] on p "**********" at bounding box center [215, 186] width 86 height 17
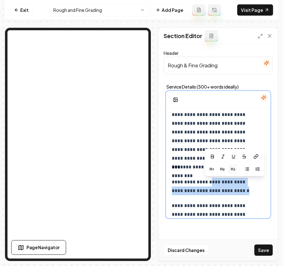
click at [233, 170] on icon "button" at bounding box center [232, 168] width 5 height 5
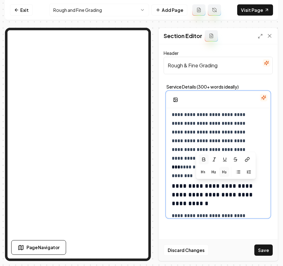
click at [204, 159] on icon "button" at bounding box center [203, 159] width 5 height 5
click at [220, 187] on h3 "**********" at bounding box center [215, 194] width 86 height 26
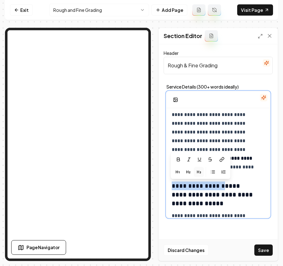
drag, startPoint x: 229, startPoint y: 186, endPoint x: 146, endPoint y: 179, distance: 83.6
click at [121, 147] on div "**********" at bounding box center [141, 144] width 273 height 233
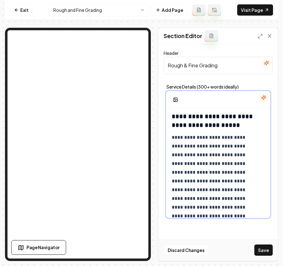
scroll to position [943, 0]
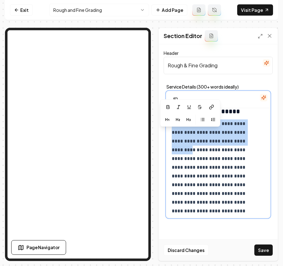
drag, startPoint x: 194, startPoint y: 150, endPoint x: 166, endPoint y: 128, distance: 35.3
click at [166, 128] on div "**********" at bounding box center [218, 151] width 109 height 139
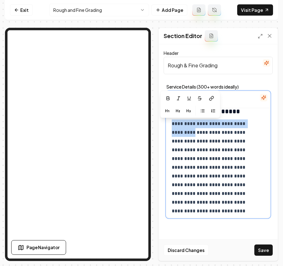
drag, startPoint x: 186, startPoint y: 133, endPoint x: 173, endPoint y: 127, distance: 15.1
click at [173, 127] on p "**********" at bounding box center [215, 245] width 86 height 253
click at [165, 95] on button "button" at bounding box center [168, 98] width 10 height 10
click at [201, 111] on icon "button" at bounding box center [202, 110] width 5 height 5
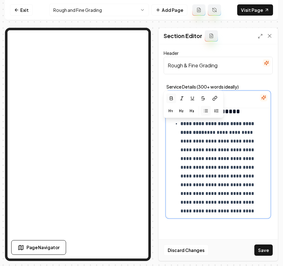
click at [218, 136] on p "**********" at bounding box center [218, 263] width 77 height 288
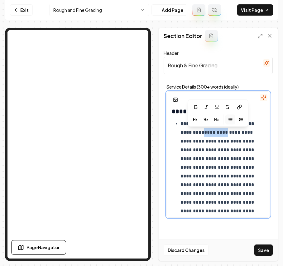
drag, startPoint x: 230, startPoint y: 132, endPoint x: 206, endPoint y: 131, distance: 23.4
click at [206, 131] on p "**********" at bounding box center [218, 263] width 77 height 288
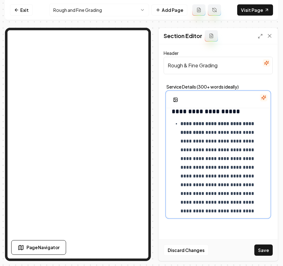
click at [255, 134] on p "**********" at bounding box center [218, 263] width 77 height 288
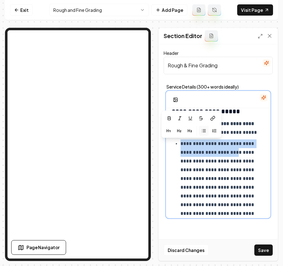
drag, startPoint x: 201, startPoint y: 161, endPoint x: 181, endPoint y: 145, distance: 24.8
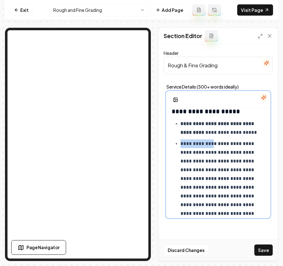
drag, startPoint x: 215, startPoint y: 145, endPoint x: 180, endPoint y: 144, distance: 34.9
click at [180, 144] on ul "**********" at bounding box center [218, 251] width 93 height 264
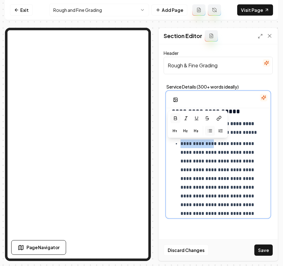
click at [176, 120] on icon "button" at bounding box center [175, 118] width 5 height 5
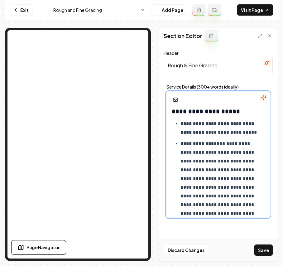
click at [228, 146] on p "**********" at bounding box center [218, 261] width 77 height 244
drag, startPoint x: 241, startPoint y: 145, endPoint x: 216, endPoint y: 144, distance: 24.3
click at [216, 144] on p "**********" at bounding box center [218, 261] width 77 height 244
click at [221, 153] on p "**********" at bounding box center [218, 261] width 77 height 244
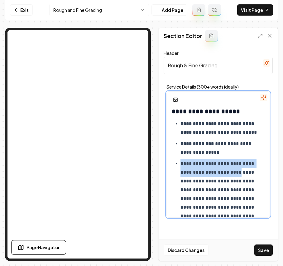
drag, startPoint x: 244, startPoint y: 175, endPoint x: 182, endPoint y: 163, distance: 62.7
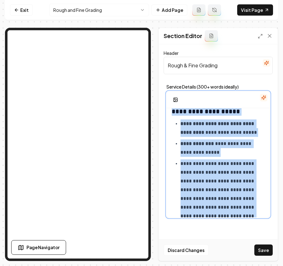
click at [190, 160] on p "**********" at bounding box center [218, 263] width 77 height 209
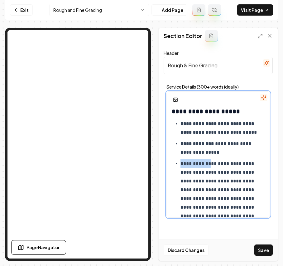
drag, startPoint x: 210, startPoint y: 165, endPoint x: 181, endPoint y: 166, distance: 28.4
click at [181, 166] on p "**********" at bounding box center [218, 263] width 77 height 209
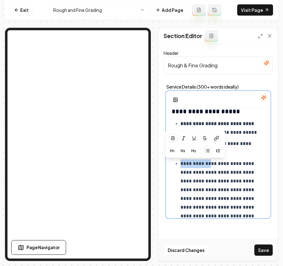
click at [173, 135] on button "button" at bounding box center [173, 138] width 10 height 10
click at [221, 170] on p "**********" at bounding box center [218, 263] width 77 height 209
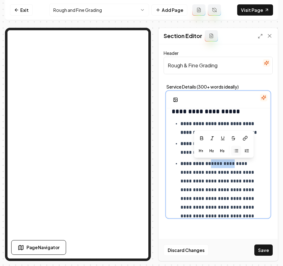
drag, startPoint x: 235, startPoint y: 165, endPoint x: 211, endPoint y: 166, distance: 23.4
click at [211, 166] on p "**********" at bounding box center [218, 263] width 77 height 209
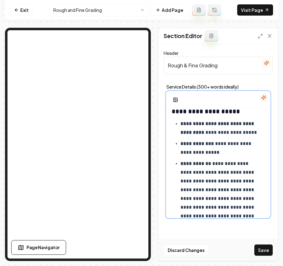
click at [217, 183] on p "**********" at bounding box center [218, 263] width 77 height 209
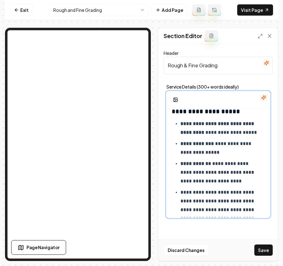
scroll to position [984, 0]
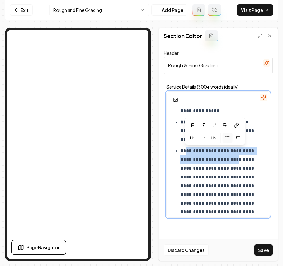
drag, startPoint x: 243, startPoint y: 161, endPoint x: 186, endPoint y: 153, distance: 57.4
click at [186, 153] on p "**********" at bounding box center [218, 238] width 77 height 183
click at [242, 164] on p "**********" at bounding box center [218, 238] width 77 height 183
drag, startPoint x: 243, startPoint y: 160, endPoint x: 182, endPoint y: 152, distance: 61.6
click at [182, 152] on p "**********" at bounding box center [218, 238] width 77 height 183
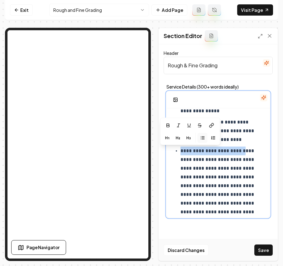
drag, startPoint x: 181, startPoint y: 151, endPoint x: 190, endPoint y: 156, distance: 10.5
click at [190, 156] on p "**********" at bounding box center [218, 234] width 77 height 175
click at [166, 125] on icon "button" at bounding box center [167, 125] width 5 height 5
click at [206, 159] on p "**********" at bounding box center [218, 234] width 77 height 175
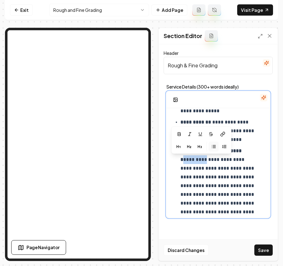
drag, startPoint x: 214, startPoint y: 161, endPoint x: 190, endPoint y: 159, distance: 24.1
click at [190, 159] on p "**********" at bounding box center [218, 234] width 77 height 175
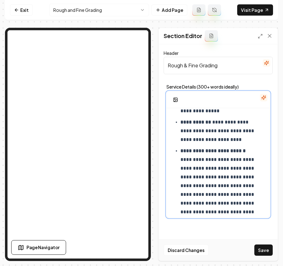
click at [213, 170] on p "**********" at bounding box center [218, 230] width 77 height 166
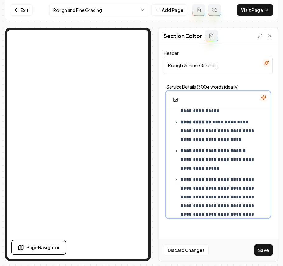
scroll to position [1026, 0]
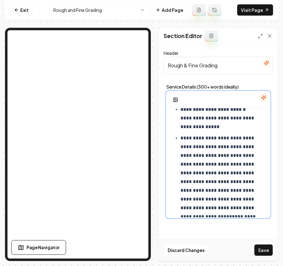
click at [181, 138] on p "**********" at bounding box center [218, 204] width 77 height 140
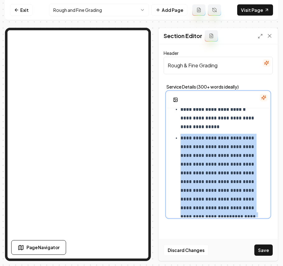
click at [181, 138] on p "**********" at bounding box center [218, 204] width 77 height 140
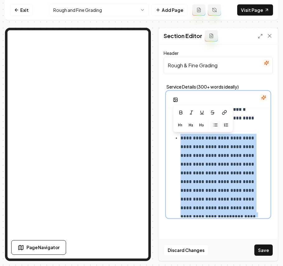
click at [215, 125] on icon "button" at bounding box center [215, 125] width 5 height 5
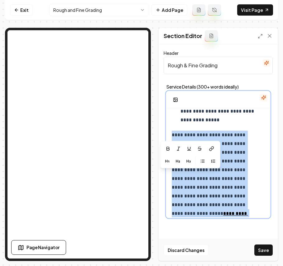
scroll to position [985, 0]
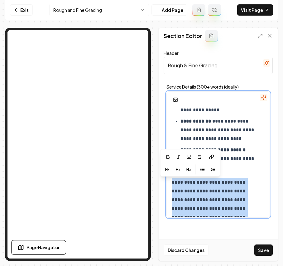
click at [235, 180] on p "**********" at bounding box center [215, 239] width 86 height 122
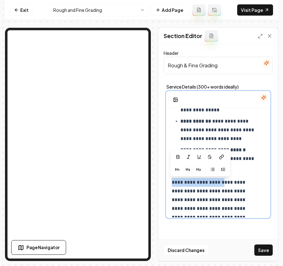
drag, startPoint x: 228, startPoint y: 183, endPoint x: 165, endPoint y: 187, distance: 63.4
click at [165, 187] on div "**********" at bounding box center [218, 151] width 109 height 139
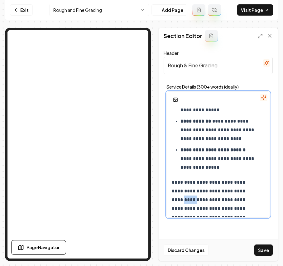
drag, startPoint x: 241, startPoint y: 193, endPoint x: 261, endPoint y: 192, distance: 20.3
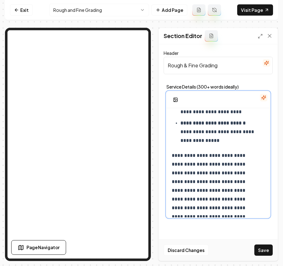
scroll to position [1026, 0]
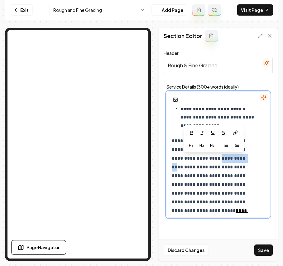
drag, startPoint x: 231, startPoint y: 157, endPoint x: 195, endPoint y: 158, distance: 36.5
click at [195, 158] on p "**********" at bounding box center [215, 193] width 86 height 113
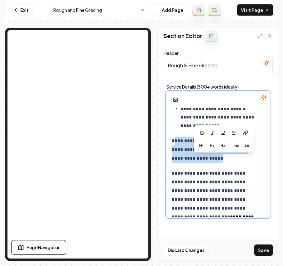
drag, startPoint x: 172, startPoint y: 151, endPoint x: 173, endPoint y: 140, distance: 11.0
click at [173, 140] on p "**********" at bounding box center [215, 150] width 86 height 26
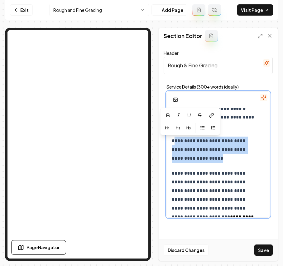
click at [173, 140] on p "**********" at bounding box center [215, 150] width 86 height 26
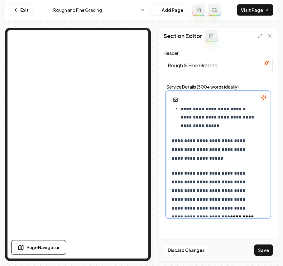
click at [174, 142] on p "**********" at bounding box center [215, 150] width 86 height 26
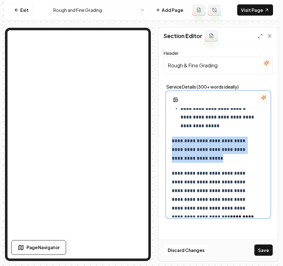
click at [174, 142] on p "**********" at bounding box center [215, 150] width 86 height 26
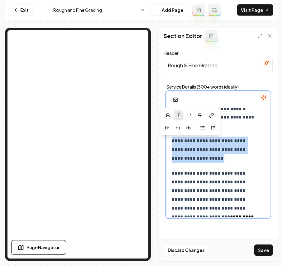
click at [179, 113] on button "button" at bounding box center [178, 115] width 10 height 10
click at [201, 159] on p "**********" at bounding box center [215, 150] width 86 height 26
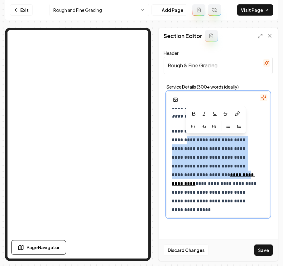
scroll to position [1069, 0]
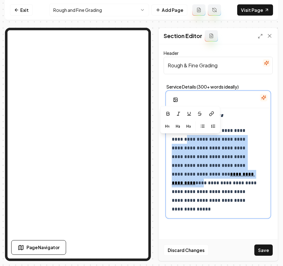
drag, startPoint x: 178, startPoint y: 173, endPoint x: 182, endPoint y: 194, distance: 21.7
click at [182, 194] on p "**********" at bounding box center [215, 174] width 86 height 96
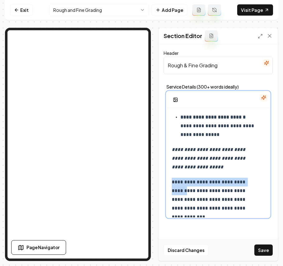
scroll to position [1079, 0]
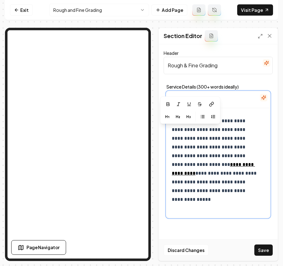
click at [195, 188] on p "**********" at bounding box center [215, 165] width 86 height 96
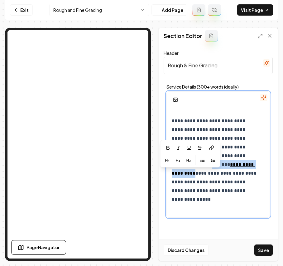
drag, startPoint x: 189, startPoint y: 174, endPoint x: 177, endPoint y: 183, distance: 14.6
click at [177, 183] on p "**********" at bounding box center [215, 165] width 86 height 96
copy p "**********"
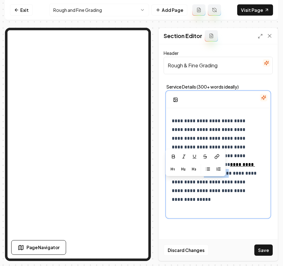
drag, startPoint x: 185, startPoint y: 182, endPoint x: 211, endPoint y: 181, distance: 26.5
click at [211, 181] on p "**********" at bounding box center [215, 165] width 86 height 96
click at [218, 154] on icon at bounding box center [218, 156] width 5 height 5
click at [188, 186] on p "**********" at bounding box center [215, 165] width 86 height 96
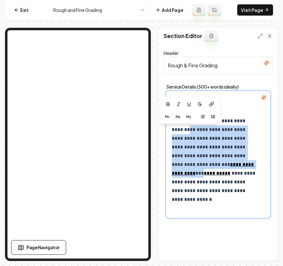
drag, startPoint x: 183, startPoint y: 184, endPoint x: 180, endPoint y: 129, distance: 54.9
click at [180, 129] on p "**********" at bounding box center [215, 165] width 86 height 96
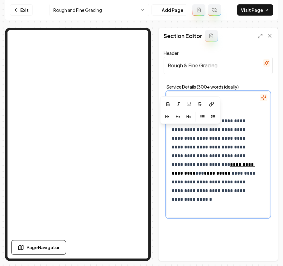
scroll to position [1018, 0]
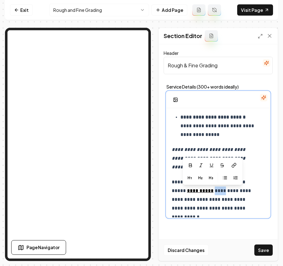
drag, startPoint x: 208, startPoint y: 192, endPoint x: 218, endPoint y: 190, distance: 10.2
click at [218, 190] on p "**********" at bounding box center [215, 195] width 86 height 35
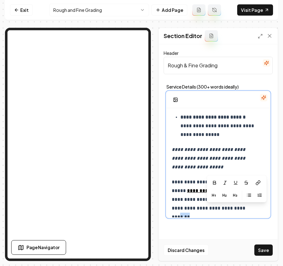
drag, startPoint x: 246, startPoint y: 211, endPoint x: 231, endPoint y: 210, distance: 15.0
click at [231, 210] on p "**********" at bounding box center [215, 195] width 86 height 35
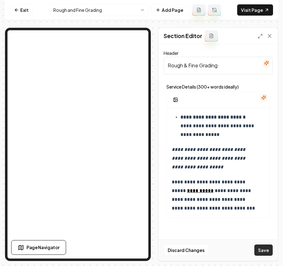
click at [261, 251] on button "Save" at bounding box center [263, 249] width 18 height 11
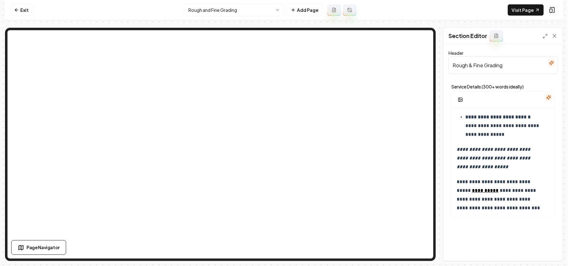
click at [5, 79] on div "**********" at bounding box center [284, 133] width 568 height 266
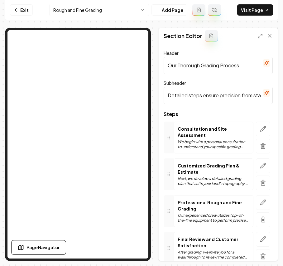
drag, startPoint x: 248, startPoint y: 69, endPoint x: 134, endPoint y: 66, distance: 114.7
click at [44, 36] on div "Page Settings Section Editor Header Our Thorough Grading Process Subheader Deta…" at bounding box center [141, 144] width 273 height 233
paste input "4-Step Approach to Rough & Fine Grading"
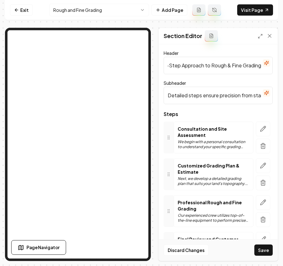
type input "Our 4-Step Approach to Rough & Fine Grading"
click at [192, 92] on input "Detailed steps ensure precision from start to finish, delivering the highest qu…" at bounding box center [218, 95] width 109 height 17
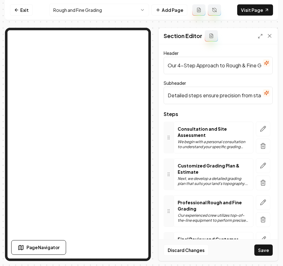
paste input "From Initial Shaping to a Smooth, Stable Finish"
type input "From Initial Shaping to a Smooth, Stable Finish"
click at [264, 128] on icon "button" at bounding box center [264, 127] width 1 height 1
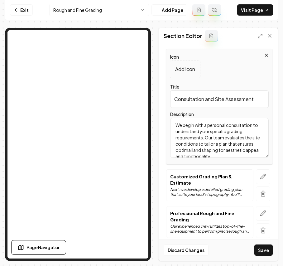
scroll to position [83, 0]
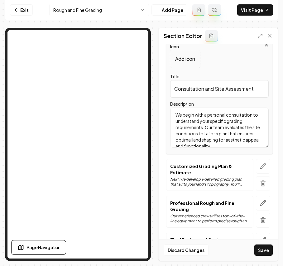
click at [224, 90] on input "Consultation and Site Assessment" at bounding box center [219, 88] width 99 height 17
paste input "Site Evaluation & Planning"
type input "Site Evaluation & Planning"
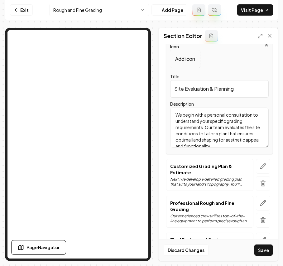
click at [219, 142] on textarea "We begin with a personal consultation to understand your specific grading requi…" at bounding box center [219, 128] width 99 height 40
paste textarea "n on-site consultation to understand your property’s slopes, soil conditions, a…"
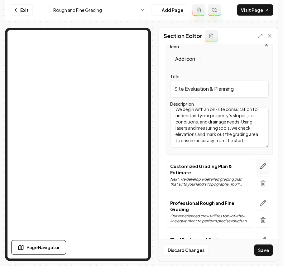
type textarea "We begin with an on-site consultation to understand your property’s slopes, soi…"
click at [260, 168] on icon "button" at bounding box center [263, 166] width 6 height 6
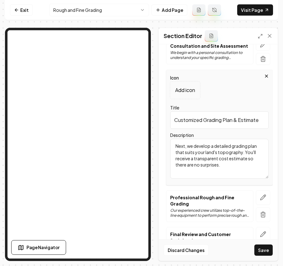
click at [210, 121] on input "Customized Grading Plan & Estimate" at bounding box center [219, 119] width 99 height 17
paste input "Rough Grading"
type input "Rough Grading"
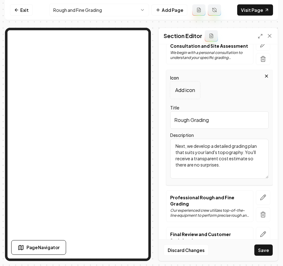
click at [198, 153] on textarea "Next, we develop a detailed grading plan that suits your land's topography. You…" at bounding box center [219, 159] width 99 height 40
paste textarea "We move and shape soil to establish the desired contours and elevations, creati…"
type textarea "We move and shape soil to establish the desired contours and elevations, creati…"
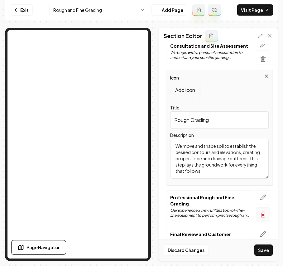
scroll to position [125, 0]
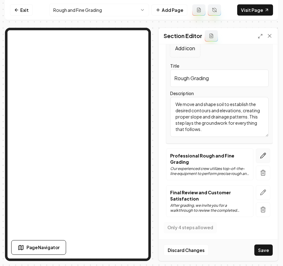
click at [260, 159] on icon "button" at bounding box center [263, 155] width 6 height 6
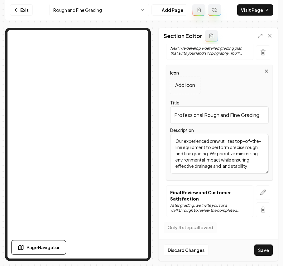
click at [214, 113] on input "Professional Rough and Fine Grading" at bounding box center [219, 114] width 99 height 17
paste input "Fine Grading & Compaction"
type input "Fine Grading & Compaction"
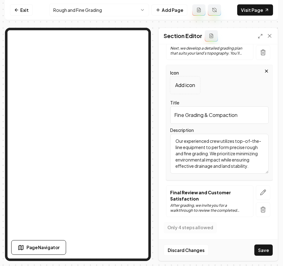
paste textarea "We refine the surface, compact as needed, and create a smooth, stable base read…"
type textarea "We refine the surface, compact as needed, and create a smooth, stable base read…"
click at [260, 193] on icon "button" at bounding box center [263, 192] width 6 height 6
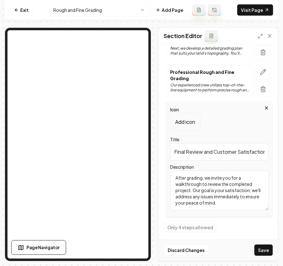
scroll to position [127, 0]
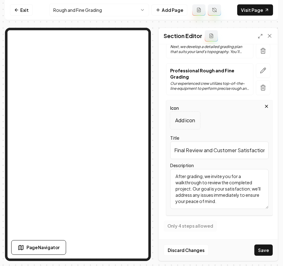
click at [196, 154] on input "Final Review and Customer Satisfaction" at bounding box center [219, 150] width 99 height 17
paste input "Walkthrough & Approval"
type input "Final Walkthrough & Approval"
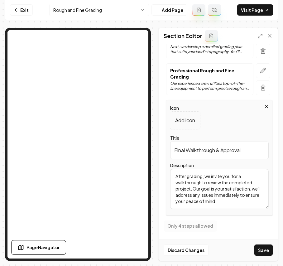
click at [207, 190] on textarea "After grading, we invite you for a walkthrough to review the completed project.…" at bounding box center [219, 189] width 99 height 40
paste textarea "Before you proceed with your project, we review the finished grade with you on-…"
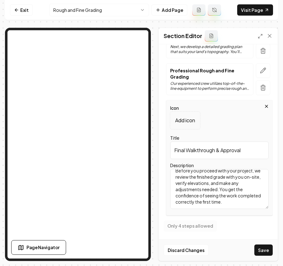
scroll to position [86, 0]
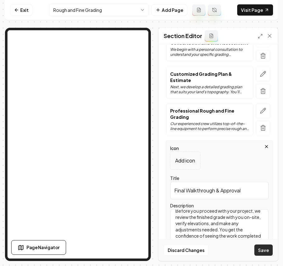
type textarea "Before you proceed with your project, we review the finished grade with you on-…"
click at [265, 252] on button "Save" at bounding box center [263, 249] width 18 height 11
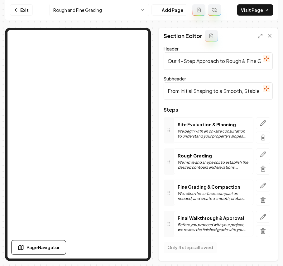
scroll to position [6, 0]
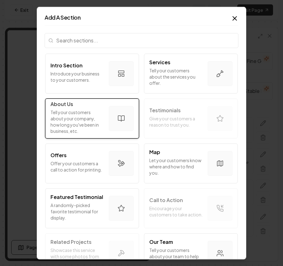
click at [71, 111] on p "Tell your customers about your company, how long you've been in business, etc." at bounding box center [76, 121] width 53 height 25
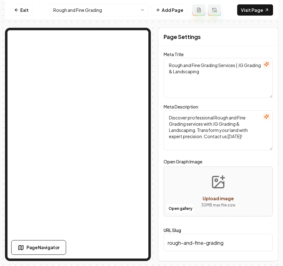
scroll to position [0, 0]
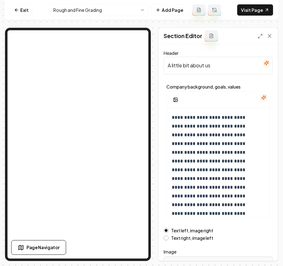
drag, startPoint x: 230, startPoint y: 67, endPoint x: 141, endPoint y: 55, distance: 89.3
click at [109, 22] on div "**********" at bounding box center [141, 130] width 273 height 261
paste input "Don’t Become Another Horror Story"
type input "Don’t Become Another Horror Story"
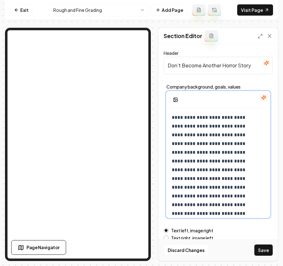
click at [229, 165] on p "**********" at bounding box center [212, 196] width 80 height 166
click at [205, 206] on p "**********" at bounding box center [212, 226] width 80 height 227
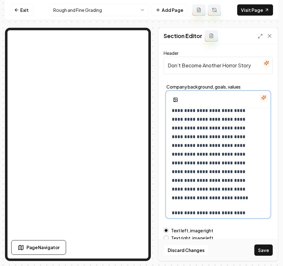
scroll to position [49, 0]
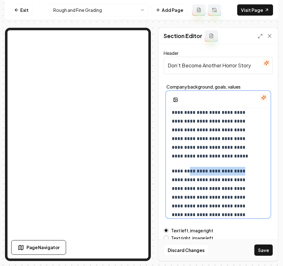
drag, startPoint x: 193, startPoint y: 172, endPoint x: 154, endPoint y: 176, distance: 38.9
click at [154, 176] on div "**********" at bounding box center [141, 144] width 273 height 233
click at [195, 175] on p "**********" at bounding box center [212, 237] width 80 height 140
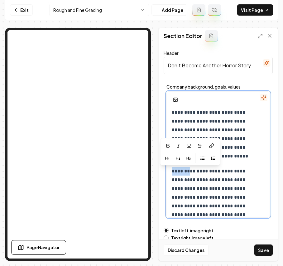
drag, startPoint x: 194, startPoint y: 173, endPoint x: 158, endPoint y: 174, distance: 35.2
click at [158, 174] on div "**********" at bounding box center [218, 144] width 120 height 233
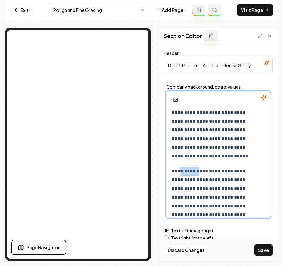
drag, startPoint x: 178, startPoint y: 171, endPoint x: 199, endPoint y: 171, distance: 21.2
click at [199, 171] on p "**********" at bounding box center [212, 232] width 80 height 131
drag, startPoint x: 208, startPoint y: 171, endPoint x: 224, endPoint y: 171, distance: 16.2
click at [224, 171] on p "**********" at bounding box center [212, 232] width 80 height 131
drag, startPoint x: 225, startPoint y: 180, endPoint x: 204, endPoint y: 181, distance: 21.2
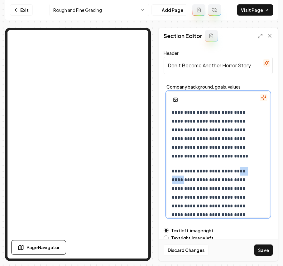
click at [204, 181] on p "**********" at bounding box center [212, 232] width 80 height 131
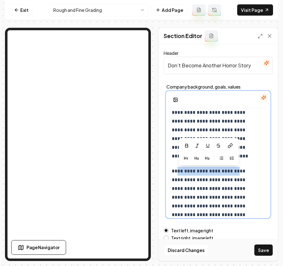
drag, startPoint x: 240, startPoint y: 171, endPoint x: 177, endPoint y: 171, distance: 62.7
click at [177, 171] on p "**********" at bounding box center [212, 232] width 80 height 131
click at [188, 147] on icon "button" at bounding box center [185, 145] width 5 height 5
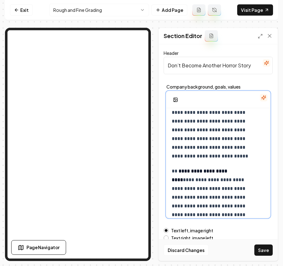
click at [195, 177] on p "**********" at bounding box center [212, 232] width 80 height 131
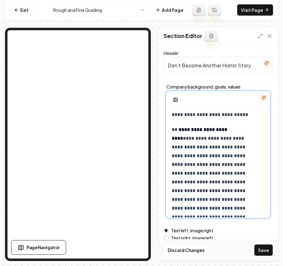
scroll to position [134, 0]
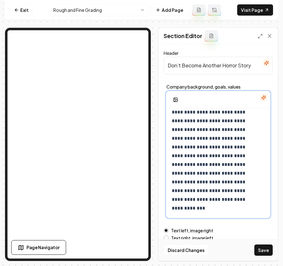
click at [214, 173] on p "**********" at bounding box center [212, 147] width 80 height 131
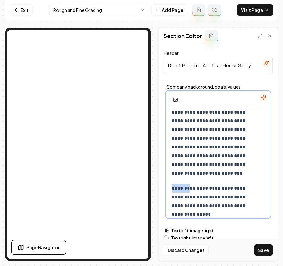
drag, startPoint x: 193, startPoint y: 189, endPoint x: 157, endPoint y: 189, distance: 36.2
click at [157, 189] on div "**********" at bounding box center [141, 144] width 273 height 233
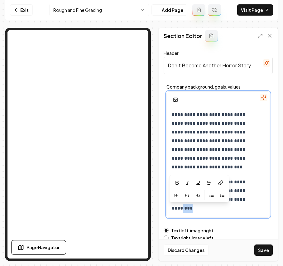
drag, startPoint x: 209, startPoint y: 214, endPoint x: 193, endPoint y: 213, distance: 16.0
click at [193, 213] on p "**********" at bounding box center [212, 195] width 80 height 35
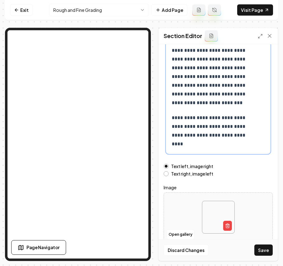
scroll to position [71, 0]
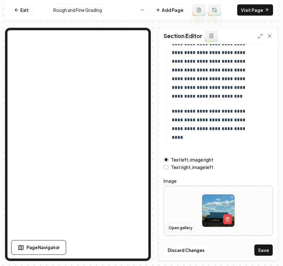
click at [184, 224] on button "Open gallery" at bounding box center [180, 228] width 28 height 10
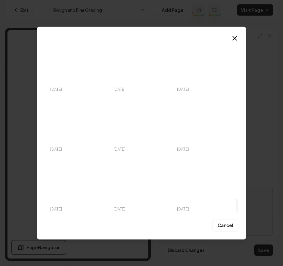
scroll to position [2059, 0]
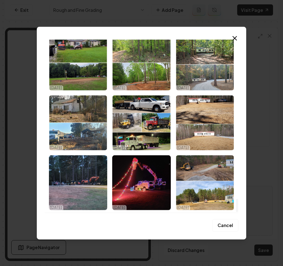
click at [238, 193] on div "Upload My Images Stock Images 09/30/25 09/30/25 09/29/25 09/29/25 09/29/25 09/2…" at bounding box center [141, 132] width 209 height 213
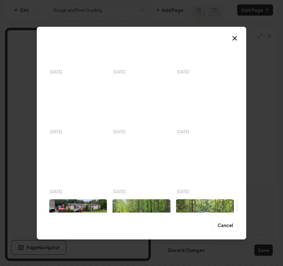
drag, startPoint x: 238, startPoint y: 193, endPoint x: 235, endPoint y: 199, distance: 6.7
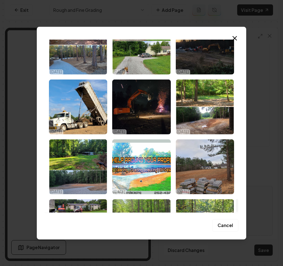
click at [236, 197] on div at bounding box center [236, 125] width 3 height 173
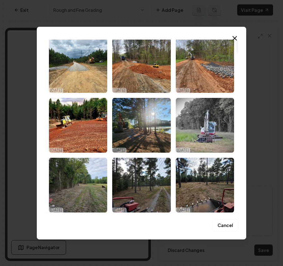
scroll to position [0, 0]
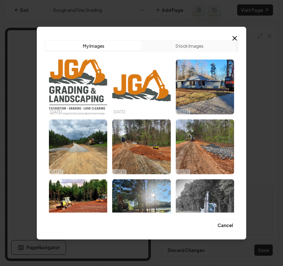
drag, startPoint x: 236, startPoint y: 205, endPoint x: 246, endPoint y: 24, distance: 181.4
click at [238, 39] on div at bounding box center [236, 125] width 3 height 173
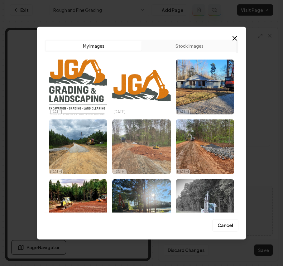
click at [126, 161] on img "Select image image_68dafdc55c7cd75eb8af3797.jpg" at bounding box center [141, 146] width 58 height 55
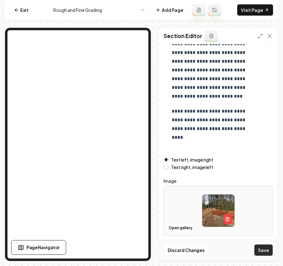
click at [268, 252] on button "Save" at bounding box center [263, 249] width 18 height 11
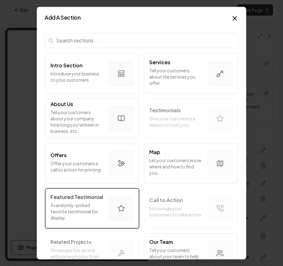
click at [82, 199] on p "Featured Testimonial" at bounding box center [76, 196] width 53 height 7
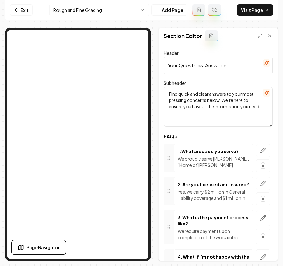
drag, startPoint x: 236, startPoint y: 68, endPoint x: 146, endPoint y: 61, distance: 90.3
click at [106, 26] on div "Exit Rough and Fine Grading Add Page Visit Page Page Navigator Page Settings Se…" at bounding box center [141, 130] width 273 height 261
paste input "Frequently Asked Questions"
type input "Frequently Asked Questions"
drag, startPoint x: 205, startPoint y: 123, endPoint x: 145, endPoint y: 94, distance: 66.8
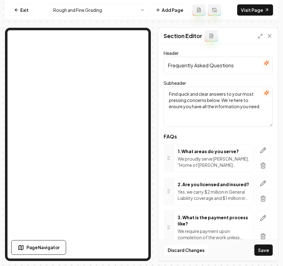
click at [90, 28] on div "Page Settings Section Editor Header Frequently Asked Questions Subheader Find q…" at bounding box center [141, 144] width 273 height 233
paste textarea "Answers to the Questions We Hear Most About Our Grading Services"
type textarea "Answers to the Questions We Hear Most About Our Grading Services"
click at [260, 148] on icon "button" at bounding box center [263, 150] width 6 height 6
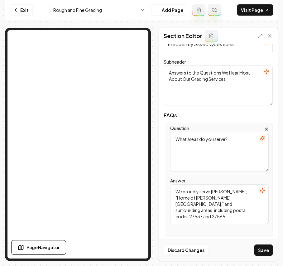
scroll to position [41, 0]
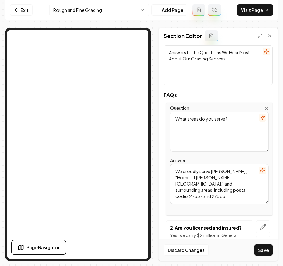
drag, startPoint x: 236, startPoint y: 121, endPoint x: 138, endPoint y: 105, distance: 99.5
click at [60, 69] on div "Page Settings Section Editor Header Frequently Asked Questions Subheader Answer…" at bounding box center [141, 144] width 273 height 233
paste textarea "Isn’t grading just grading"
type textarea "Isn’t grading just grading?"
drag, startPoint x: 243, startPoint y: 199, endPoint x: 140, endPoint y: 153, distance: 113.0
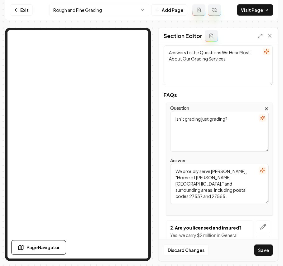
click at [34, 70] on div "Page Settings Section Editor Header Frequently Asked Questions Subheader Answer…" at bounding box center [141, 144] width 273 height 233
paste textarea "Not at all. “Grading” covers a range of tasks from rough shaping to precision f…"
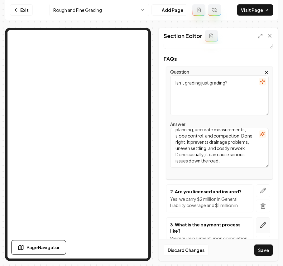
scroll to position [125, 0]
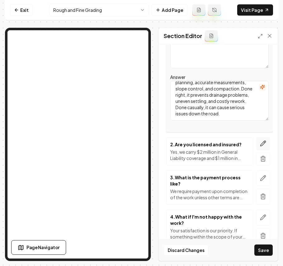
type textarea "Not at all. “Grading” covers a range of tasks from rough shaping to precision f…"
click at [260, 141] on icon "button" at bounding box center [263, 143] width 6 height 6
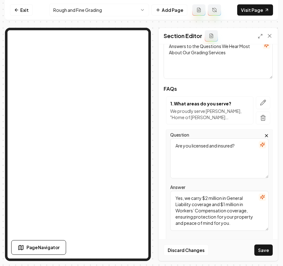
scroll to position [41, 0]
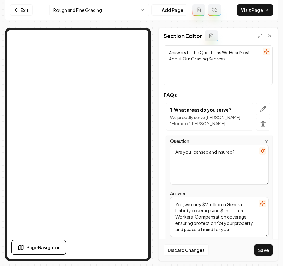
drag, startPoint x: 244, startPoint y: 155, endPoint x: 147, endPoint y: 142, distance: 98.1
click at [53, 97] on div "Page Settings Section Editor Header Frequently Asked Questions Subheader Answer…" at bounding box center [141, 144] width 273 height 233
paste textarea "What’s the difference between rough and fine grading"
type textarea "What’s the difference between rough and fine grading?"
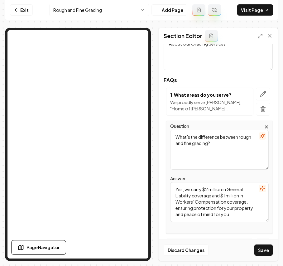
scroll to position [83, 0]
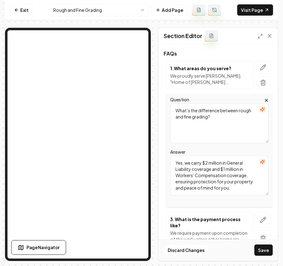
click at [213, 172] on textarea "Yes, we carry $2 million in General Liability coverage and $1 million in Worker…" at bounding box center [219, 176] width 99 height 40
paste textarea "Rough grading shapes the overall contours and elevation of a site. Fine grading…"
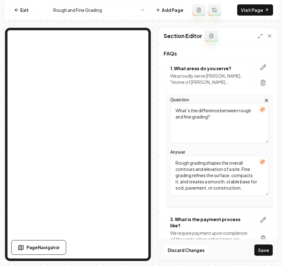
type textarea "Rough grading shapes the overall contours and elevation of a site. Fine grading…"
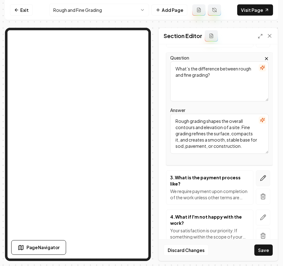
click at [260, 179] on icon "button" at bounding box center [263, 178] width 6 height 6
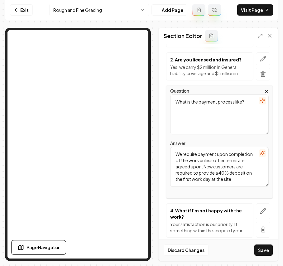
drag, startPoint x: 251, startPoint y: 102, endPoint x: 140, endPoint y: 90, distance: 111.6
click at [33, 52] on div "Page Settings Section Editor Header Frequently Asked Questions Subheader Answer…" at bounding box center [141, 144] width 273 height 233
paste textarea "y is professional grading important"
type textarea "Why is professional grading important?"
click at [203, 165] on textarea "We require payment upon completion of the work unless other terms are agreed up…" at bounding box center [219, 167] width 99 height 40
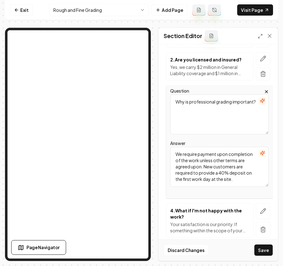
click at [203, 165] on textarea "We require payment upon completion of the work unless other terms are agreed up…" at bounding box center [219, 167] width 99 height 40
paste textarea "Proper grading protects your investment by ensuring stable foundations and effe…"
type textarea "Proper grading protects your investment by ensuring stable foundations and effe…"
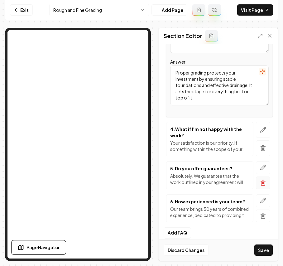
scroll to position [208, 0]
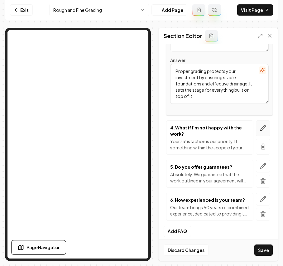
click at [260, 130] on icon "button" at bounding box center [263, 128] width 6 height 6
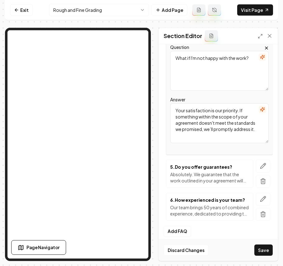
scroll to position [166, 0]
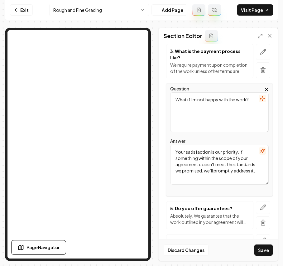
drag, startPoint x: 231, startPoint y: 113, endPoint x: 147, endPoint y: 94, distance: 85.4
click at [134, 60] on div "Page Settings Section Editor Header Frequently Asked Questions Subheader Answer…" at bounding box center [141, 144] width 273 height 233
click at [235, 97] on textarea "What if I'm not happy with the work?" at bounding box center [219, 112] width 99 height 40
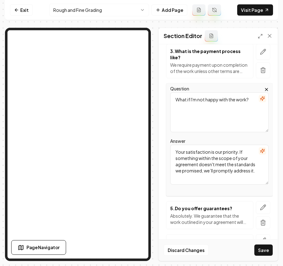
paste textarea "How long does grading take"
type textarea "How long does grading take?"
click at [207, 169] on textarea "Your satisfaction is our priority. If something within the scope of your agreem…" at bounding box center [219, 165] width 99 height 40
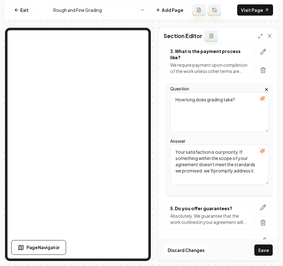
paste textarea "Time depends on the size and complexity of the project. Small residential lots …"
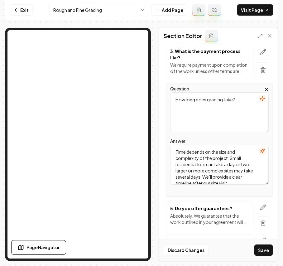
scroll to position [8, 0]
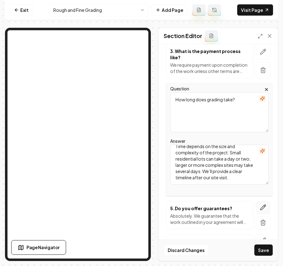
type textarea "Time depends on the size and complexity of the project. Small residential lots …"
click at [261, 208] on icon "button" at bounding box center [263, 207] width 5 height 5
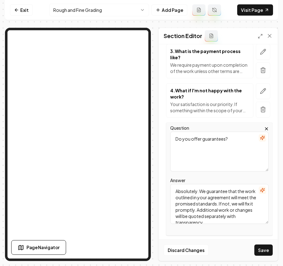
drag, startPoint x: 245, startPoint y: 145, endPoint x: 143, endPoint y: 129, distance: 102.8
click at [98, 102] on div "Page Settings Section Editor Header Frequently Asked Questions Subheader Answer…" at bounding box center [141, 144] width 273 height 233
paste textarea "Can you handle both residential and commercial grading"
type textarea "Can you handle both residential and commercial grading?"
click at [181, 199] on textarea "Absolutely. We guarantee that the work outlined in your agreement will meet the…" at bounding box center [219, 204] width 99 height 40
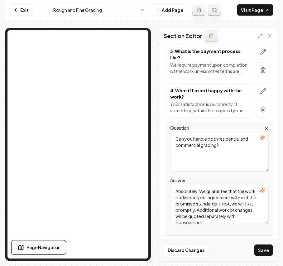
click at [181, 199] on textarea "Absolutely. We guarantee that the work outlined in your agreement will meet the…" at bounding box center [219, 204] width 99 height 40
paste textarea "Yes. We’ve completed grading for residential driveways, new home construction s…"
type textarea "Yes. We’ve completed grading for residential driveways, new home construction s…"
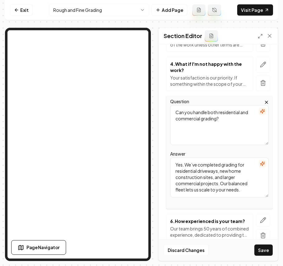
scroll to position [221, 0]
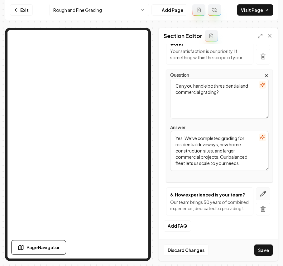
click at [260, 193] on icon "button" at bounding box center [263, 193] width 6 height 6
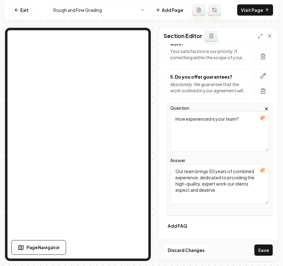
drag, startPoint x: 240, startPoint y: 121, endPoint x: 143, endPoint y: 120, distance: 96.6
click at [117, 90] on div "Page Settings Section Editor Header Frequently Asked Questions Subheader Answer…" at bounding box center [141, 144] width 273 height 233
paste textarea "much does grading cost"
type textarea "How much does grading cost?"
drag, startPoint x: 209, startPoint y: 195, endPoint x: 147, endPoint y: 171, distance: 66.8
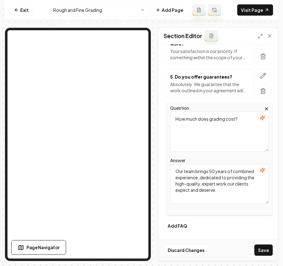
click at [91, 113] on div "Page Settings Section Editor Header Frequently Asked Questions Subheader Answer…" at bounding box center [141, 144] width 273 height 233
paste textarea "Grading is a very broad term, and no two jobs are alike. The final cost depends…"
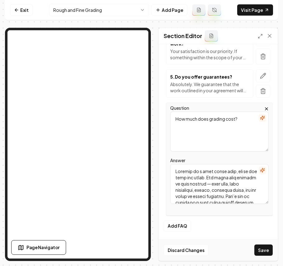
scroll to position [189, 0]
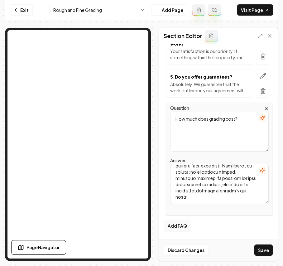
type textarea "Grading is a very broad term, and no two jobs are alike. The final cost depends…"
click at [181, 228] on button "Add FAQ" at bounding box center [177, 225] width 27 height 11
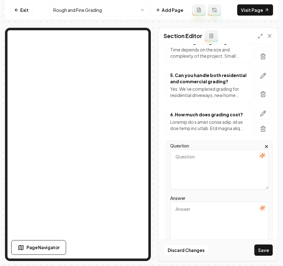
scroll to position [227, 0]
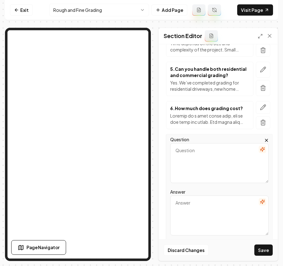
click at [231, 160] on textarea "Question" at bounding box center [219, 163] width 99 height 40
paste textarea "Can you combine grading with other services?"
type textarea "Can you combine grading with other services?"
click at [202, 205] on textarea "Answer" at bounding box center [219, 215] width 99 height 40
paste textarea "Yes — and we highly recommend it. By understanding your long-term goals for the…"
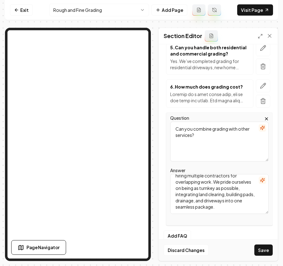
scroll to position [260, 0]
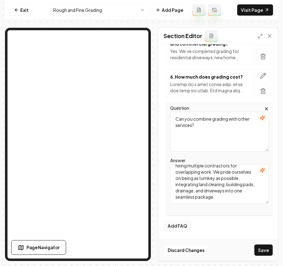
type textarea "Yes — and we highly recommend it. By understanding your long-term goals for the…"
click at [179, 224] on button "Add FAQ" at bounding box center [177, 225] width 27 height 11
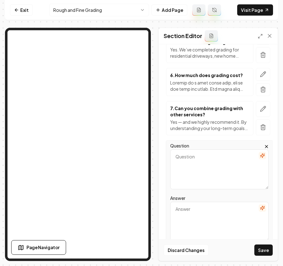
click at [207, 166] on textarea "Question" at bounding box center [219, 169] width 99 height 40
paste textarea "What’s included in your grading service?"
type textarea "What’s included in your grading service?"
click at [181, 218] on textarea "Answer" at bounding box center [219, 222] width 99 height 40
paste textarea "We handle everything needed: site evaluation, rough grading, fine grading, drai…"
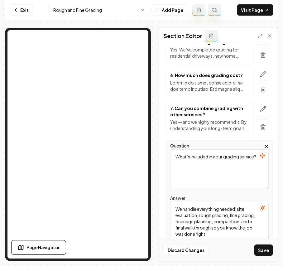
scroll to position [300, 0]
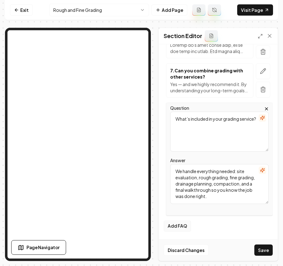
type textarea "We handle everything needed: site evaluation, rough grading, fine grading, drai…"
click at [180, 226] on button "Add FAQ" at bounding box center [177, 225] width 27 height 11
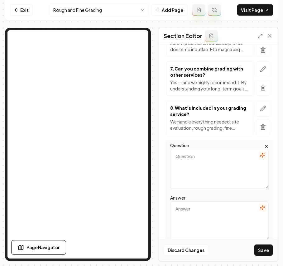
click at [209, 168] on textarea "Question" at bounding box center [219, 169] width 99 height 40
paste textarea "Are you insured?"
type textarea "Are you insured?"
click at [201, 215] on textarea "Answer" at bounding box center [219, 221] width 99 height 40
paste textarea "Yes. JG Grading & Landscaping carries full general liability insurance and work…"
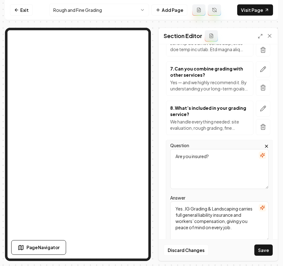
scroll to position [339, 0]
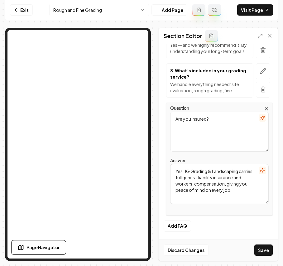
type textarea "Yes. JG Grading & Landscaping carries full general liability insurance and work…"
click at [259, 250] on button "Save" at bounding box center [263, 249] width 18 height 11
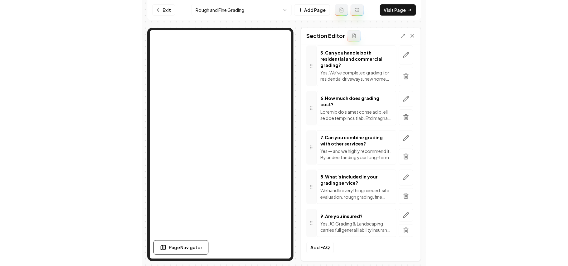
scroll to position [0, 0]
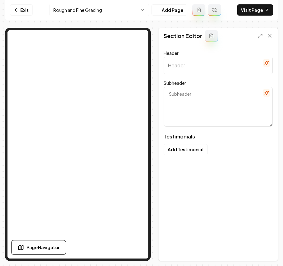
type input "Neighbors Trust Us"
type textarea "Find out what makes our grading stand out in the community"
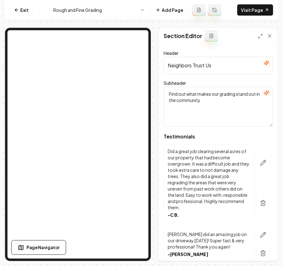
drag, startPoint x: 240, startPoint y: 67, endPoint x: 138, endPoint y: 48, distance: 103.7
click at [12, 10] on div "Exit Rough and Fine Grading Add Page Visit Page Page Navigator Page Settings Se…" at bounding box center [141, 130] width 273 height 261
paste input "What Neighbors Are Saying"
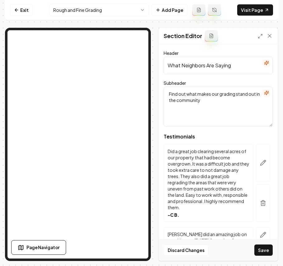
type input "What Neighbors Are Saying"
drag, startPoint x: 232, startPoint y: 103, endPoint x: 140, endPoint y: 67, distance: 98.5
click at [54, 14] on div "Exit Rough and Fine Grading Add Page Visit Page Page Navigator Page Settings Se…" at bounding box center [141, 130] width 273 height 261
paste textarea "Genuine stories of transformation and trust in local communities"
type textarea "Genuine stories of transformation and trust in local communities"
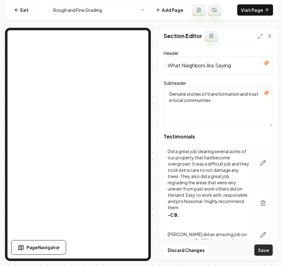
click at [259, 248] on button "Save" at bounding box center [263, 249] width 18 height 11
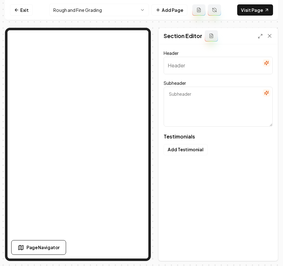
type input "What Neighbors Are Saying"
type textarea "Genuine stories of transformation and trust in local communities"
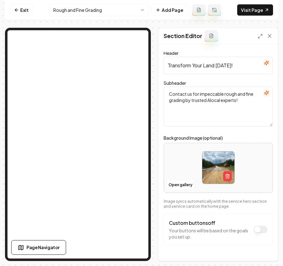
drag, startPoint x: 244, startPoint y: 65, endPoint x: 147, endPoint y: 63, distance: 96.7
click at [89, 31] on div "Page Settings Section Editor Header Transform Your Land Today! Subheader Contac…" at bounding box center [141, 144] width 273 height 233
drag, startPoint x: 249, startPoint y: 103, endPoint x: 134, endPoint y: 83, distance: 117.0
click at [42, 42] on div "Page Settings Section Editor Header Transform Your Land Today! Subheader Contac…" at bounding box center [141, 144] width 273 height 233
paste textarea "to start your grading project now. Enjoy expert service and stunning results."
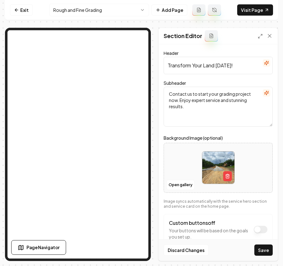
type textarea "Contact us to start your grading project now. Enjoy expert service and stunning…"
click at [257, 252] on button "Save" at bounding box center [263, 249] width 18 height 11
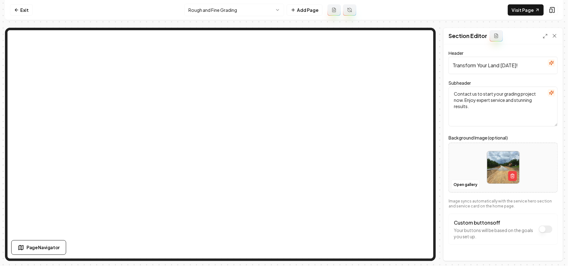
click at [237, 10] on html "Computer Required This feature is only available on a computer. Please switch t…" at bounding box center [284, 133] width 568 height 266
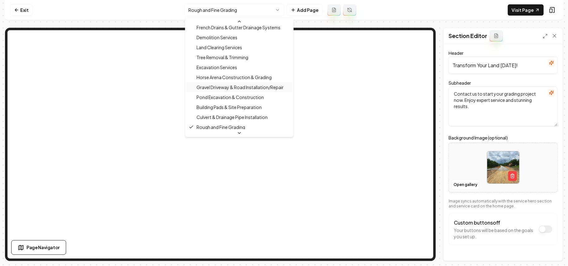
scroll to position [147, 0]
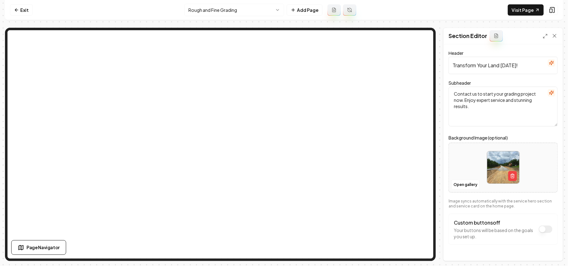
click at [227, 11] on html "Computer Required This feature is only available on a computer. Please switch t…" at bounding box center [284, 133] width 568 height 266
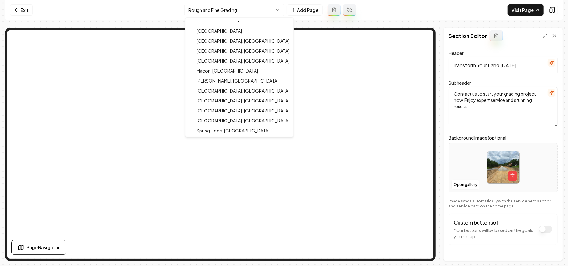
scroll to position [230, 0]
